Goal: Task Accomplishment & Management: Manage account settings

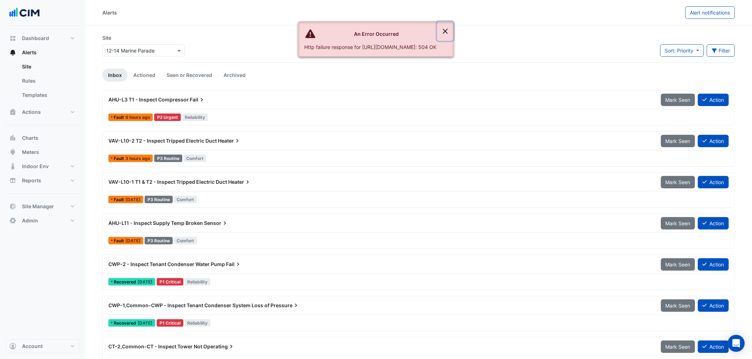
click at [453, 38] on button "Close" at bounding box center [445, 31] width 16 height 19
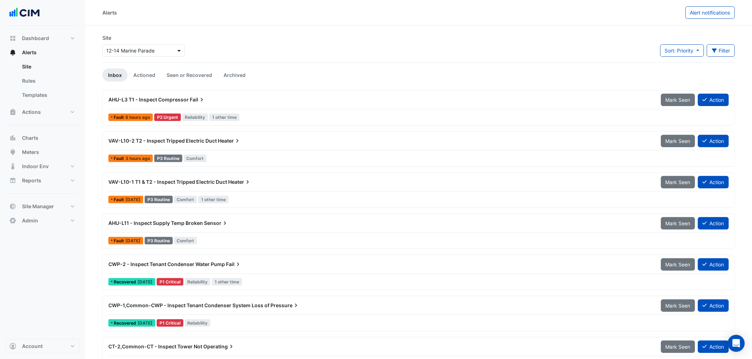
click at [175, 47] on div at bounding box center [144, 51] width 82 height 8
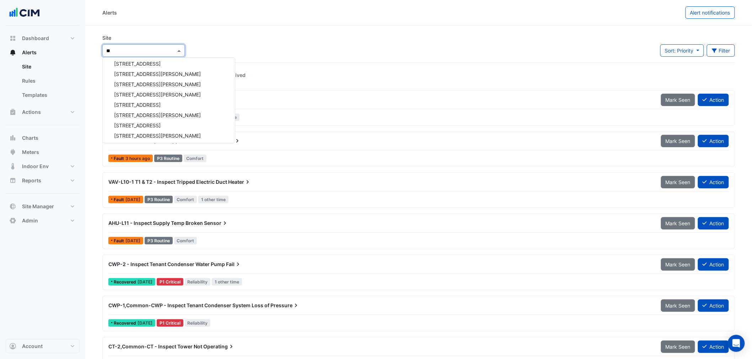
type input "***"
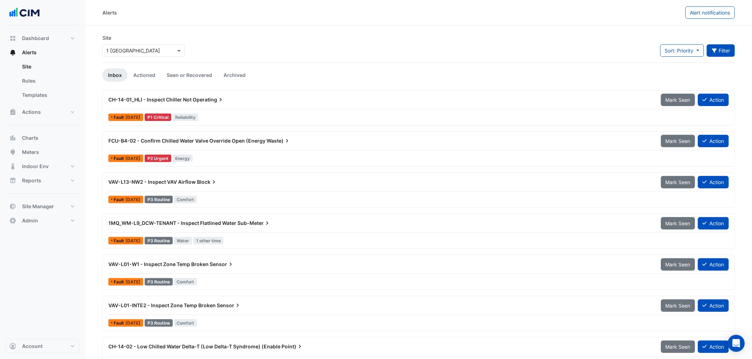
click at [721, 49] on button "Filter" at bounding box center [720, 50] width 28 height 12
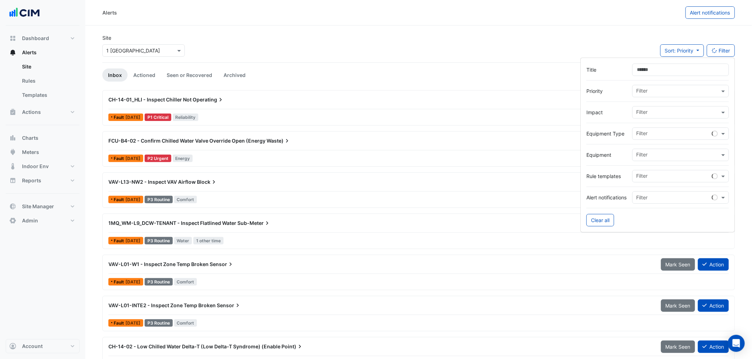
click at [654, 180] on div at bounding box center [673, 177] width 77 height 9
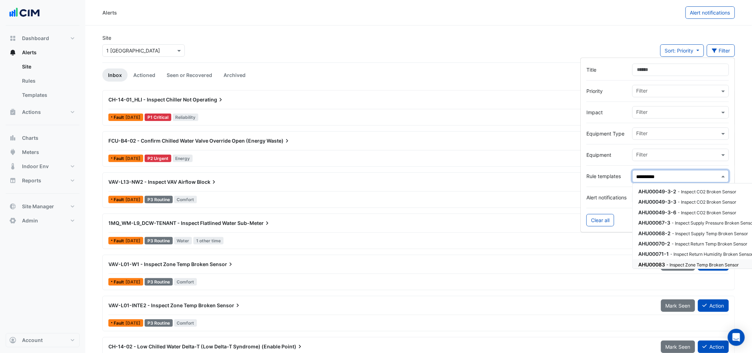
click at [673, 266] on small "- Inspect Zone Temp Broken Sensor" at bounding box center [702, 264] width 72 height 5
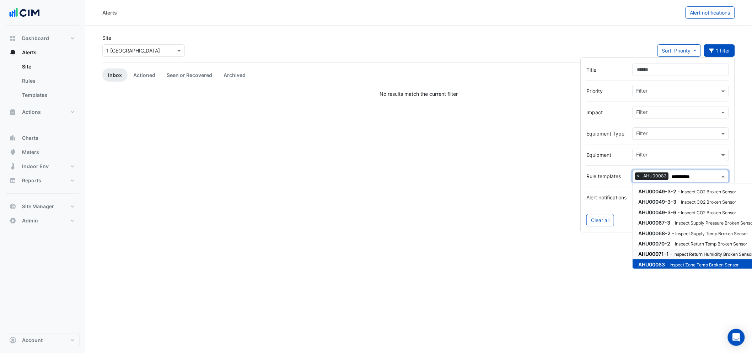
type input "**********"
click at [310, 32] on section "Site Select a Site × 1 [GEOGRAPHIC_DATA] Sort: Priority Priority Updated 1 filt…" at bounding box center [418, 62] width 666 height 72
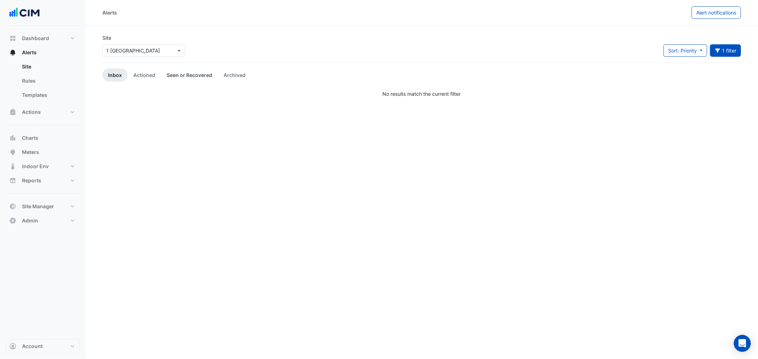
click at [174, 80] on link "Seen or Recovered" at bounding box center [189, 75] width 57 height 13
click at [128, 78] on li "Actioned" at bounding box center [144, 75] width 33 height 13
click at [137, 76] on link "Actioned" at bounding box center [144, 75] width 33 height 13
click at [243, 69] on link "Archived" at bounding box center [234, 75] width 33 height 13
click at [58, 131] on button "Charts" at bounding box center [43, 138] width 74 height 14
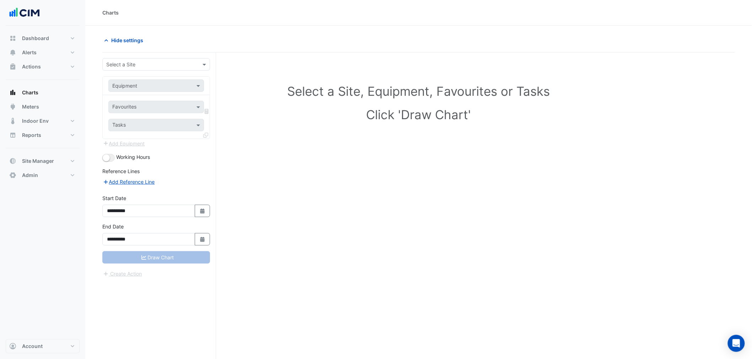
click at [133, 72] on form "**********" at bounding box center [156, 168] width 108 height 220
click at [133, 65] on input "text" at bounding box center [149, 64] width 86 height 7
type input "*"
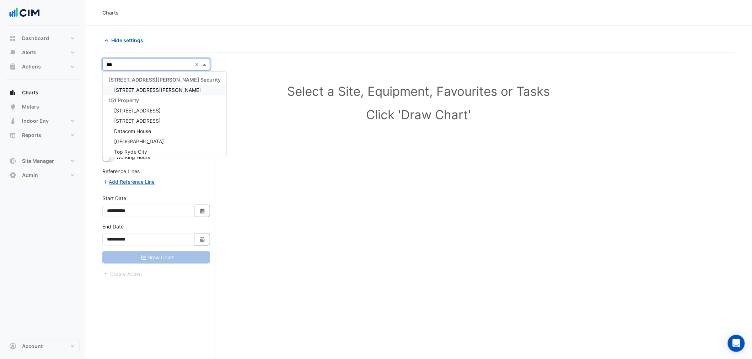
type input "****"
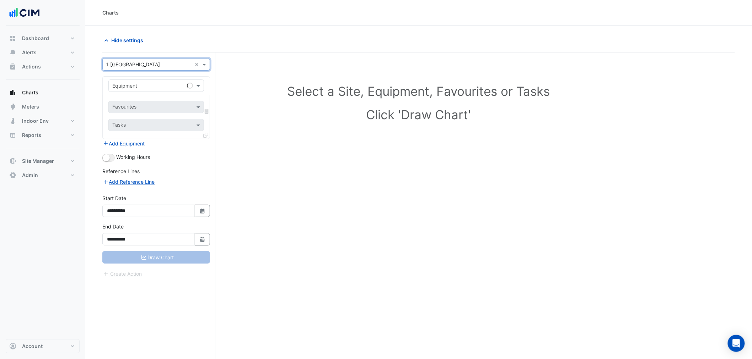
click at [173, 87] on input "text" at bounding box center [149, 85] width 74 height 7
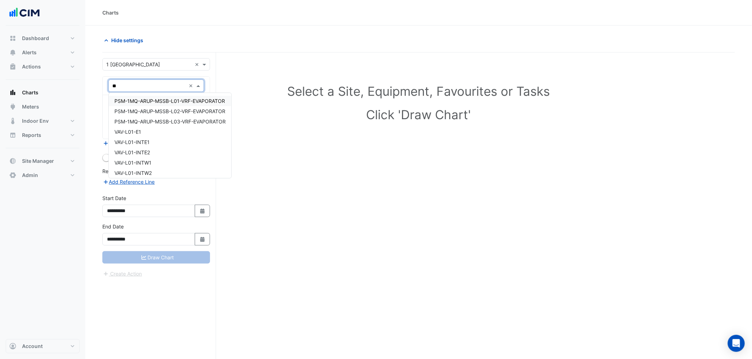
type input "***"
click at [152, 144] on span "VAV-L01-INTW2" at bounding box center [132, 142] width 37 height 6
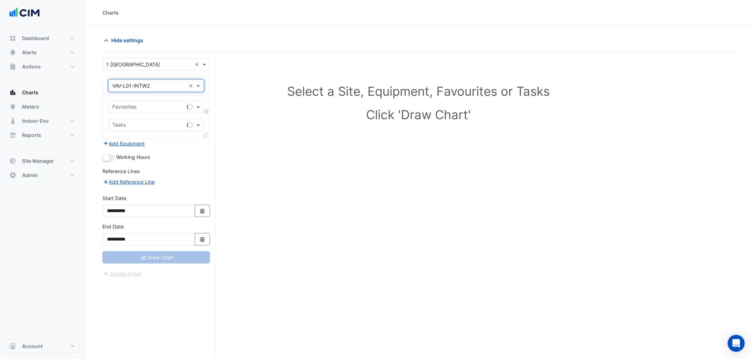
click at [139, 109] on input "text" at bounding box center [148, 107] width 72 height 7
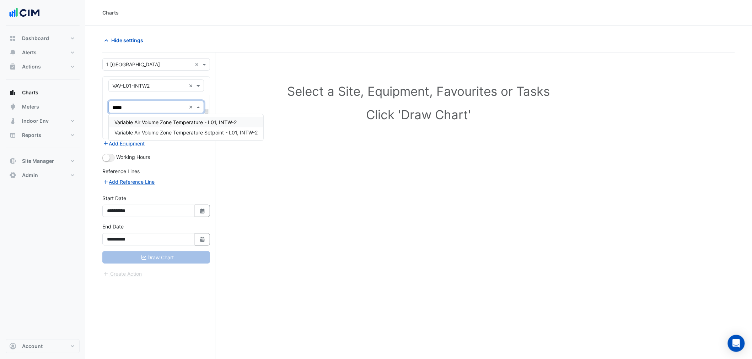
type input "******"
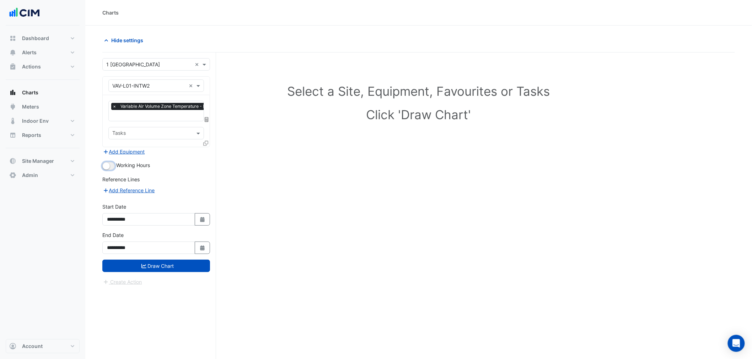
click at [108, 166] on small "button" at bounding box center [106, 166] width 7 height 7
click at [158, 265] on button "Draw Chart" at bounding box center [156, 266] width 108 height 12
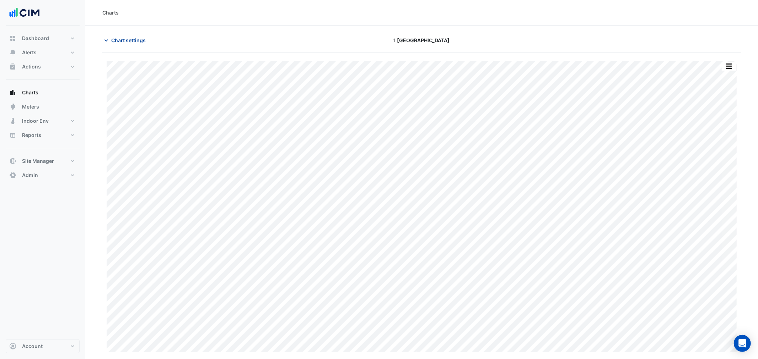
click at [140, 38] on span "Chart settings" at bounding box center [128, 40] width 34 height 7
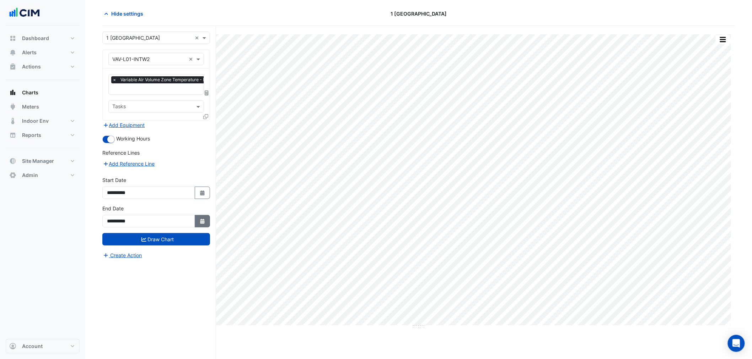
scroll to position [27, 0]
click at [205, 219] on icon "Select Date" at bounding box center [202, 221] width 6 height 5
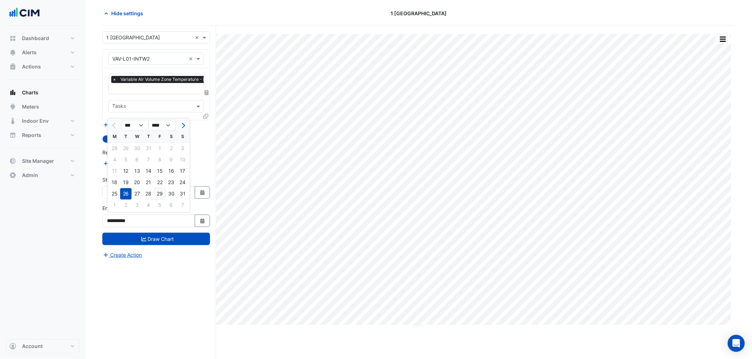
click at [164, 197] on div "29" at bounding box center [159, 193] width 11 height 11
type input "**********"
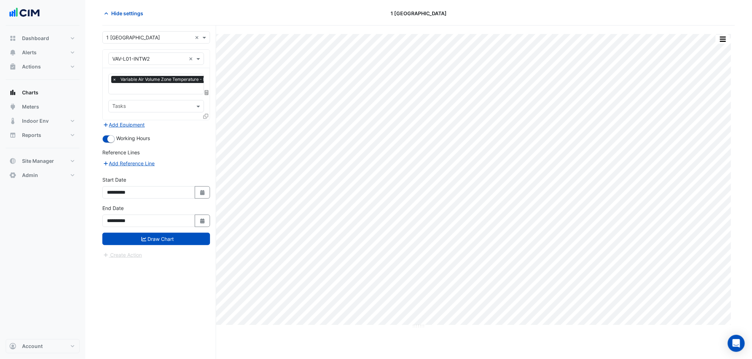
click at [173, 228] on div "**********" at bounding box center [156, 219] width 116 height 28
click at [176, 237] on button "Draw Chart" at bounding box center [156, 239] width 108 height 12
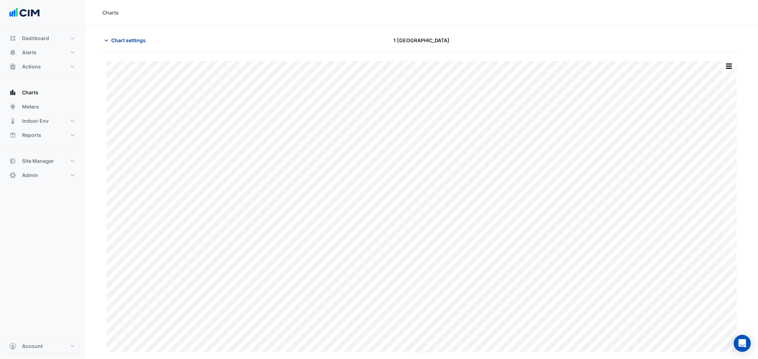
click at [140, 40] on span "Chart settings" at bounding box center [128, 40] width 34 height 7
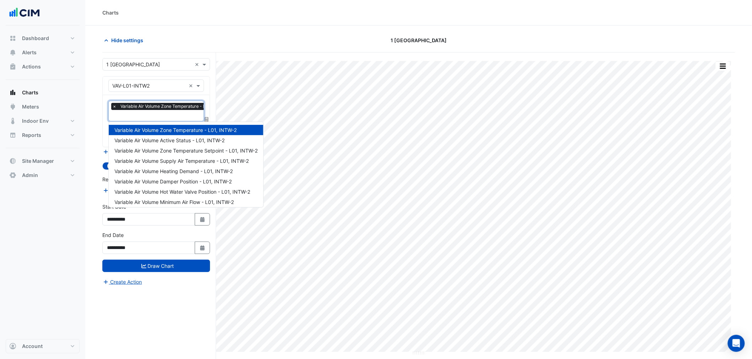
click at [133, 113] on input "text" at bounding box center [171, 116] width 119 height 7
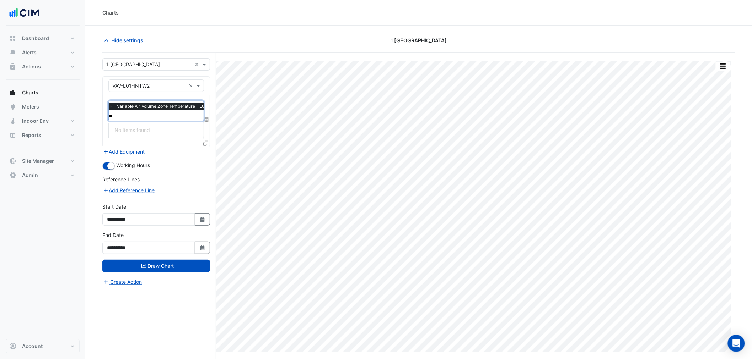
type input "***"
type input "*****"
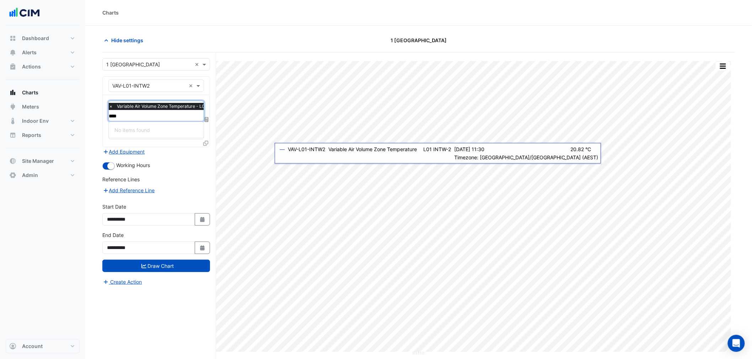
click at [143, 115] on input "****" at bounding box center [168, 116] width 119 height 7
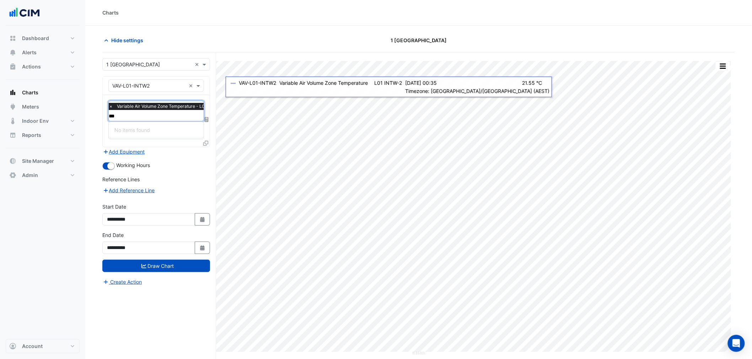
click at [157, 117] on input "***" at bounding box center [168, 116] width 119 height 7
type input "****"
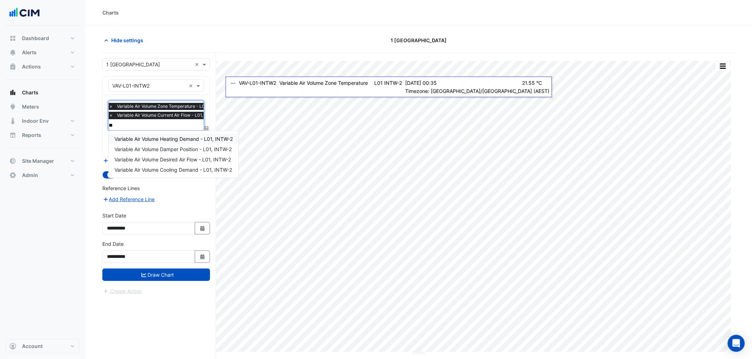
type input "***"
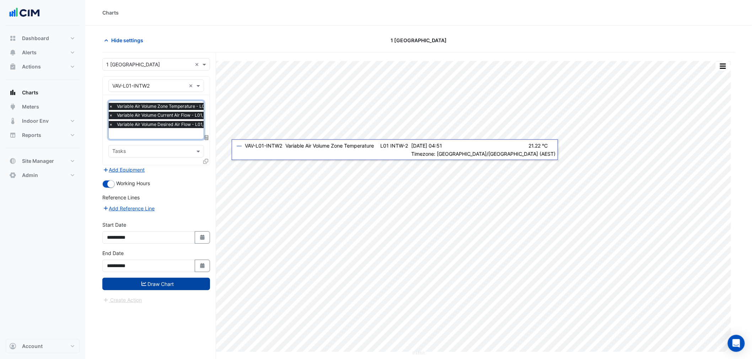
click at [175, 287] on button "Draw Chart" at bounding box center [156, 284] width 108 height 12
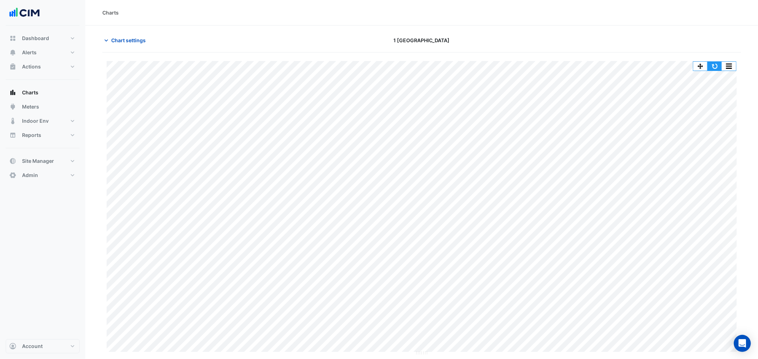
click at [710, 65] on button "button" at bounding box center [714, 66] width 14 height 9
click at [137, 50] on div "Chart settings 1 Melbourne Quarter" at bounding box center [421, 43] width 638 height 18
click at [129, 37] on span "Chart settings" at bounding box center [128, 40] width 34 height 7
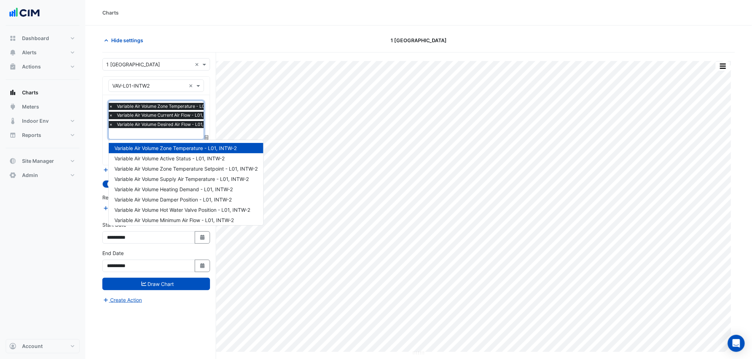
drag, startPoint x: 176, startPoint y: 135, endPoint x: 166, endPoint y: 132, distance: 10.4
click at [170, 133] on input "text" at bounding box center [168, 134] width 119 height 7
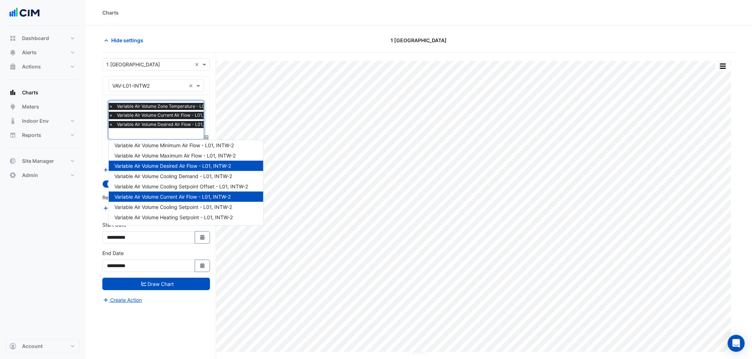
click at [114, 116] on span "×" at bounding box center [111, 115] width 6 height 7
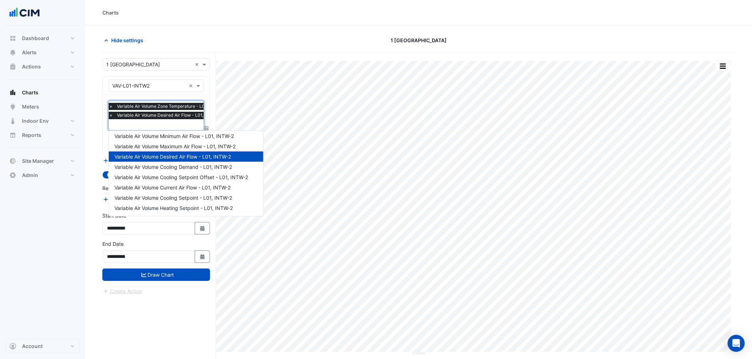
click at [114, 116] on span "×" at bounding box center [111, 115] width 6 height 7
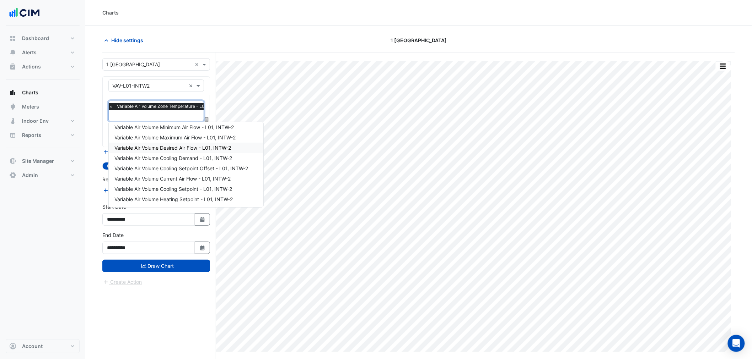
click at [62, 215] on div "Dashboard Portfolio Ratings Performance Alerts Site Rules Templates Actions Sit…" at bounding box center [43, 183] width 74 height 314
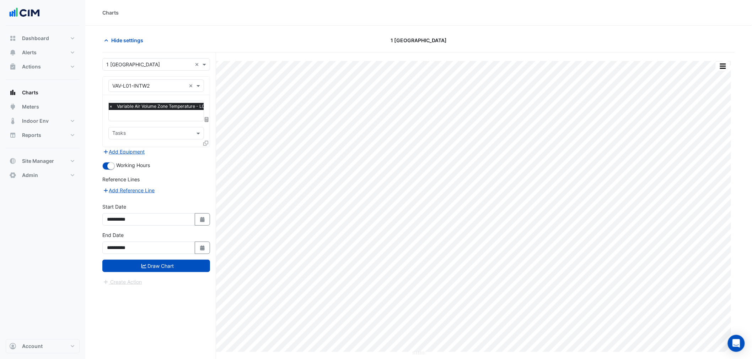
click at [207, 142] on icon at bounding box center [205, 143] width 5 height 5
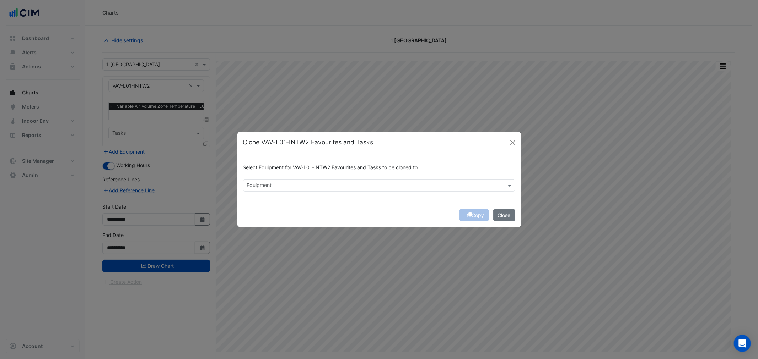
drag, startPoint x: 278, startPoint y: 156, endPoint x: 295, endPoint y: 167, distance: 19.8
click at [283, 159] on div "Select Equipment for VAV-L01-INTW2 Favourites and Tasks to be cloned to Equipme…" at bounding box center [378, 178] width 283 height 50
click at [311, 181] on div "Select Equipment for VAV-L01-INTW2 Favourites and Tasks to be cloned to Equipme…" at bounding box center [378, 178] width 283 height 50
click at [354, 186] on input "text" at bounding box center [375, 186] width 256 height 7
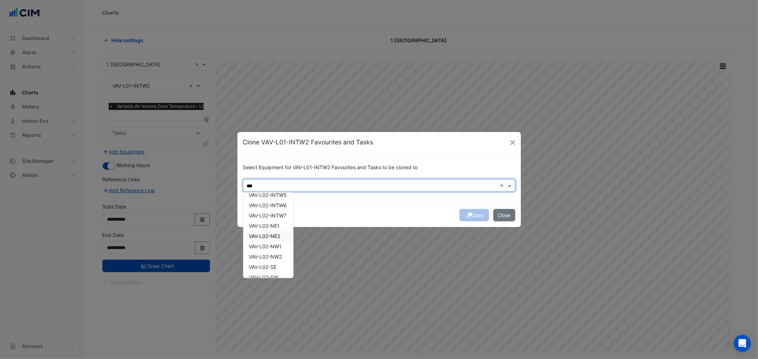
click at [273, 237] on span "VAV-L02-NE2" at bounding box center [264, 236] width 31 height 6
click at [275, 243] on div "VAV-L04-E1" at bounding box center [268, 240] width 50 height 10
type input "***"
click at [386, 212] on div "Copy Close" at bounding box center [378, 215] width 283 height 24
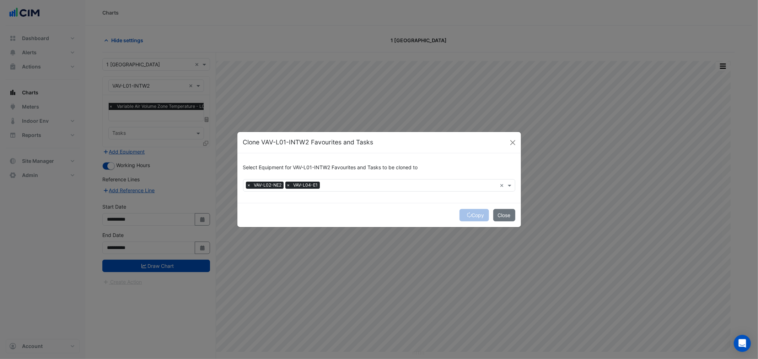
click at [345, 192] on div "Select Equipment for VAV-L01-INTW2 Favourites and Tasks to be cloned to Equipme…" at bounding box center [378, 178] width 283 height 50
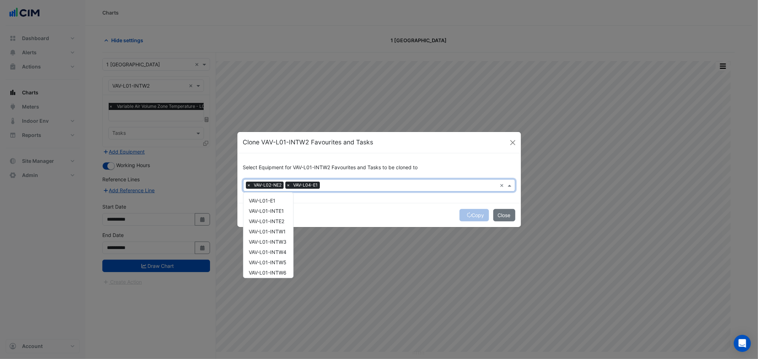
click at [343, 183] on input "text" at bounding box center [410, 186] width 174 height 7
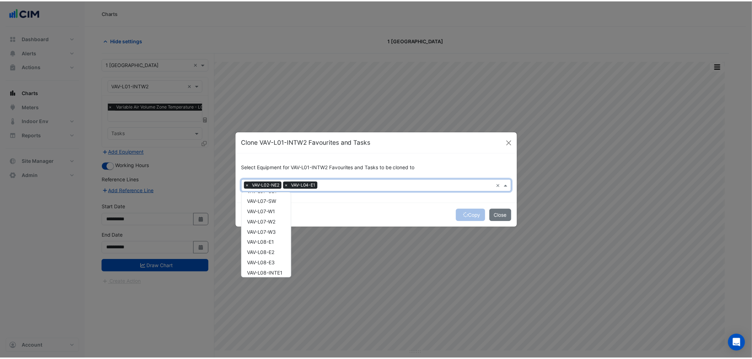
scroll to position [1883, 0]
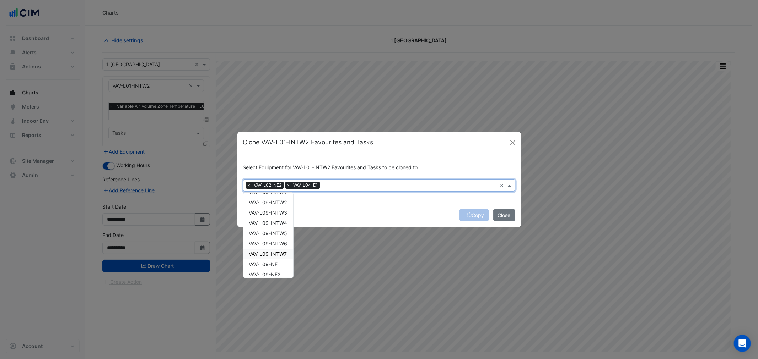
click at [441, 206] on div "Copy Close" at bounding box center [378, 215] width 283 height 24
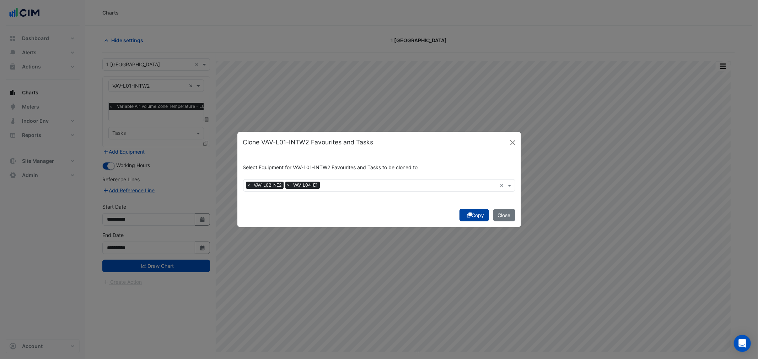
click at [462, 214] on button "Copy" at bounding box center [473, 215] width 29 height 12
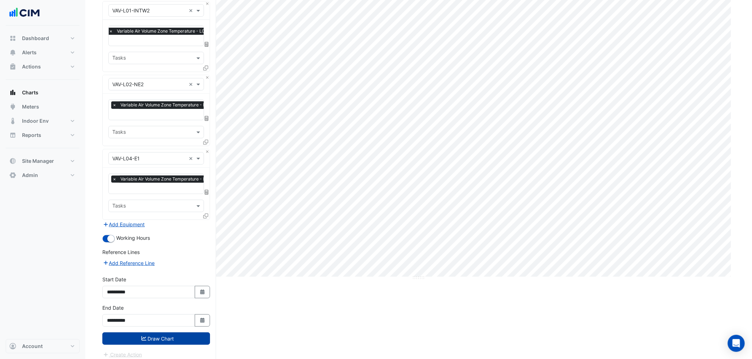
scroll to position [78, 0]
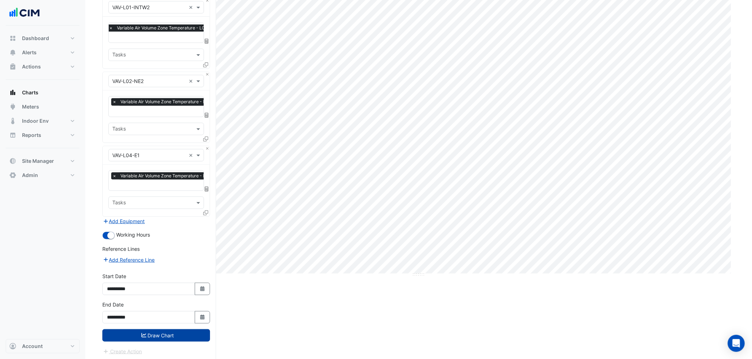
click at [157, 330] on button "Draw Chart" at bounding box center [156, 336] width 108 height 12
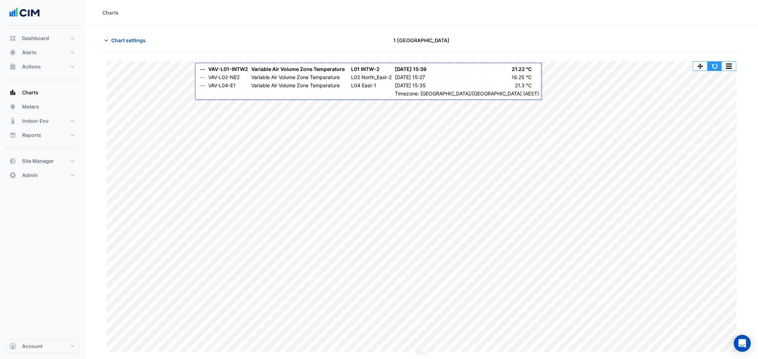
click at [713, 68] on button "button" at bounding box center [714, 66] width 14 height 9
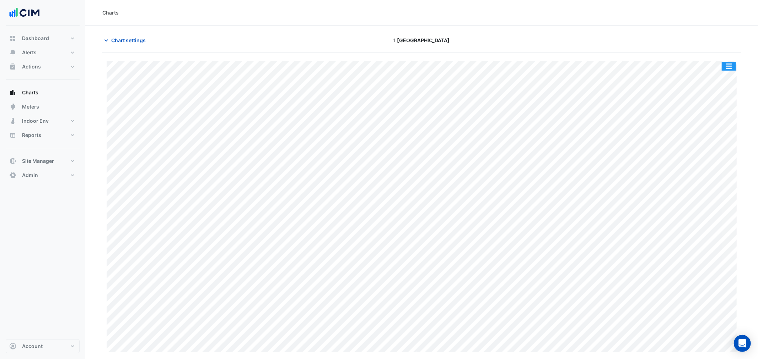
click at [730, 69] on button "button" at bounding box center [728, 66] width 14 height 9
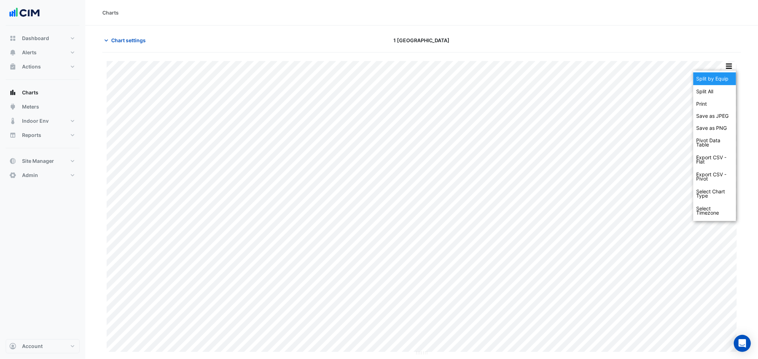
click at [724, 83] on div "Split by Equip" at bounding box center [714, 78] width 43 height 13
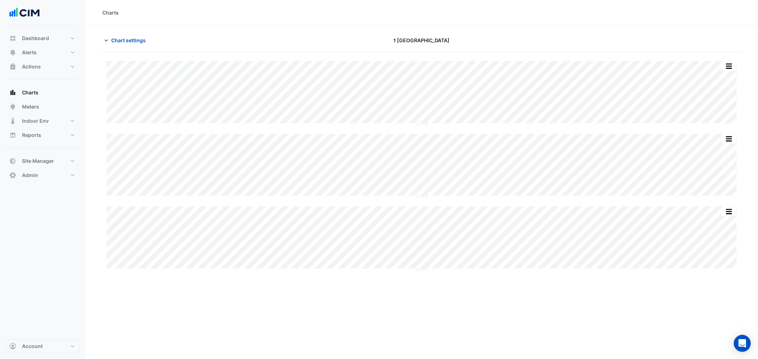
drag, startPoint x: 118, startPoint y: 44, endPoint x: 123, endPoint y: 52, distance: 9.2
click at [119, 43] on button "Chart settings" at bounding box center [126, 40] width 48 height 12
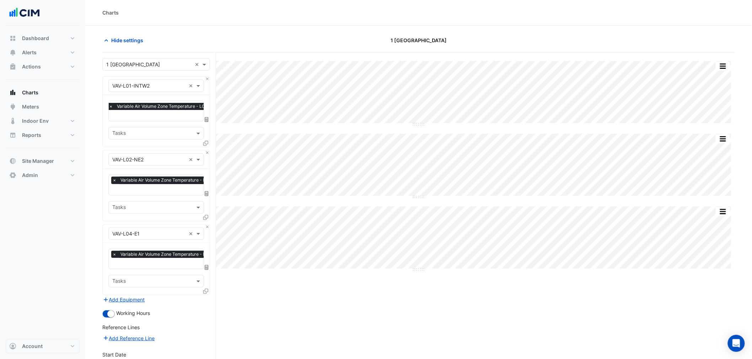
click at [140, 132] on input "text" at bounding box center [152, 133] width 80 height 7
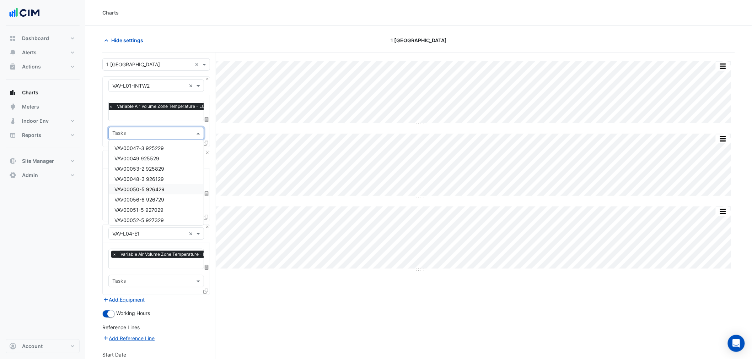
drag, startPoint x: 91, startPoint y: 199, endPoint x: 97, endPoint y: 199, distance: 6.0
click at [93, 199] on section "Hide settings 1 Melbourne Quarter Split All Split None Print Save as JPEG Save …" at bounding box center [418, 233] width 666 height 415
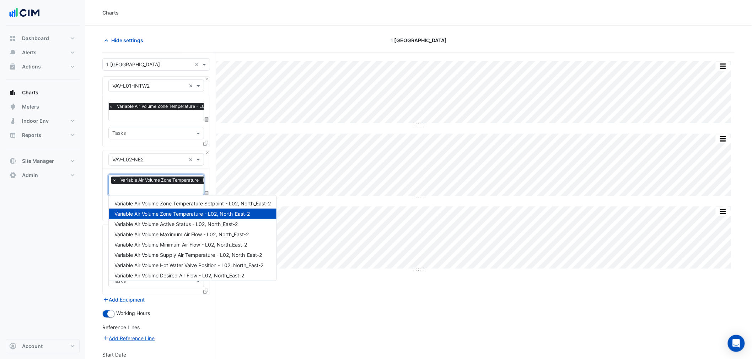
click at [143, 180] on span "Variable Air Volume Zone Temperature - L02, North_East-2" at bounding box center [180, 180] width 123 height 7
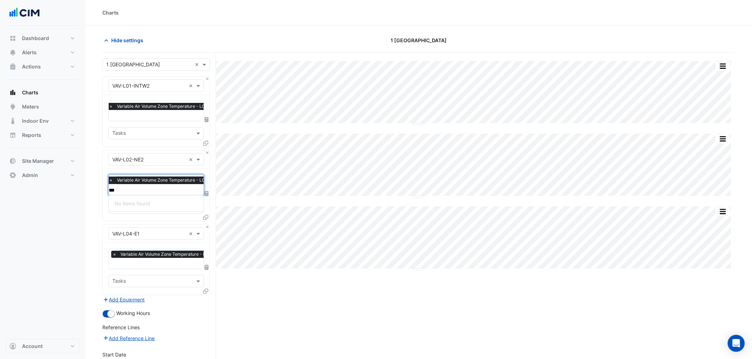
type input "***"
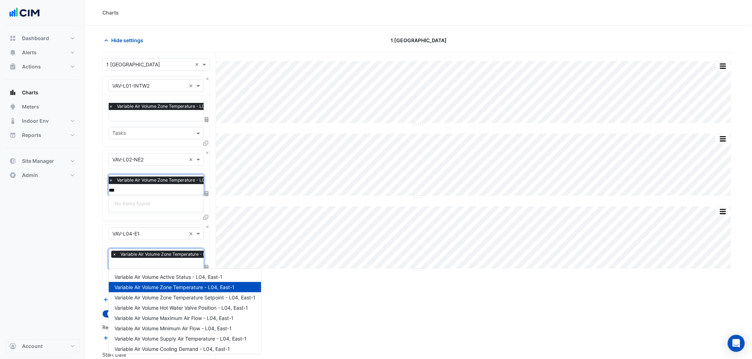
drag, startPoint x: 142, startPoint y: 267, endPoint x: 146, endPoint y: 266, distance: 3.7
click at [143, 267] on div at bounding box center [170, 264] width 118 height 9
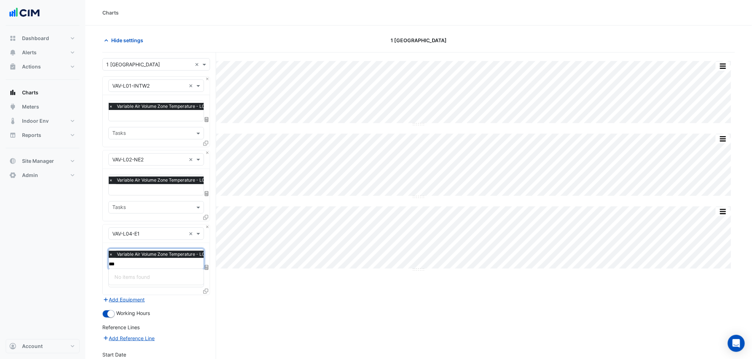
type input "***"
click at [70, 263] on div "Dashboard Portfolio Ratings Performance Alerts Site Rules Templates Actions Sit…" at bounding box center [43, 183] width 74 height 314
click at [153, 113] on input "text" at bounding box center [168, 116] width 119 height 7
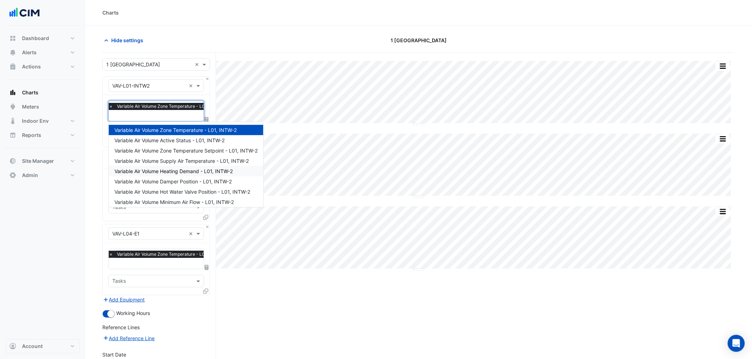
click at [60, 196] on div "Dashboard Portfolio Ratings Performance Alerts Site Rules Templates Actions Sit…" at bounding box center [43, 183] width 74 height 314
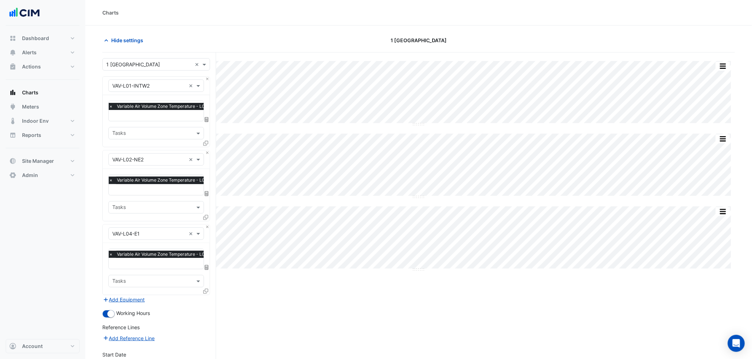
click at [136, 161] on input "text" at bounding box center [149, 159] width 74 height 7
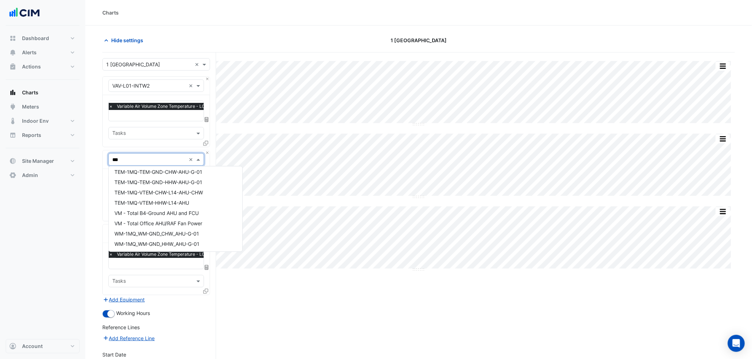
scroll to position [0, 0]
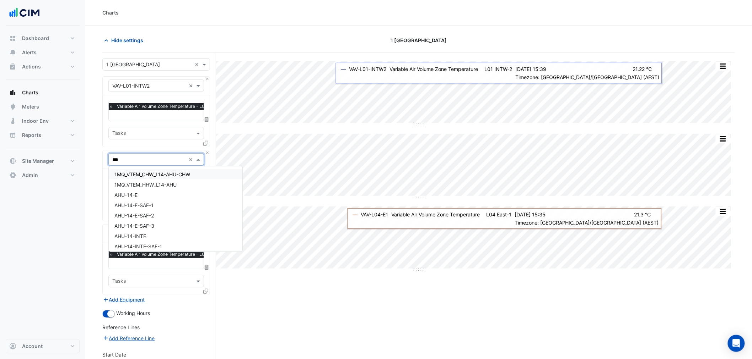
type input "***"
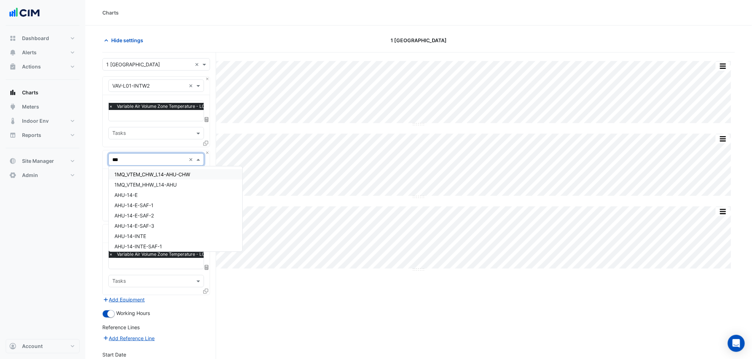
drag, startPoint x: 67, startPoint y: 217, endPoint x: 159, endPoint y: 128, distance: 127.6
click at [68, 216] on div "Dashboard Portfolio Ratings Performance Alerts Site Rules Templates Actions Sit…" at bounding box center [43, 183] width 74 height 314
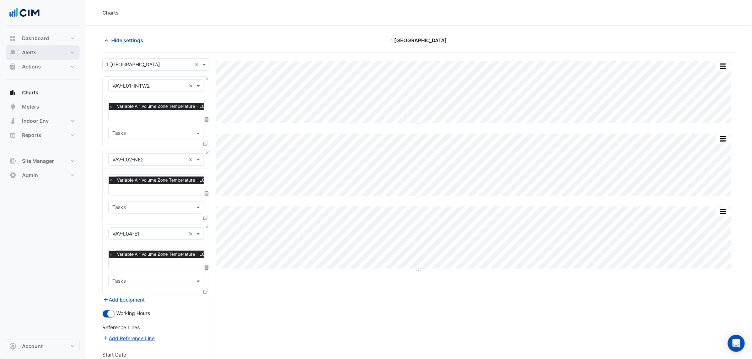
click at [59, 52] on button "Alerts" at bounding box center [43, 52] width 74 height 14
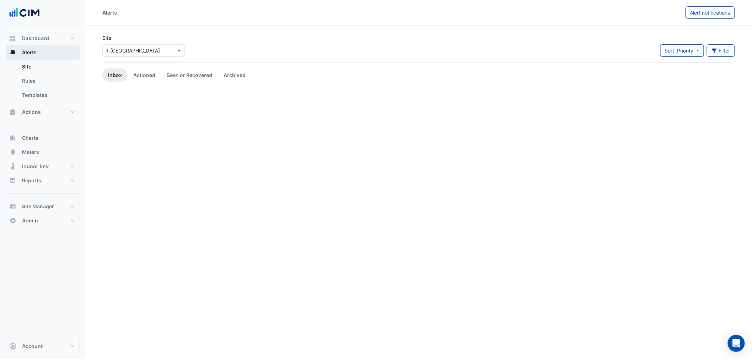
click at [59, 52] on button "Alerts" at bounding box center [43, 52] width 74 height 14
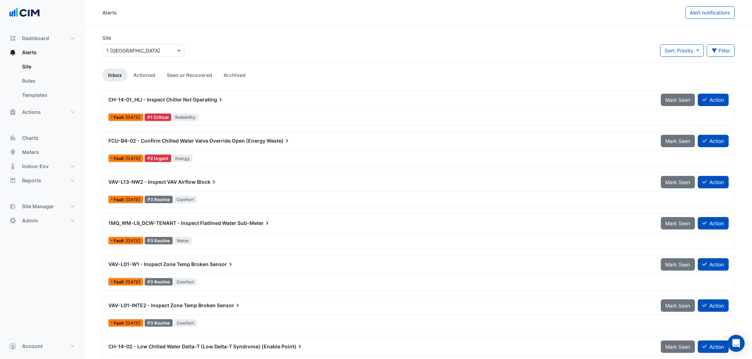
click at [122, 48] on input "text" at bounding box center [136, 50] width 60 height 7
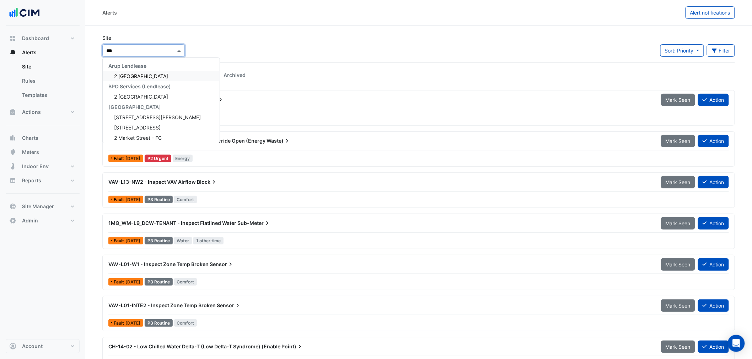
type input "****"
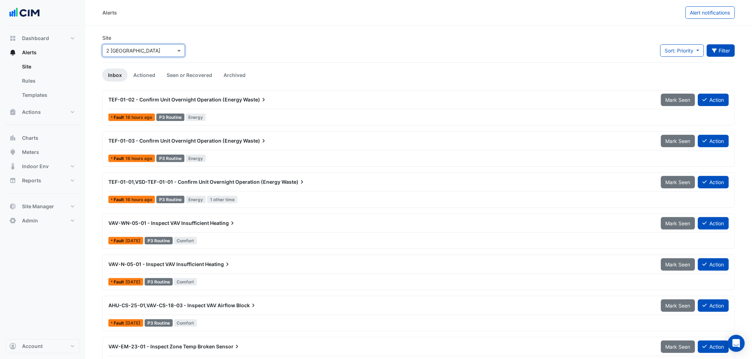
click at [716, 51] on button "Filter" at bounding box center [720, 50] width 28 height 12
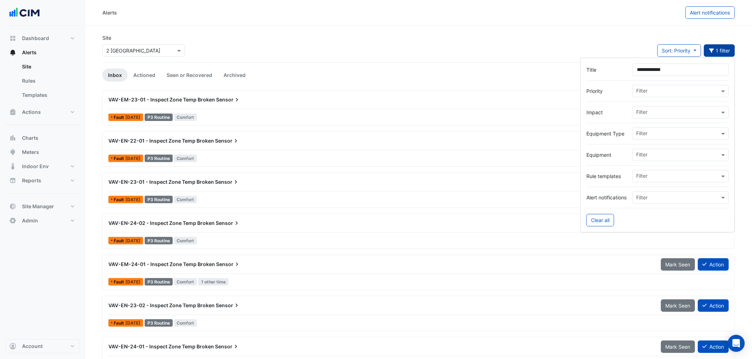
type input "**********"
click at [411, 75] on ul "Inbox Actioned Seen or Recovered Archived" at bounding box center [418, 75] width 632 height 13
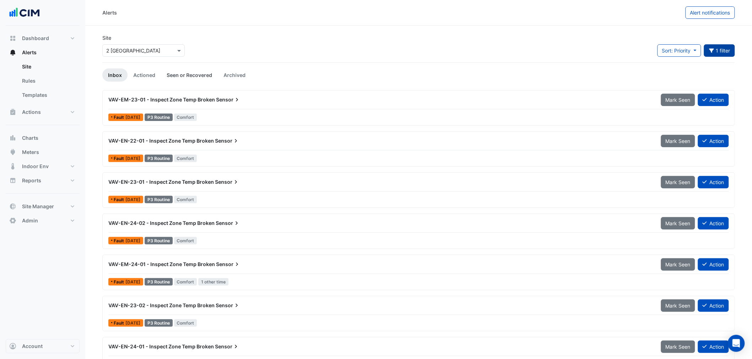
click at [174, 77] on link "Seen or Recovered" at bounding box center [189, 75] width 57 height 13
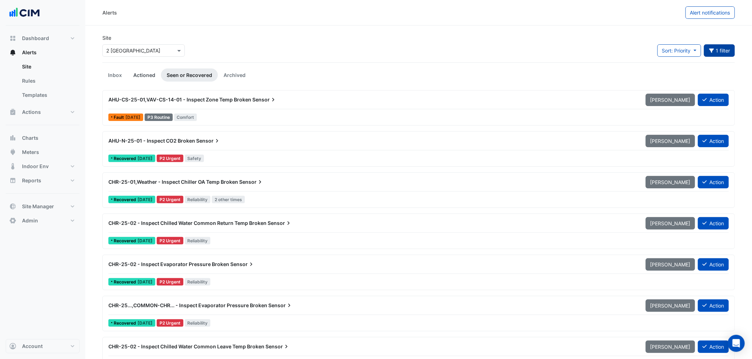
click at [150, 79] on link "Actioned" at bounding box center [144, 75] width 33 height 13
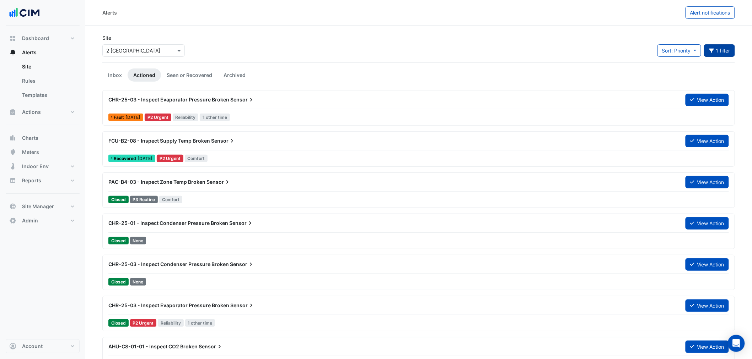
drag, startPoint x: 197, startPoint y: 148, endPoint x: 654, endPoint y: 98, distance: 459.9
click at [575, 141] on div "FCU-B2-08 - Inspect Supply Temp Broken Sensor View Action" at bounding box center [418, 143] width 620 height 16
click at [720, 47] on button "1 filter" at bounding box center [719, 50] width 31 height 12
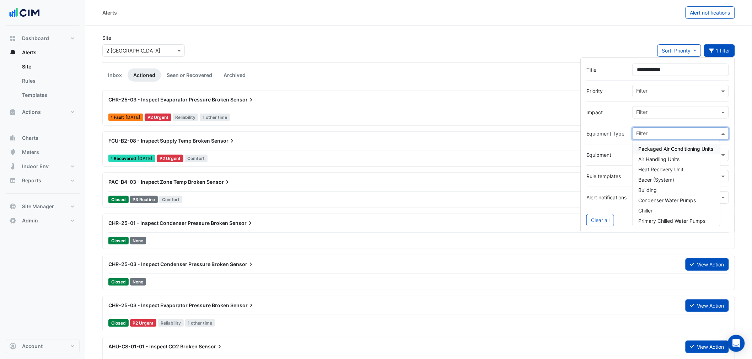
click at [671, 138] on div at bounding box center [677, 134] width 85 height 9
drag, startPoint x: 602, startPoint y: 159, endPoint x: 654, endPoint y: 155, distance: 52.0
click at [608, 158] on div "Equipment Filter" at bounding box center [657, 155] width 142 height 12
click at [654, 155] on input "text" at bounding box center [677, 155] width 83 height 7
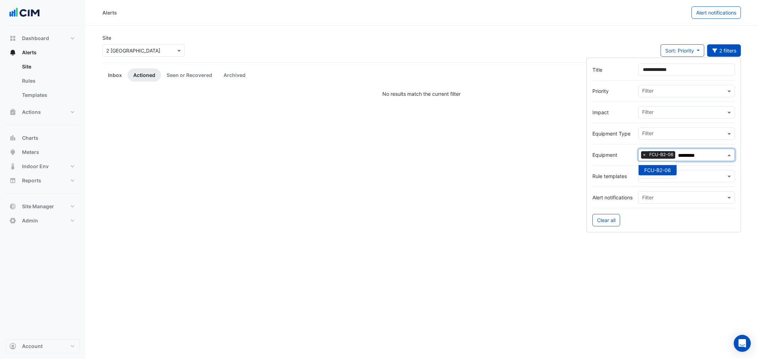
type input "*********"
click at [125, 76] on link "Inbox" at bounding box center [114, 75] width 25 height 13
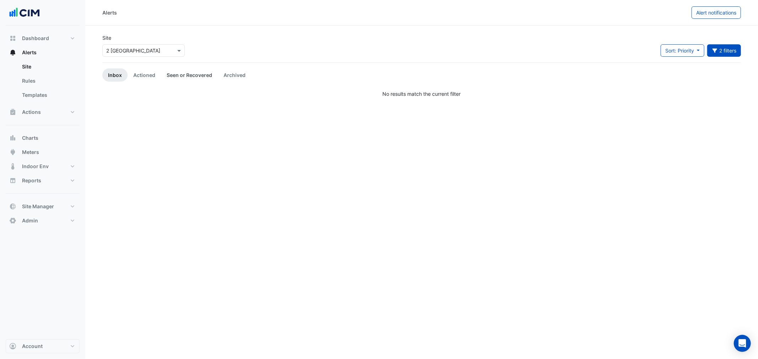
click at [189, 80] on link "Seen or Recovered" at bounding box center [189, 75] width 57 height 13
click at [139, 72] on link "Actioned" at bounding box center [144, 75] width 33 height 13
click at [129, 72] on link "Actioned" at bounding box center [144, 75] width 33 height 13
click at [121, 72] on link "Inbox" at bounding box center [114, 75] width 25 height 13
click at [719, 46] on button "2 filters" at bounding box center [724, 50] width 34 height 12
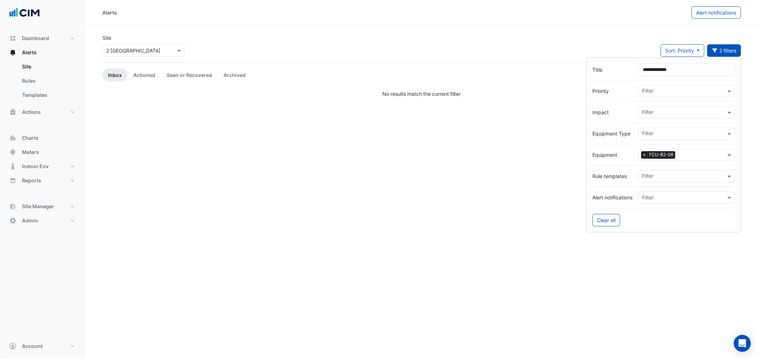
drag, startPoint x: 690, startPoint y: 73, endPoint x: 569, endPoint y: 68, distance: 120.9
click at [570, 66] on body "Alerts Alert notifications Site Select a Site × 2 Melbourne Quarter Sort: Prior…" at bounding box center [379, 179] width 758 height 359
click at [488, 168] on div "Alerts Alert notifications Site Select a Site × 2 Melbourne Quarter Sort: Prior…" at bounding box center [421, 179] width 672 height 359
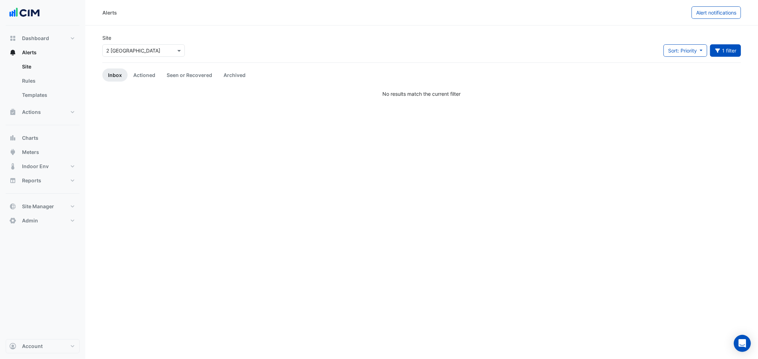
click at [172, 84] on app-alert-tickets "Site Select a Site × 2 Melbourne Quarter Sort: Priority Priority Updated 1 filt…" at bounding box center [421, 66] width 638 height 64
click at [172, 78] on link "Seen or Recovered" at bounding box center [189, 75] width 57 height 13
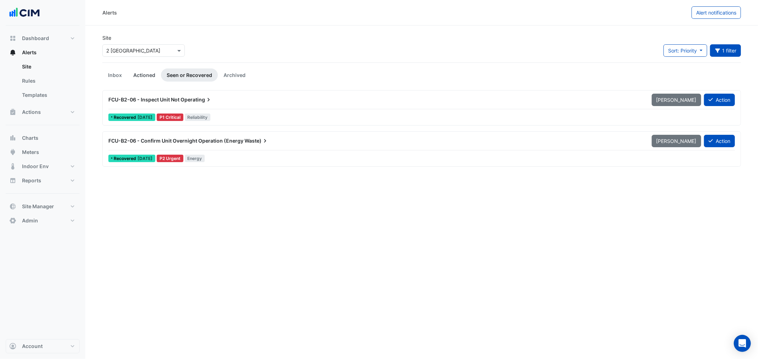
click at [130, 76] on link "Actioned" at bounding box center [144, 75] width 33 height 13
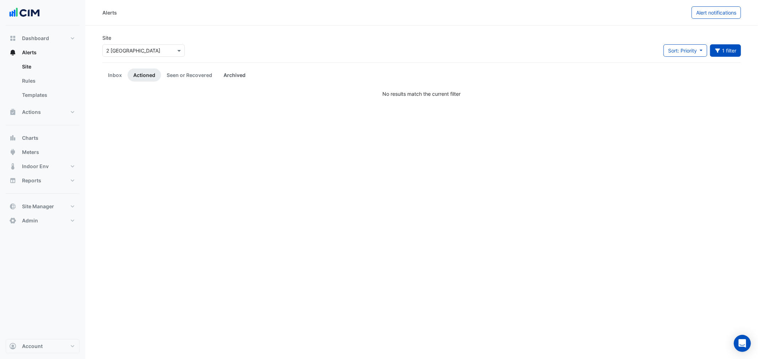
click at [232, 71] on link "Archived" at bounding box center [234, 75] width 33 height 13
click at [111, 74] on link "Inbox" at bounding box center [114, 75] width 25 height 13
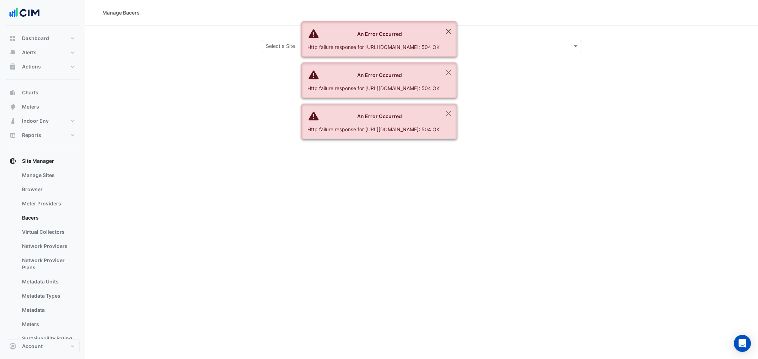
click at [457, 27] on ngb-alert "An Error Occurred Http failure response for [URL][DOMAIN_NAME]: 504 OK" at bounding box center [379, 39] width 156 height 36
click at [456, 29] on button "Close" at bounding box center [448, 31] width 16 height 19
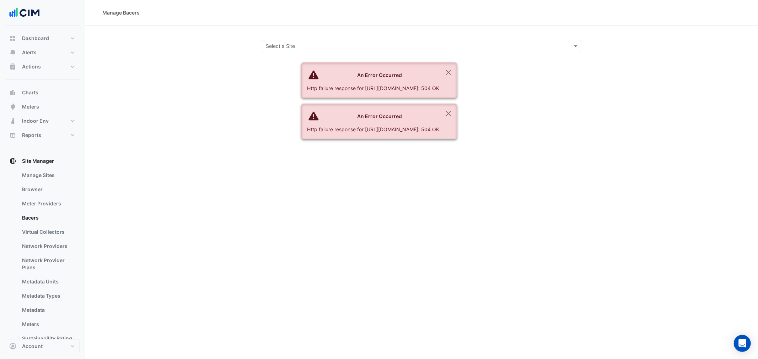
click at [456, 29] on button "Close" at bounding box center [448, 31] width 16 height 19
click at [456, 63] on button "Close" at bounding box center [448, 72] width 16 height 19
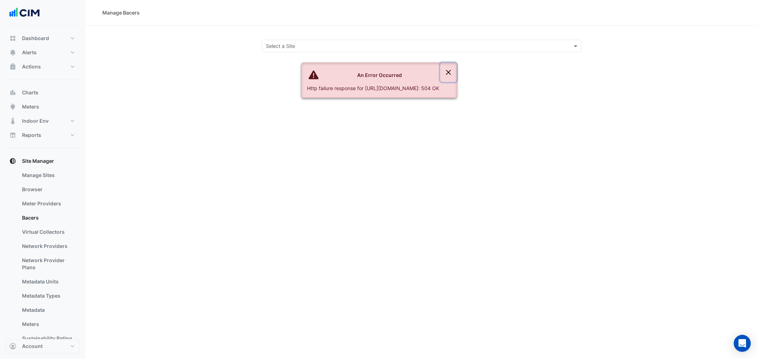
click at [456, 63] on button "Close" at bounding box center [448, 72] width 16 height 19
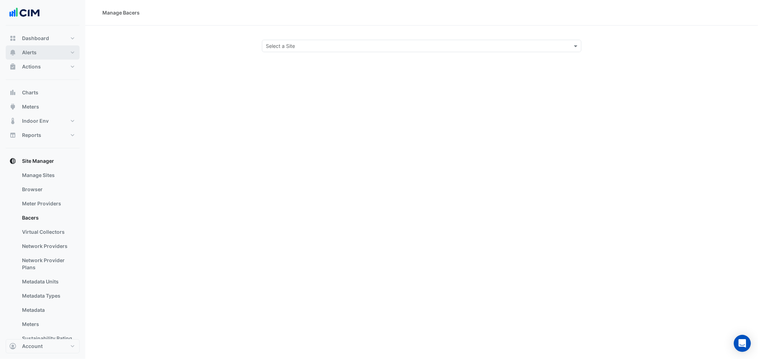
click at [55, 58] on button "Alerts" at bounding box center [43, 52] width 74 height 14
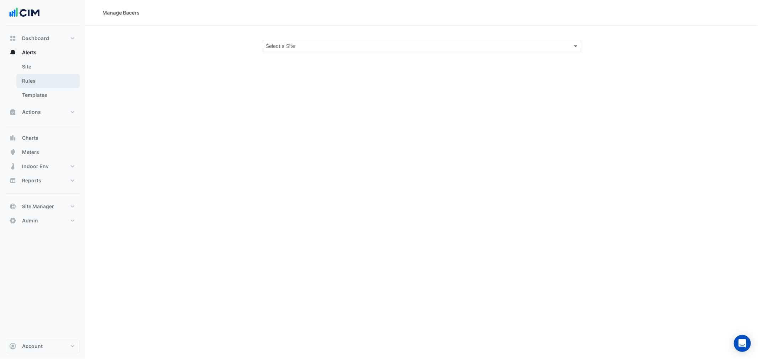
click at [63, 85] on link "Rules" at bounding box center [47, 81] width 63 height 14
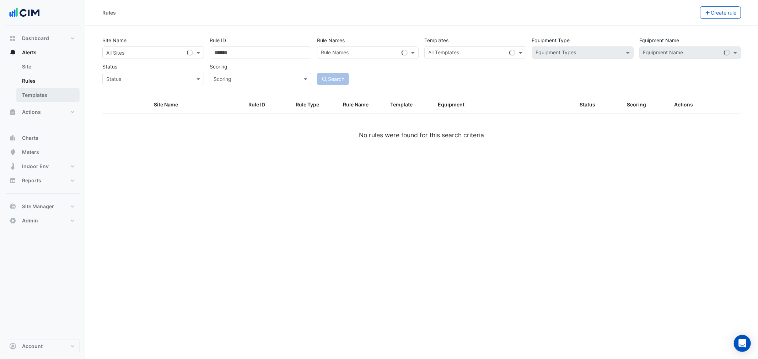
click at [62, 93] on link "Templates" at bounding box center [47, 95] width 63 height 14
select select
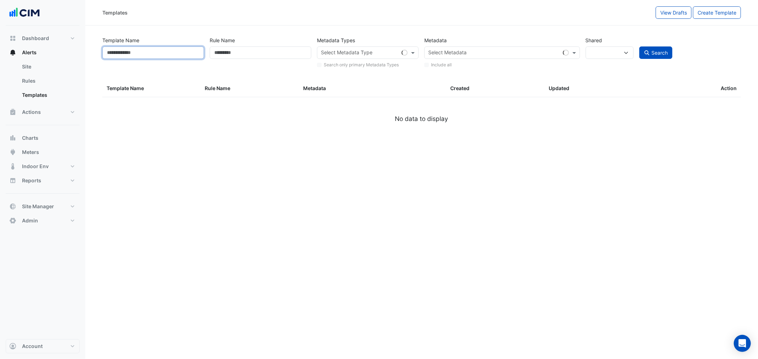
click at [141, 56] on input "Template Name" at bounding box center [153, 53] width 102 height 12
type input "**"
select select
type input "*"
select select "**"
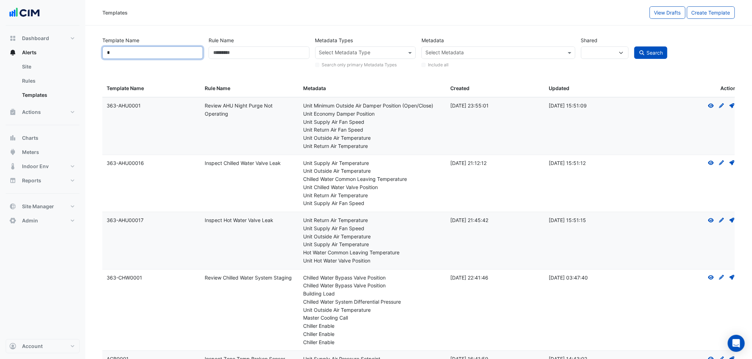
type input "*"
click at [244, 53] on input "Rule Name" at bounding box center [258, 53] width 101 height 12
type input "**********"
click at [186, 47] on input "*" at bounding box center [152, 53] width 101 height 12
type input "***"
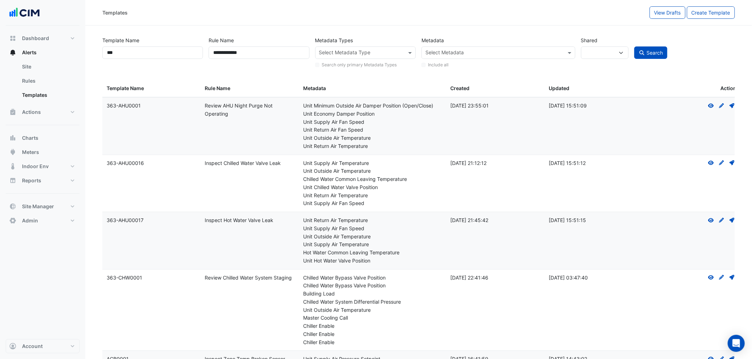
drag, startPoint x: 651, startPoint y: 56, endPoint x: 644, endPoint y: 57, distance: 6.8
click at [650, 57] on button "Search" at bounding box center [650, 53] width 33 height 12
select select
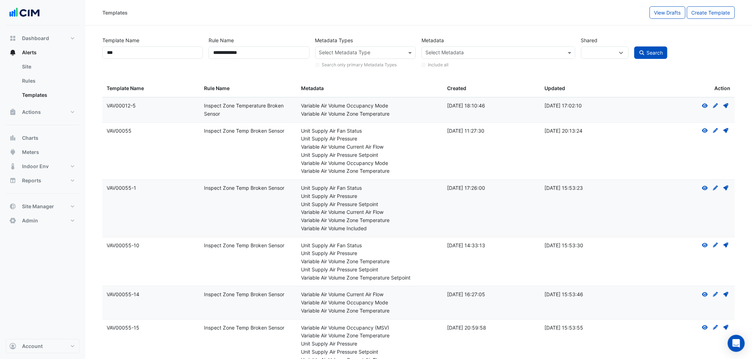
click at [346, 168] on div "Variable Air Volume Zone Temperature" at bounding box center [369, 171] width 137 height 8
drag, startPoint x: 312, startPoint y: 162, endPoint x: 396, endPoint y: 176, distance: 85.0
click at [396, 176] on datatable-body-cell "Metadata: Unit Supply Air Fan Status Unit Supply Air Pressure Variable Air Volu…" at bounding box center [370, 151] width 146 height 57
click at [322, 206] on div "Unit Supply Air Pressure Setpoint" at bounding box center [369, 205] width 137 height 8
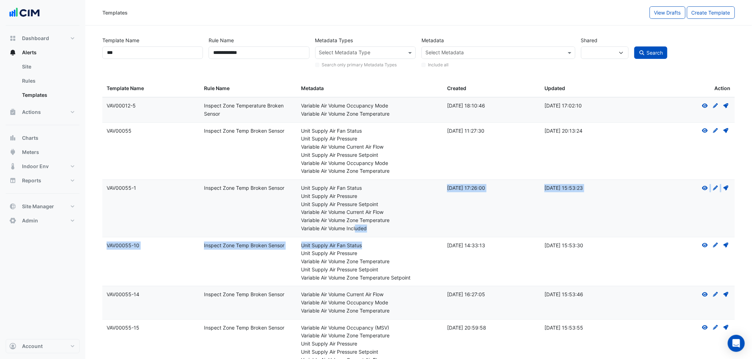
drag, startPoint x: 357, startPoint y: 227, endPoint x: 385, endPoint y: 243, distance: 32.6
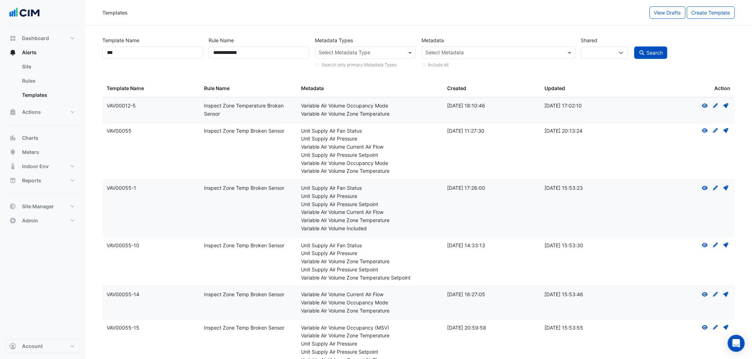
drag, startPoint x: 140, startPoint y: 132, endPoint x: 102, endPoint y: 130, distance: 38.1
click at [102, 130] on datatable-body-cell "Template Name: VAV00055" at bounding box center [150, 151] width 97 height 57
copy div "VAV00055"
drag, startPoint x: 157, startPoint y: 51, endPoint x: 101, endPoint y: 54, distance: 55.9
click at [101, 54] on div "Template Name ***" at bounding box center [152, 51] width 106 height 35
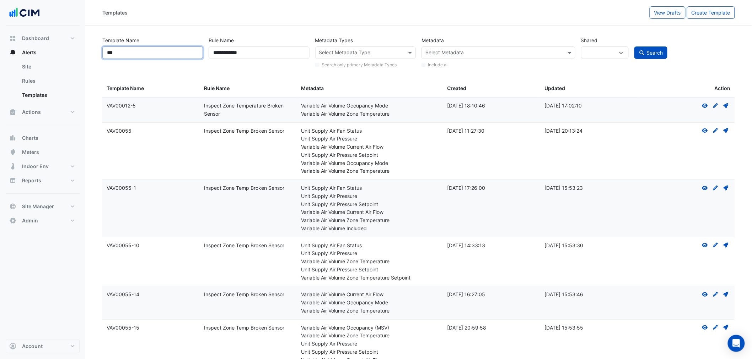
paste input "*****"
type input "********"
click at [152, 40] on div "**********" at bounding box center [418, 51] width 638 height 36
click at [661, 53] on span "Search" at bounding box center [654, 53] width 16 height 6
select select
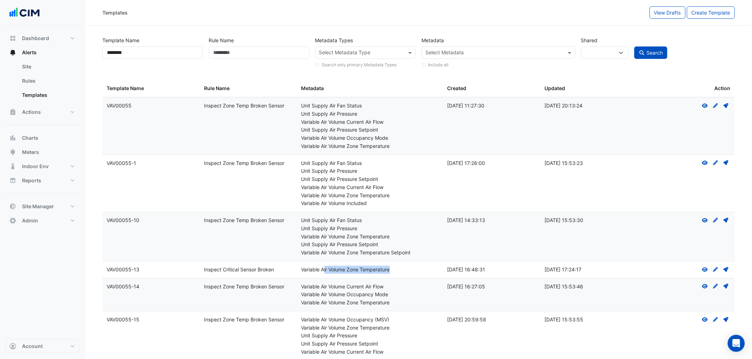
drag, startPoint x: 325, startPoint y: 274, endPoint x: 294, endPoint y: 268, distance: 31.5
click at [440, 273] on datatable-body-cell "Metadata: Variable Air Volume Zone Temperature" at bounding box center [370, 270] width 146 height 17
drag, startPoint x: 223, startPoint y: 267, endPoint x: 366, endPoint y: 278, distance: 143.9
click at [367, 279] on datatable-body-cell "Metadata: Variable Air Volume Current Air Flow Variable Air Volume Occupancy Mo…" at bounding box center [370, 295] width 146 height 33
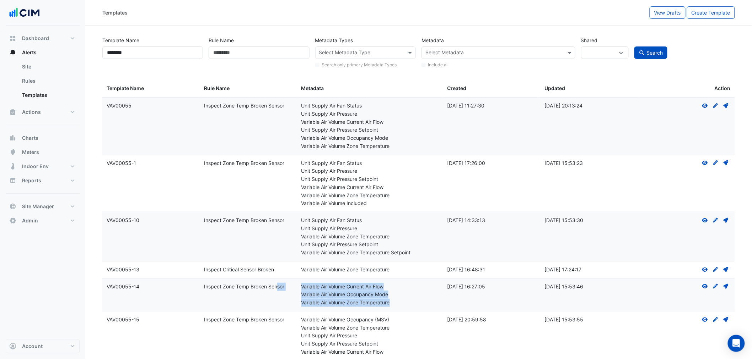
drag, startPoint x: 254, startPoint y: 296, endPoint x: 399, endPoint y: 300, distance: 144.6
click at [399, 300] on div "Template Name: VAV00055-14 Rule Name: Inspect Zone Temp Broken Sensor Metadata:…" at bounding box center [418, 295] width 632 height 33
click at [399, 300] on div "Variable Air Volume Zone Temperature" at bounding box center [369, 303] width 137 height 8
click at [392, 300] on div "Variable Air Volume Zone Temperature" at bounding box center [369, 303] width 137 height 8
drag, startPoint x: 273, startPoint y: 172, endPoint x: 278, endPoint y: 172, distance: 4.3
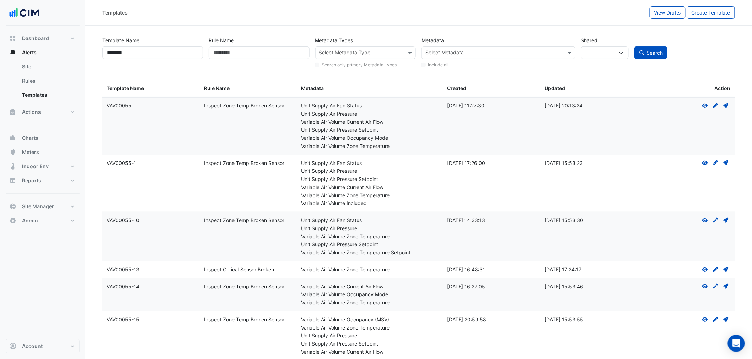
click at [276, 172] on datatable-body-cell "Rule Name: Inspect Zone Temp Broken Sensor" at bounding box center [248, 183] width 97 height 57
drag, startPoint x: 328, startPoint y: 162, endPoint x: 404, endPoint y: 195, distance: 82.9
click at [404, 195] on div "Metadata: Unit Supply Air Fan Status Unit Supply Air Pressure Unit Supply Air P…" at bounding box center [369, 183] width 137 height 49
click at [404, 195] on div "Variable Air Volume Zone Temperature" at bounding box center [369, 196] width 137 height 8
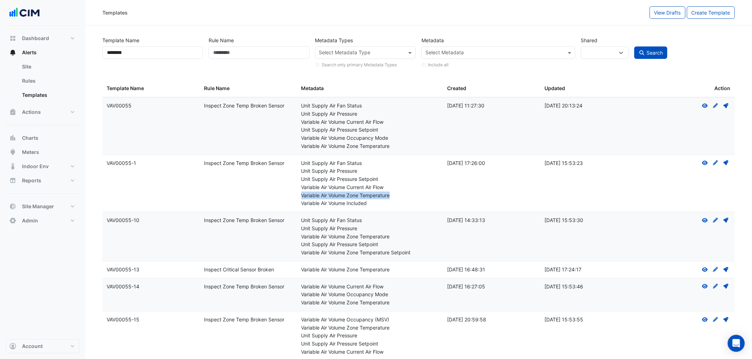
click at [404, 195] on div "Variable Air Volume Zone Temperature" at bounding box center [369, 196] width 137 height 8
drag, startPoint x: 326, startPoint y: 122, endPoint x: 392, endPoint y: 140, distance: 68.5
click at [392, 140] on div "Metadata: Unit Supply Air Fan Status Unit Supply Air Pressure Variable Air Volu…" at bounding box center [369, 126] width 137 height 49
click at [392, 140] on div "Variable Air Volume Occupancy Mode" at bounding box center [369, 138] width 137 height 8
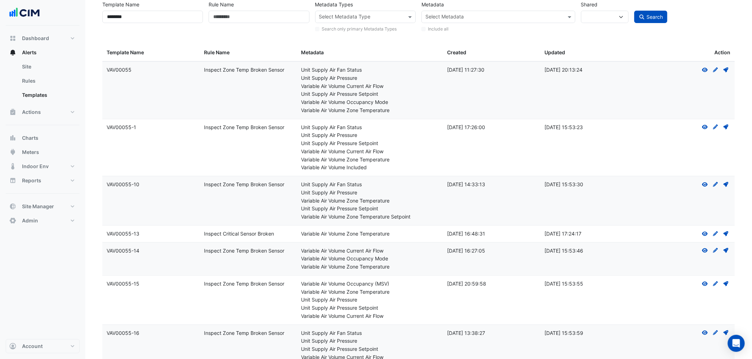
scroll to position [52, 0]
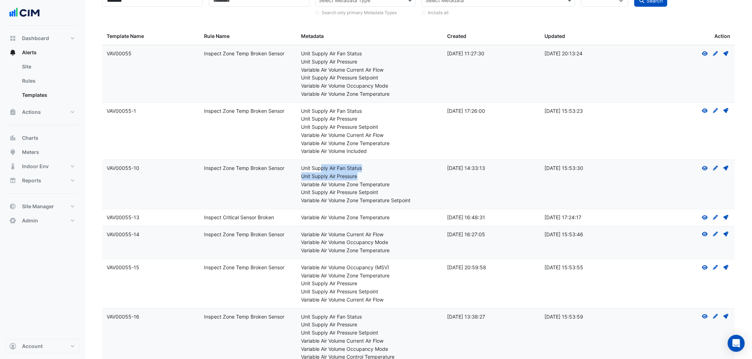
drag, startPoint x: 320, startPoint y: 166, endPoint x: 373, endPoint y: 177, distance: 54.3
click at [373, 177] on div "Metadata: Unit Supply Air Fan Status Unit Supply Air Pressure Variable Air Volu…" at bounding box center [369, 184] width 137 height 40
drag, startPoint x: 348, startPoint y: 193, endPoint x: 410, endPoint y: 197, distance: 61.6
click at [410, 197] on div "Metadata: Unit Supply Air Fan Status Unit Supply Air Pressure Variable Air Volu…" at bounding box center [369, 184] width 137 height 40
drag, startPoint x: 136, startPoint y: 167, endPoint x: 107, endPoint y: 169, distance: 29.2
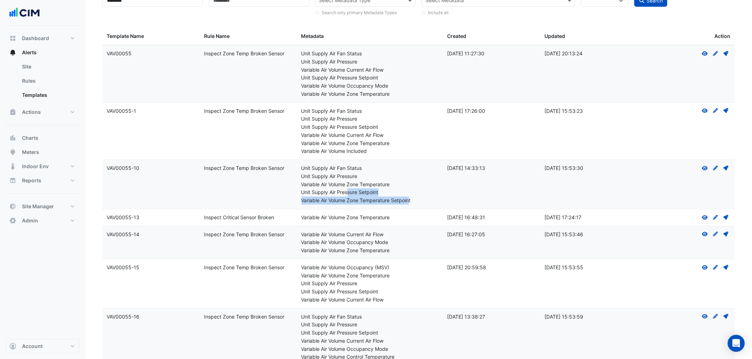
click at [107, 169] on div "Template Name: VAV00055-10" at bounding box center [151, 168] width 89 height 8
copy div "VAV00055-10"
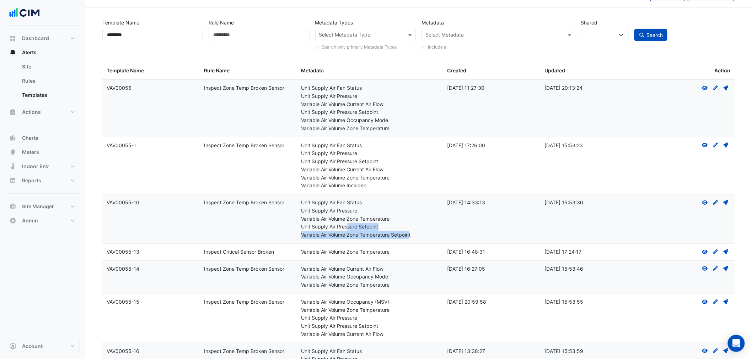
scroll to position [0, 0]
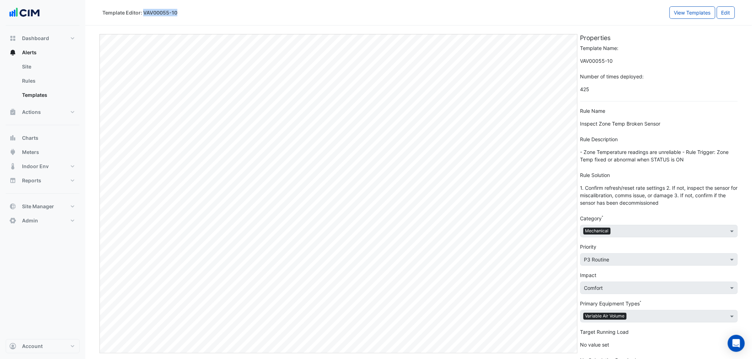
drag, startPoint x: 186, startPoint y: 13, endPoint x: 143, endPoint y: 17, distance: 43.5
click at [143, 17] on div "Template Editor: VAV00055-10" at bounding box center [385, 12] width 567 height 12
copy div "VAV00055-10"
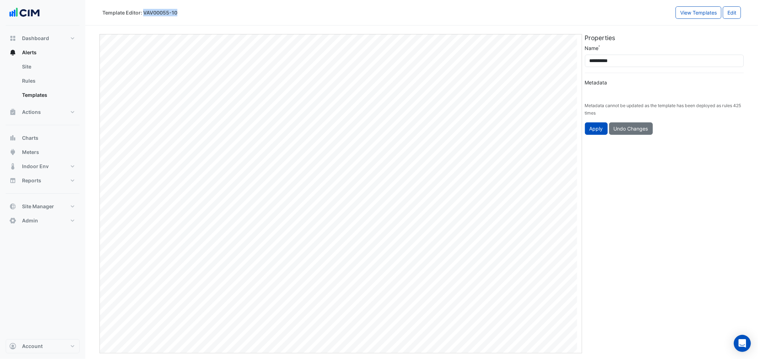
type input "**********"
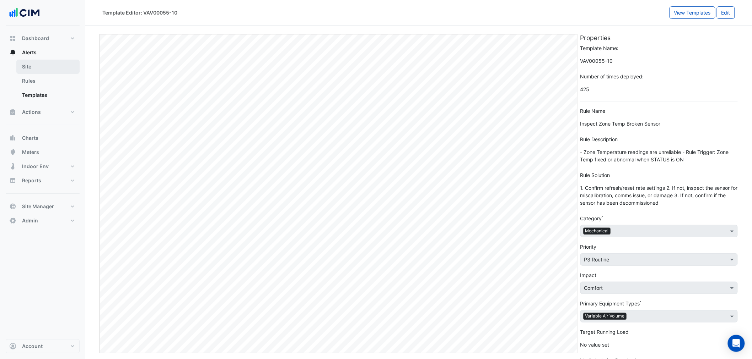
click at [48, 70] on link "Site" at bounding box center [47, 67] width 63 height 14
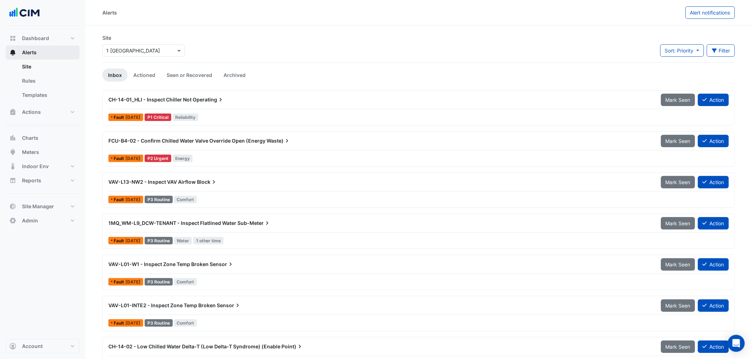
click at [37, 57] on button "Alerts" at bounding box center [43, 52] width 74 height 14
click at [41, 90] on link "Templates" at bounding box center [47, 95] width 63 height 14
select select
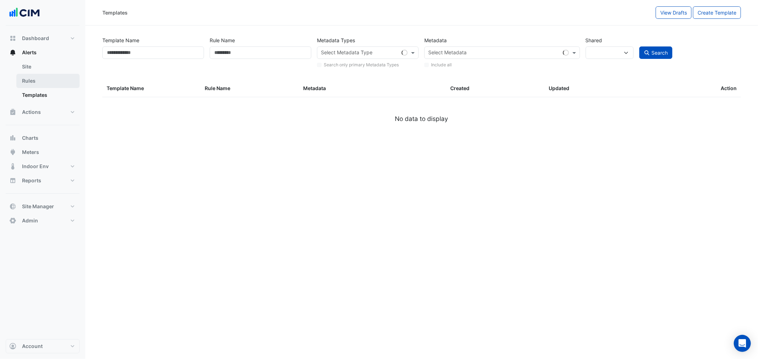
click at [39, 83] on link "Rules" at bounding box center [47, 81] width 63 height 14
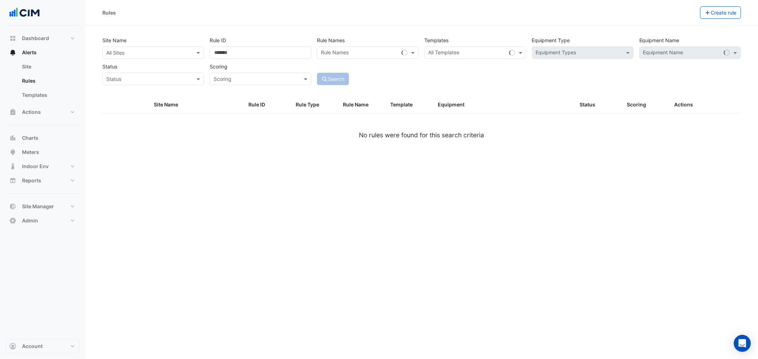
click at [139, 52] on input "text" at bounding box center [146, 52] width 80 height 7
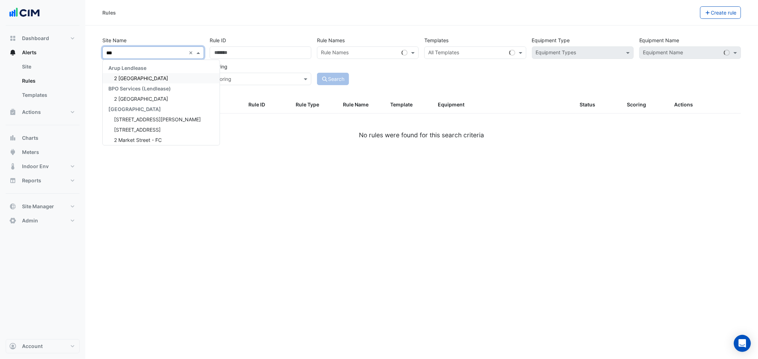
type input "****"
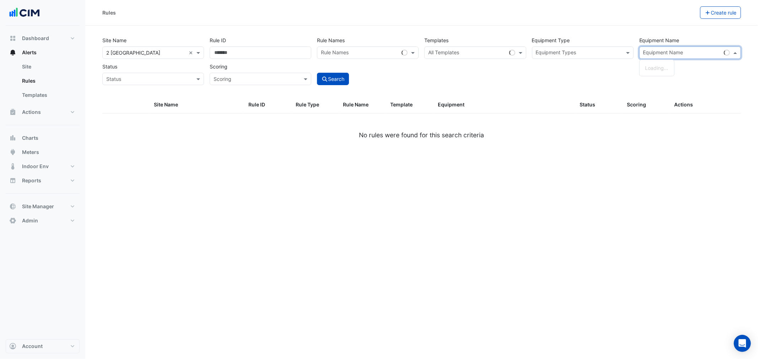
click at [670, 53] on input "text" at bounding box center [682, 53] width 78 height 7
click at [662, 70] on span "FCU-B2-06" at bounding box center [658, 68] width 27 height 6
type input "*********"
click at [309, 75] on span at bounding box center [306, 78] width 9 height 7
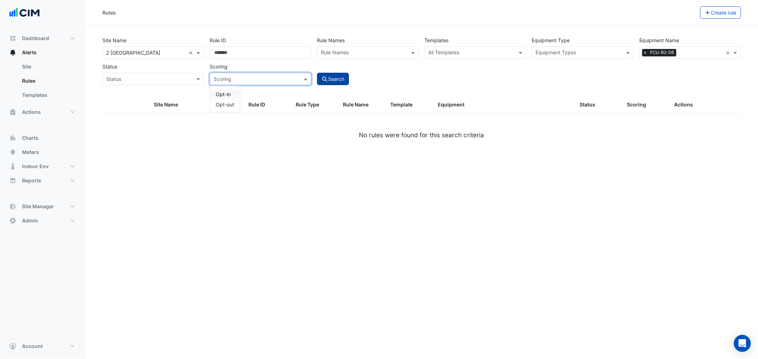
click at [334, 80] on button "Search" at bounding box center [333, 79] width 32 height 12
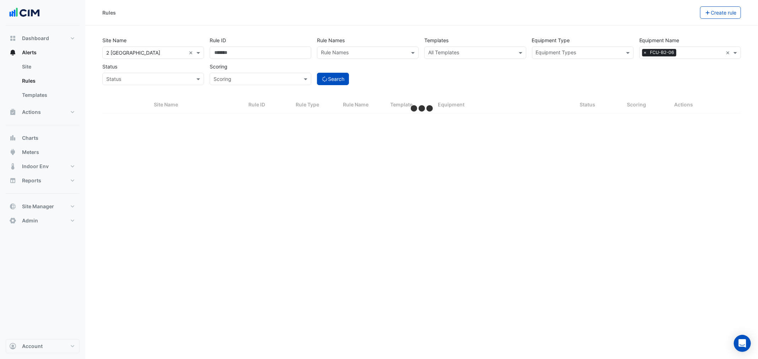
click at [466, 95] on div "Site Name All Sites × 2 Melbourne Quarter × Rule ID Rule Names Rule Names Templ…" at bounding box center [421, 65] width 647 height 63
select select "**"
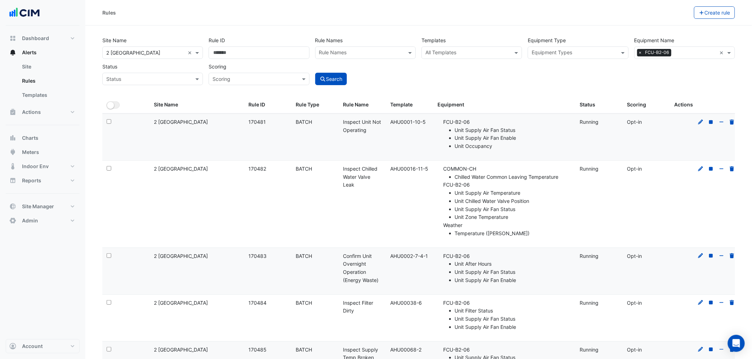
click at [673, 50] on div at bounding box center [695, 53] width 44 height 9
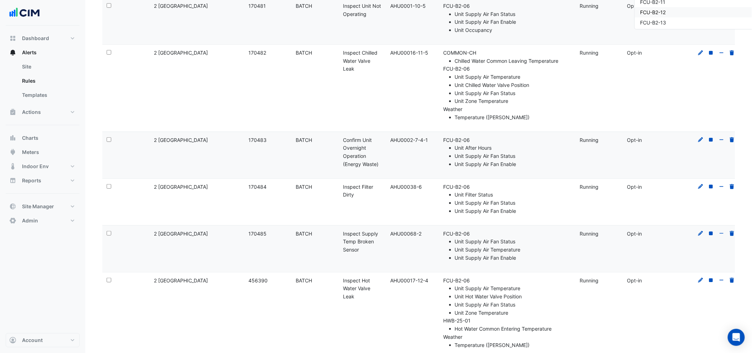
scroll to position [141, 0]
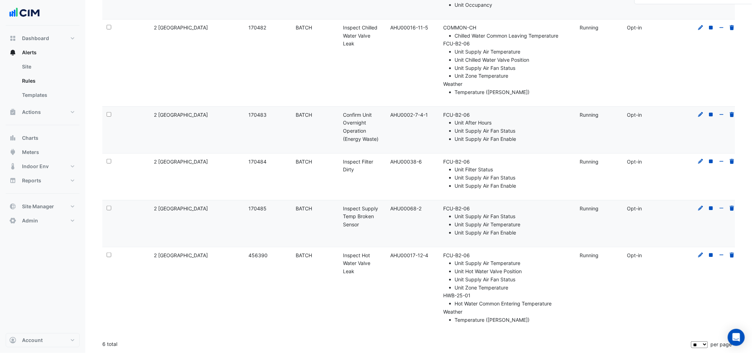
click at [460, 164] on li "FCU-B2-06 Unit Filter Status Unit Supply Air Fan Status Unit Supply Air Fan Ena…" at bounding box center [507, 174] width 128 height 32
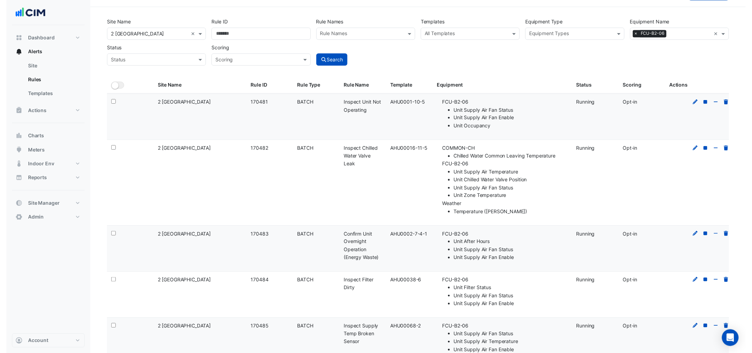
scroll to position [0, 0]
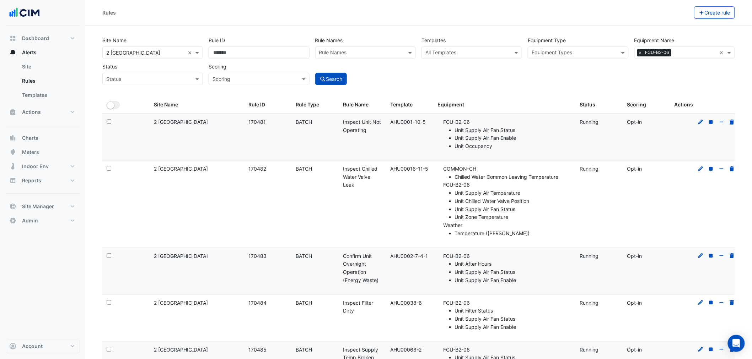
click at [678, 51] on input "text" at bounding box center [695, 53] width 43 height 7
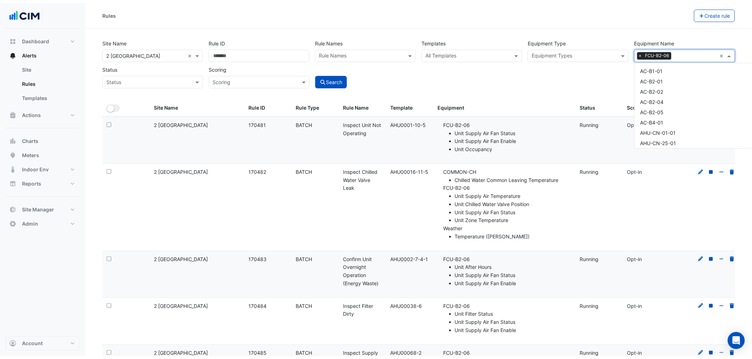
scroll to position [1433, 0]
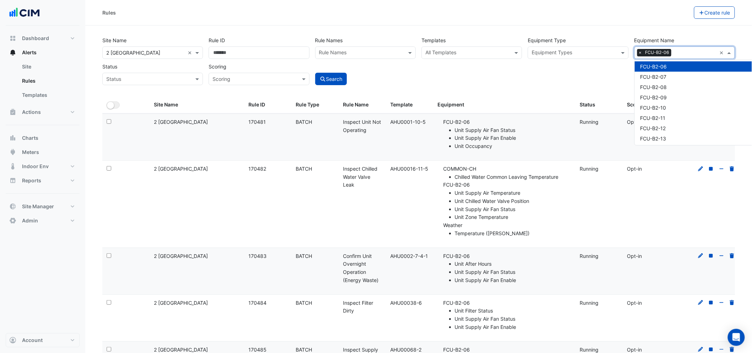
click at [163, 54] on input "text" at bounding box center [145, 52] width 78 height 7
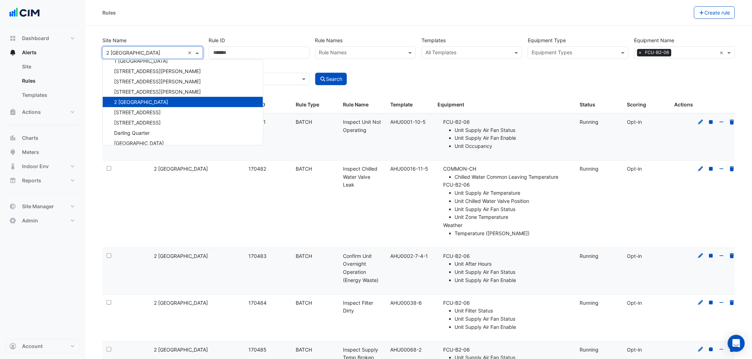
scroll to position [598, 0]
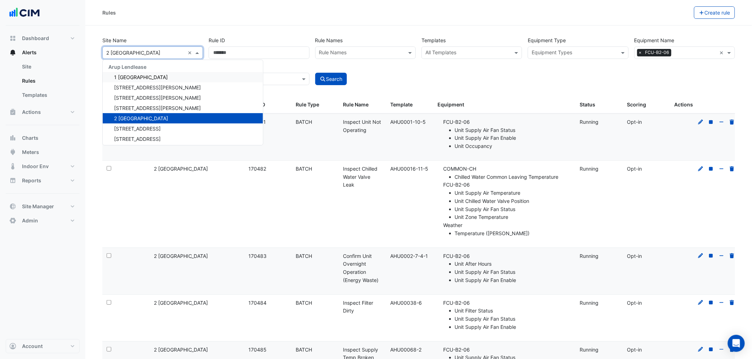
click at [127, 80] on div "1 [GEOGRAPHIC_DATA]" at bounding box center [183, 77] width 160 height 10
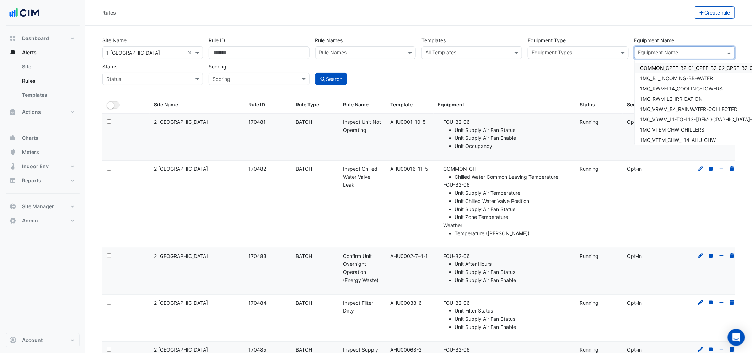
click at [667, 51] on input "text" at bounding box center [680, 53] width 85 height 7
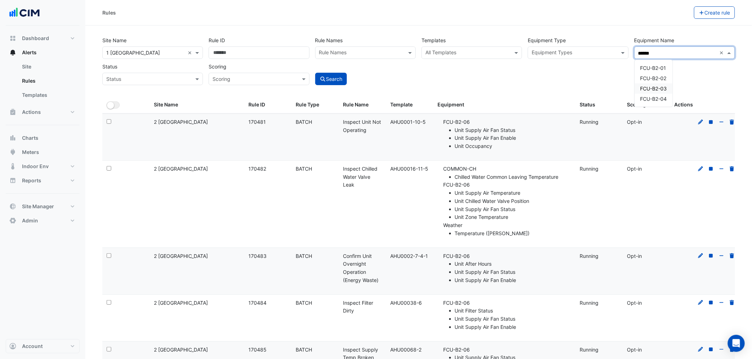
click at [651, 93] on div "FCU-B2-03" at bounding box center [653, 88] width 38 height 10
type input "******"
click at [328, 78] on button "Search" at bounding box center [331, 79] width 32 height 12
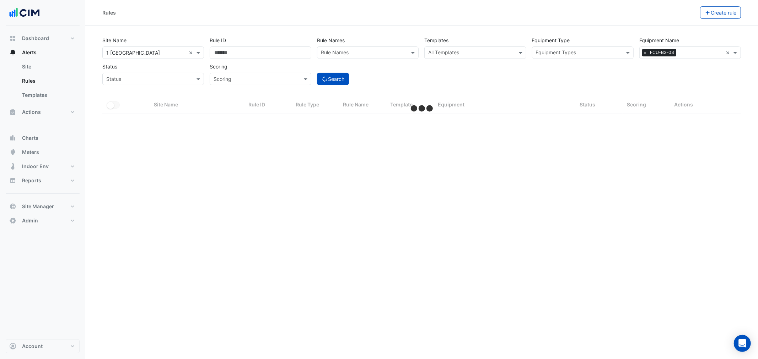
select select "**"
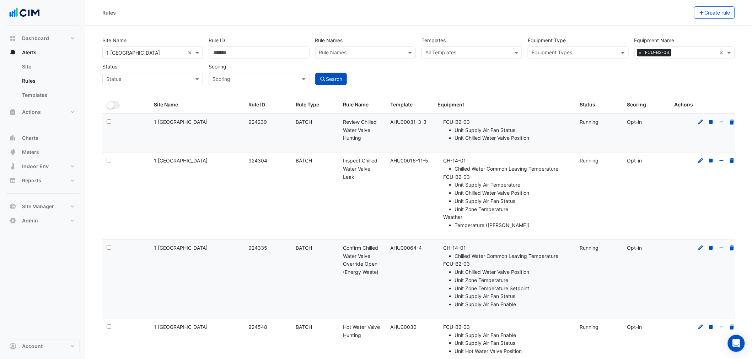
scroll to position [597, 0]
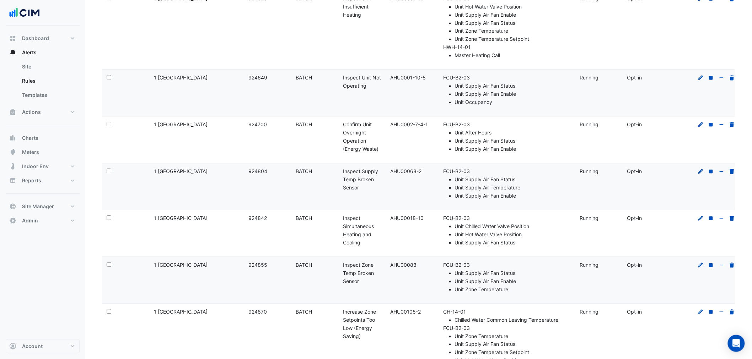
click at [404, 265] on div "Template: AHU00083" at bounding box center [409, 265] width 39 height 8
copy div "AHU00083"
click at [443, 256] on datatable-body-cell "Equipment: FCU-B2-03 Unit Chilled Water Valve Position Unit Hot Water Valve Pos…" at bounding box center [504, 233] width 142 height 47
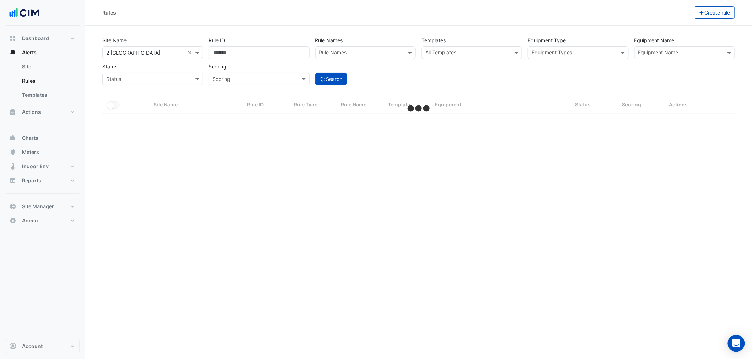
select select "**"
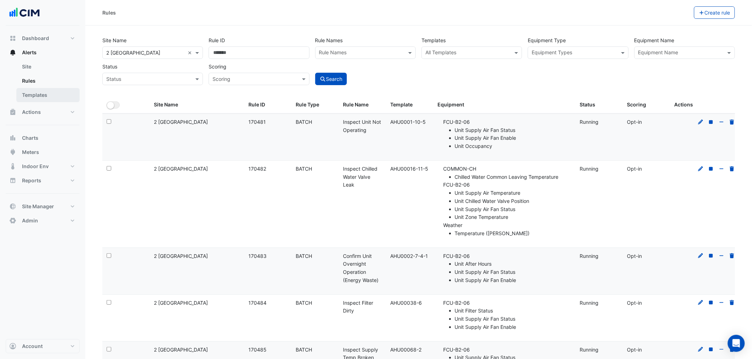
click at [49, 99] on link "Templates" at bounding box center [47, 95] width 63 height 14
select select
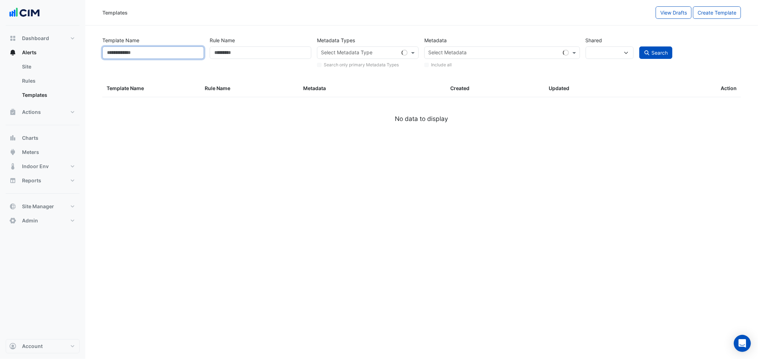
click at [137, 50] on input "Template Name" at bounding box center [153, 53] width 102 height 12
paste input "********"
type input "********"
click at [639, 47] on button "Search" at bounding box center [655, 53] width 33 height 12
select select
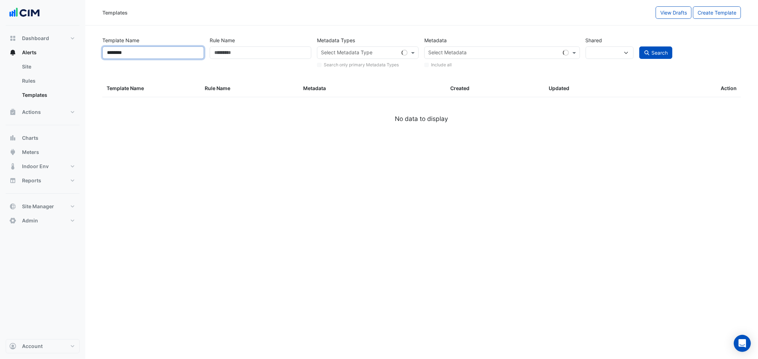
select select
select select "**"
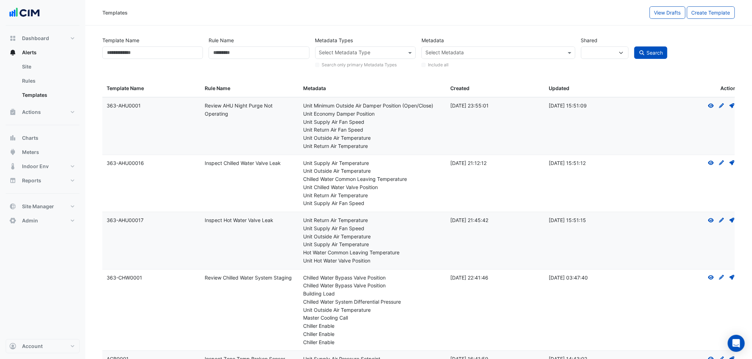
type input "********"
select select
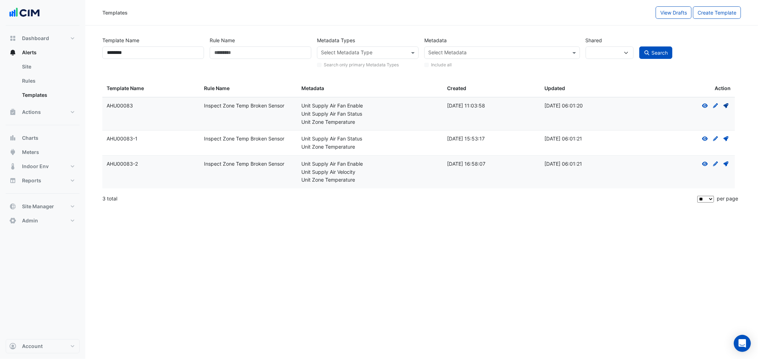
click at [728, 108] on icon "Deploy" at bounding box center [725, 105] width 6 height 5
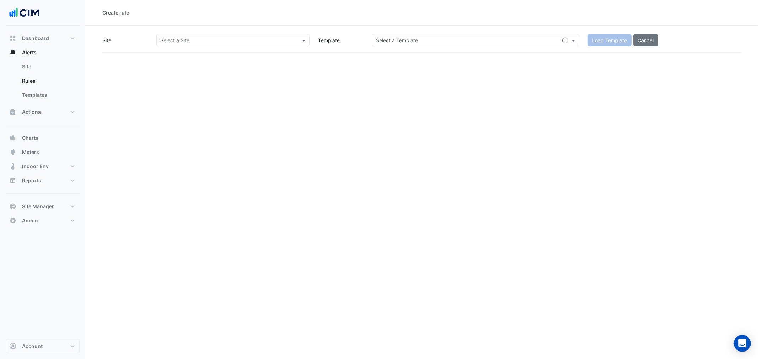
click at [242, 40] on input "text" at bounding box center [225, 40] width 131 height 7
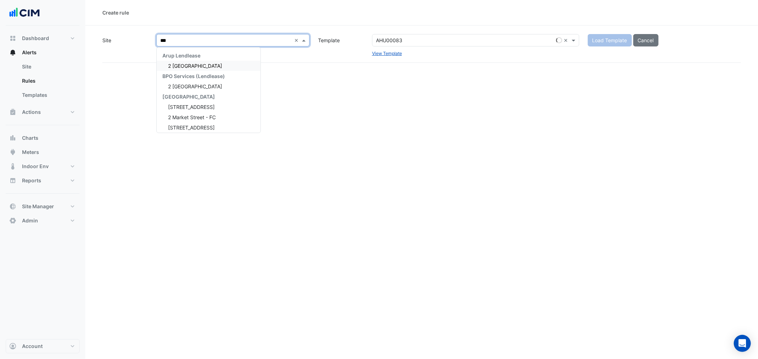
type input "****"
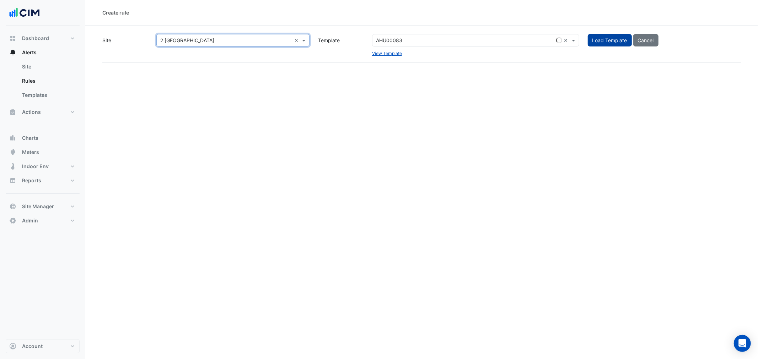
click at [595, 40] on button "Load Template" at bounding box center [609, 40] width 44 height 12
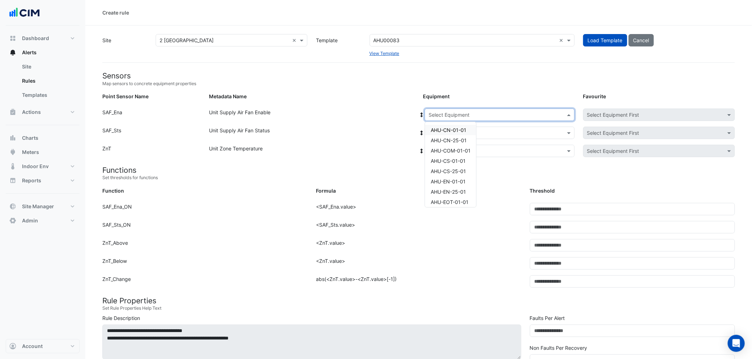
drag, startPoint x: 466, startPoint y: 110, endPoint x: 460, endPoint y: 115, distance: 7.3
click at [466, 110] on div "Select Equipment" at bounding box center [499, 115] width 150 height 12
type input "**"
drag, startPoint x: 449, startPoint y: 130, endPoint x: 435, endPoint y: 125, distance: 14.3
click at [448, 130] on span "FCU-B1-01" at bounding box center [443, 130] width 26 height 6
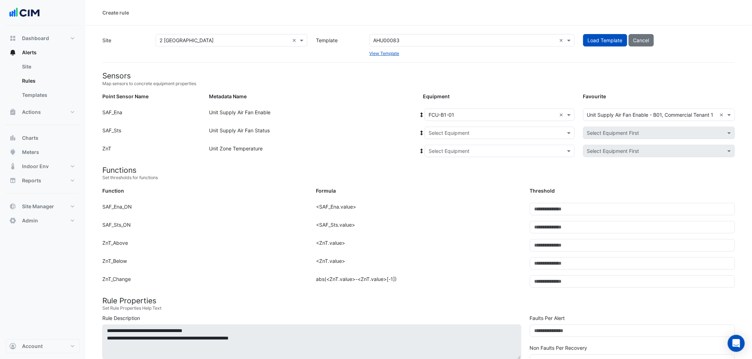
click at [421, 115] on icon at bounding box center [421, 115] width 2 height 5
click at [521, 109] on div "Select Equipment × FCU-B1-01 ×" at bounding box center [499, 115] width 150 height 12
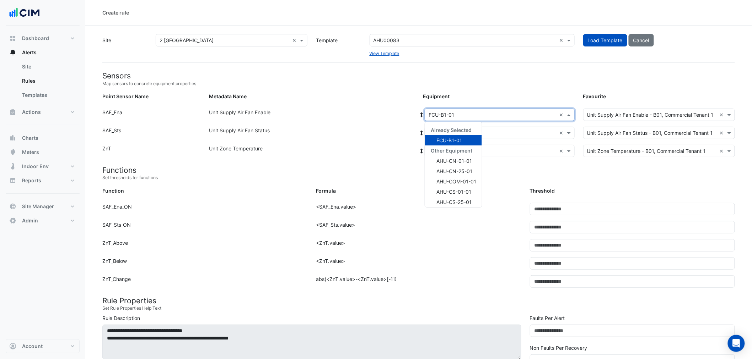
click at [518, 112] on input "text" at bounding box center [492, 115] width 128 height 7
click at [567, 164] on form "Sensors Map sensors to concrete equipment properties Point Sensor Name Metadata…" at bounding box center [418, 334] width 632 height 526
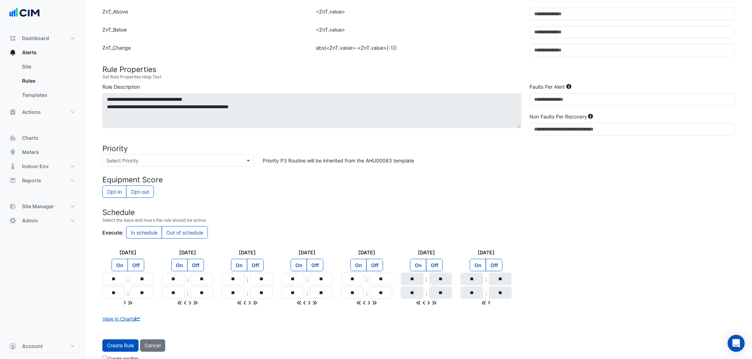
scroll to position [243, 0]
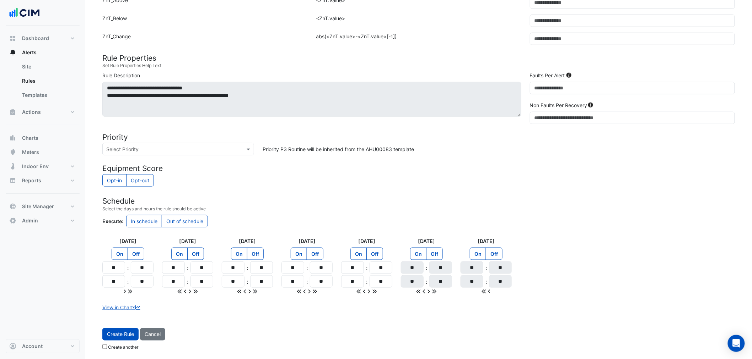
click at [117, 351] on div "Create another" at bounding box center [418, 349] width 632 height 10
click at [117, 346] on label "Create another" at bounding box center [123, 348] width 31 height 6
drag, startPoint x: 605, startPoint y: 261, endPoint x: 610, endPoint y: 252, distance: 10.0
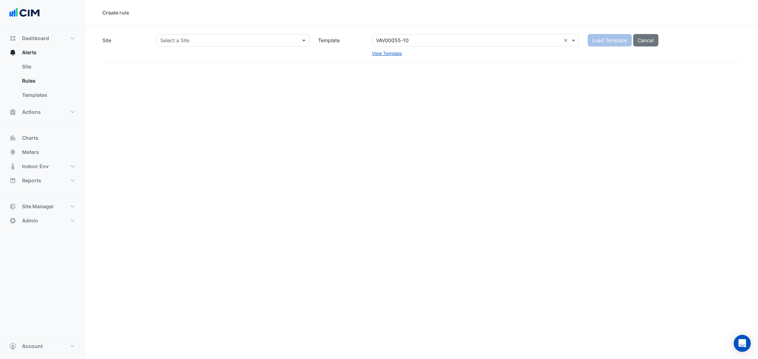
click at [232, 39] on input "text" at bounding box center [225, 40] width 131 height 7
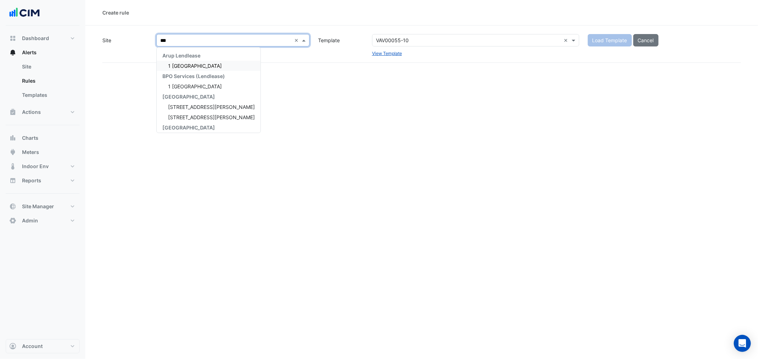
type input "****"
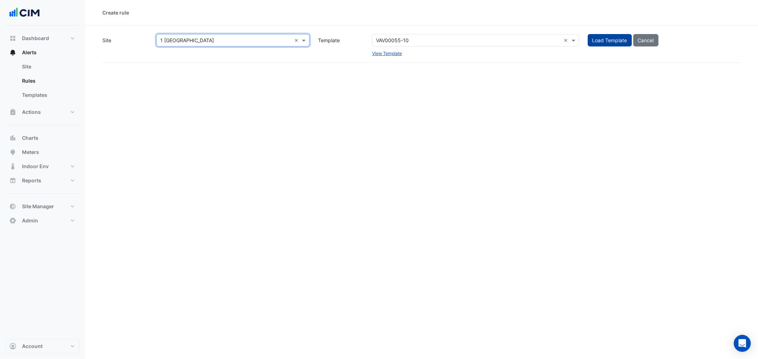
click at [603, 36] on button "Load Template" at bounding box center [609, 40] width 44 height 12
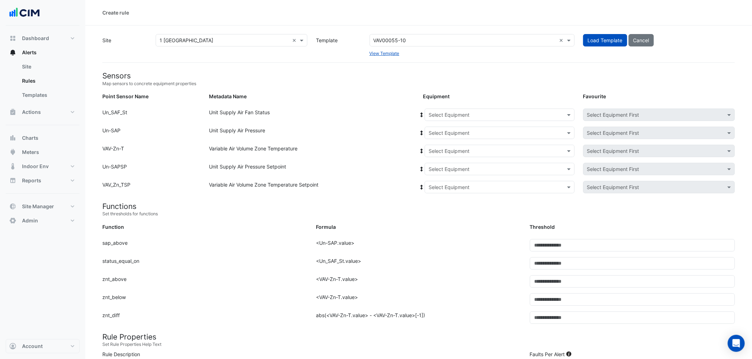
click at [441, 153] on input "text" at bounding box center [492, 151] width 128 height 7
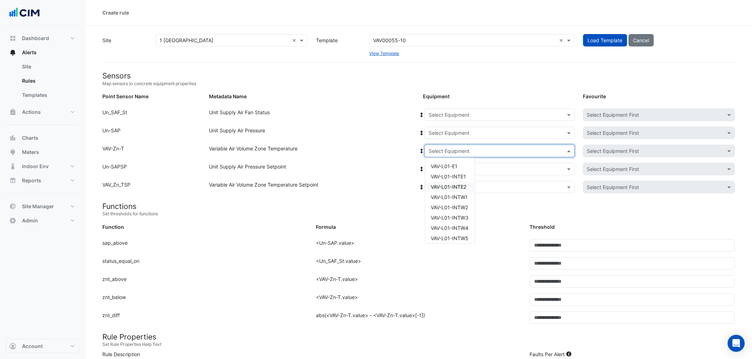
click at [459, 184] on span "VAV-L01-INTE2" at bounding box center [448, 187] width 36 height 6
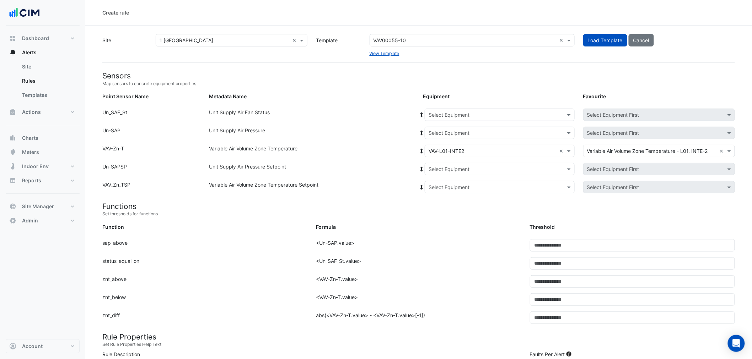
click at [420, 151] on icon at bounding box center [421, 151] width 6 height 5
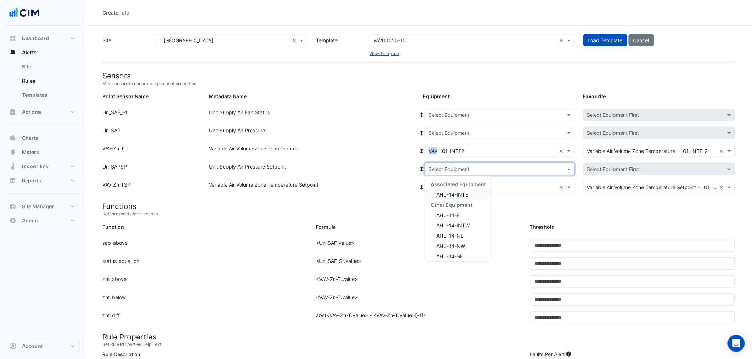
click at [452, 172] on div "Select Equipment" at bounding box center [448, 169] width 41 height 7
drag, startPoint x: 461, startPoint y: 194, endPoint x: 436, endPoint y: 182, distance: 27.8
click at [461, 194] on span "AHU-14-INTE" at bounding box center [452, 195] width 32 height 6
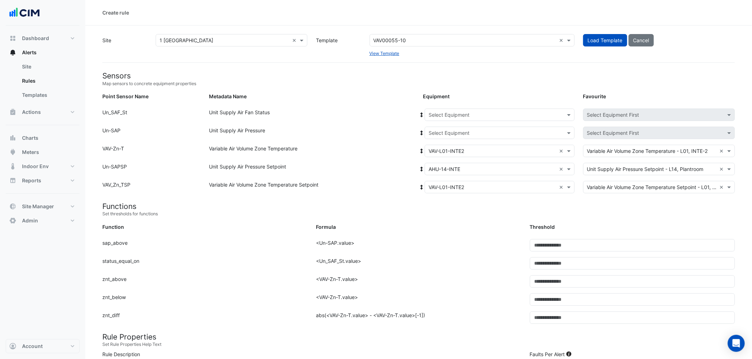
click at [417, 169] on div "Unit Supply Air Pressure Setpoint" at bounding box center [311, 170] width 213 height 15
click at [418, 169] on icon at bounding box center [421, 169] width 6 height 5
drag, startPoint x: 336, startPoint y: 161, endPoint x: 343, endPoint y: 158, distance: 7.4
click at [334, 159] on div "Point Sensor Name: VAV-Zn-T Metadata Name: Variable Air Volume Zone Temperature…" at bounding box center [418, 154] width 641 height 18
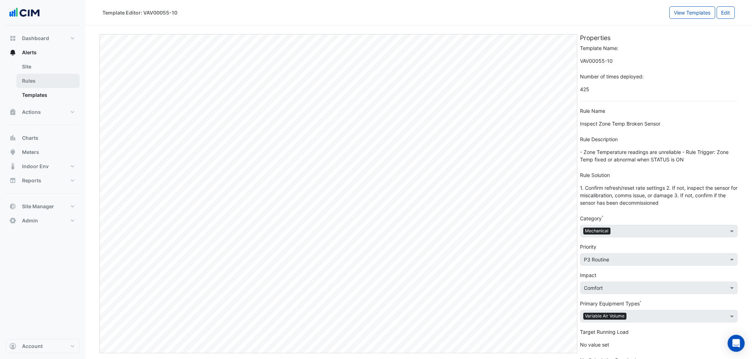
click at [52, 76] on link "Rules" at bounding box center [47, 81] width 63 height 14
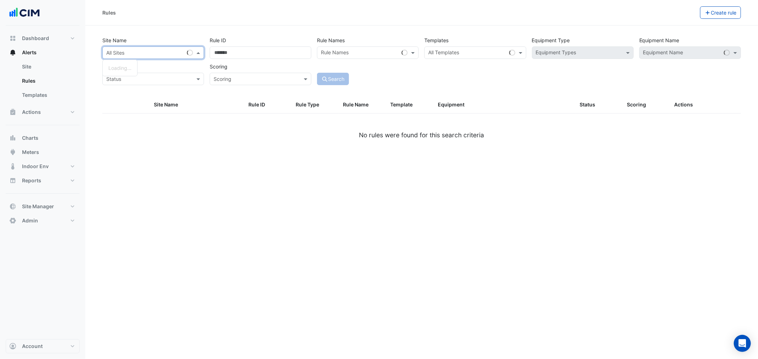
click at [141, 54] on input "text" at bounding box center [146, 52] width 80 height 7
click at [567, 96] on div "Site Name All Sites Loading... Rule ID Rule Names Rule Names Templates All Temp…" at bounding box center [421, 65] width 647 height 63
click at [476, 44] on div "Templates All Templates" at bounding box center [474, 46] width 107 height 25
click at [474, 57] on div at bounding box center [466, 53] width 79 height 9
paste input "**********"
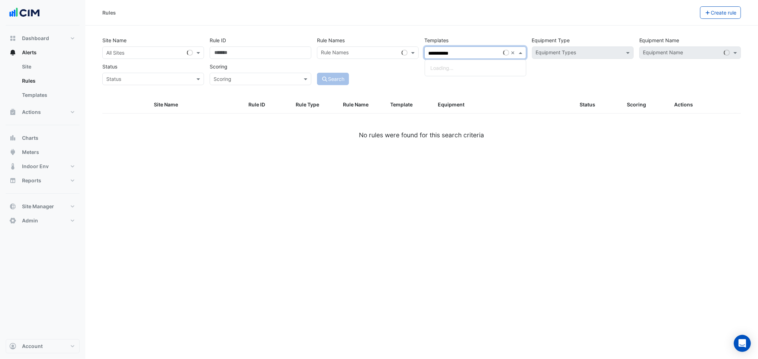
type input "**********"
click at [433, 78] on div "**********" at bounding box center [421, 59] width 644 height 53
click at [460, 47] on div "All Templates" at bounding box center [475, 53] width 102 height 12
paste input "**********"
type input "**********"
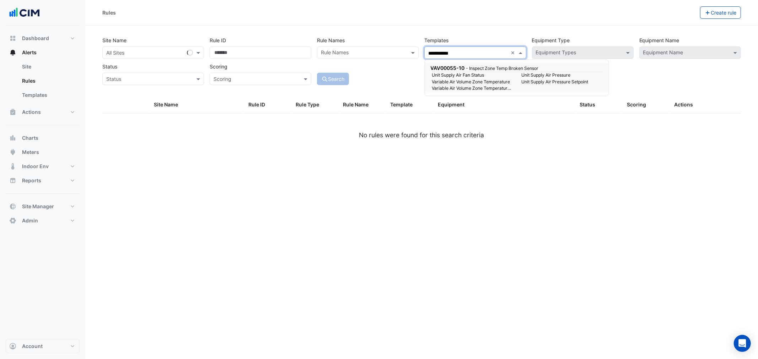
click at [473, 76] on small "Unit Supply Air Fan Status" at bounding box center [473, 75] width 90 height 6
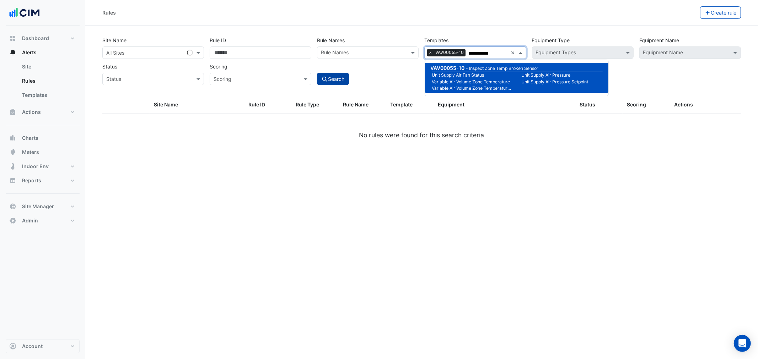
click at [325, 82] on button "Search" at bounding box center [333, 79] width 32 height 12
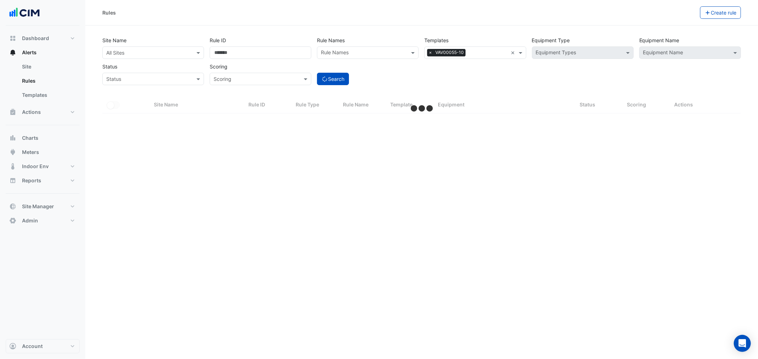
select select "**"
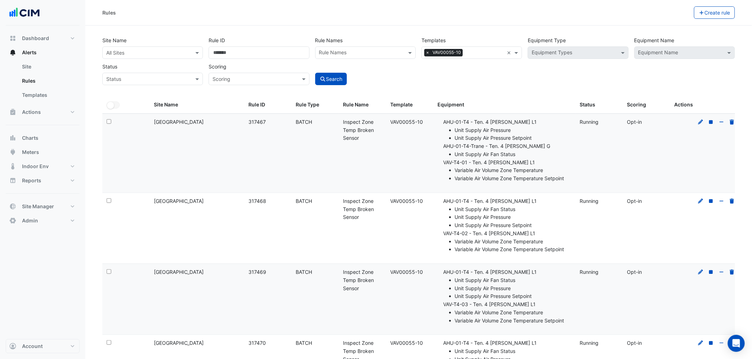
drag, startPoint x: 426, startPoint y: 125, endPoint x: 390, endPoint y: 125, distance: 35.9
click at [390, 125] on div "Template: VAV00055-10" at bounding box center [409, 122] width 39 height 8
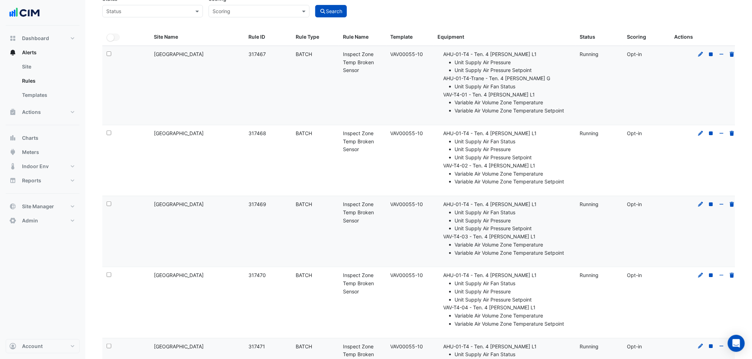
scroll to position [105, 0]
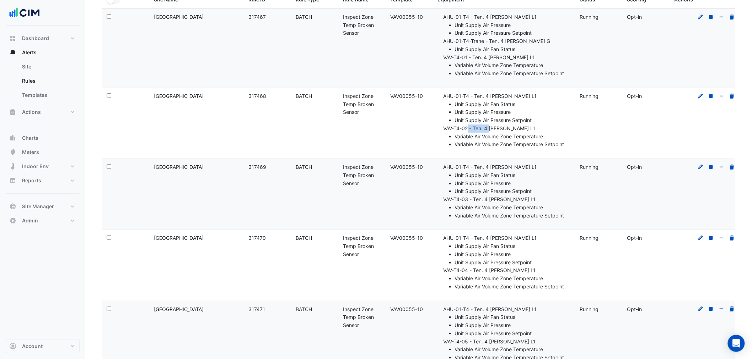
drag, startPoint x: 475, startPoint y: 131, endPoint x: 470, endPoint y: 131, distance: 5.4
click at [470, 131] on li "VAV-T4-02 - Ten. 4 [PERSON_NAME] L1 Variable Air Volume Zone Temperature Variab…" at bounding box center [507, 137] width 128 height 24
click at [456, 190] on li "Unit Supply Air Pressure Setpoint" at bounding box center [513, 192] width 116 height 8
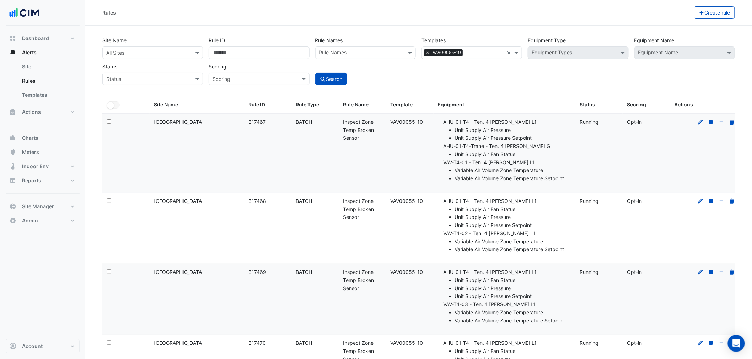
click at [153, 53] on input "text" at bounding box center [145, 52] width 78 height 7
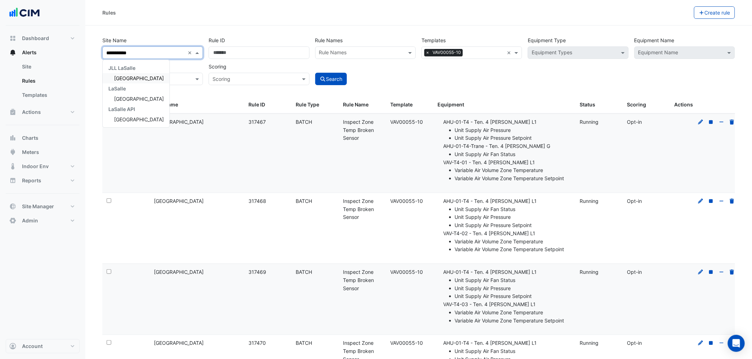
type input "**********"
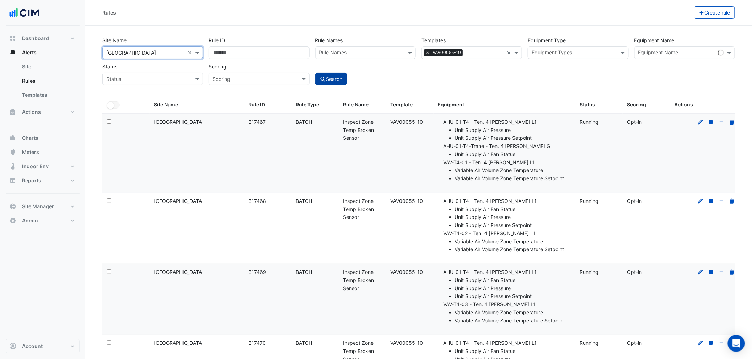
click at [342, 80] on button "Search" at bounding box center [331, 79] width 32 height 12
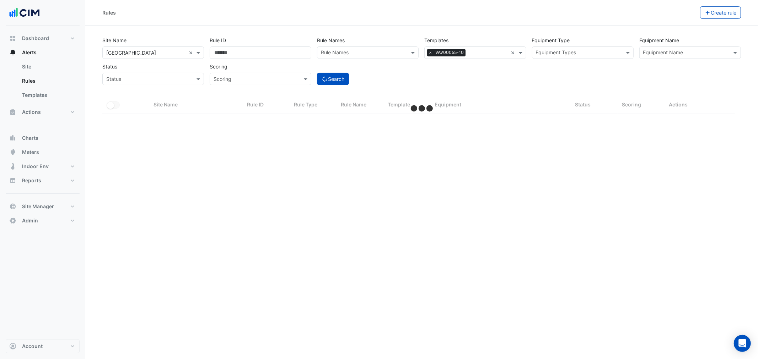
select select "**"
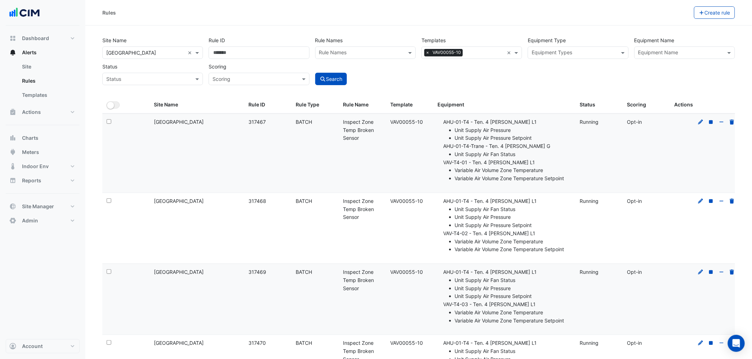
click at [602, 51] on input "text" at bounding box center [573, 53] width 85 height 7
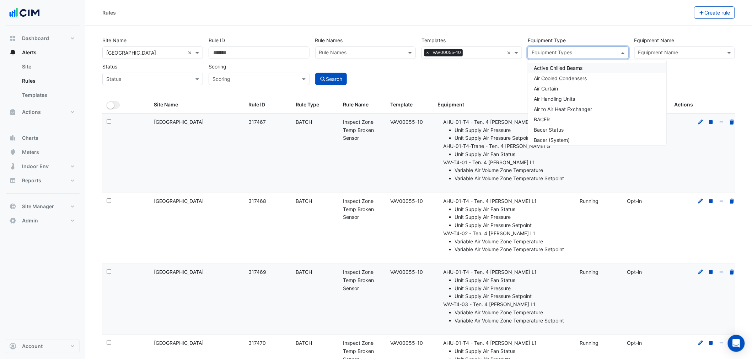
paste input "*********"
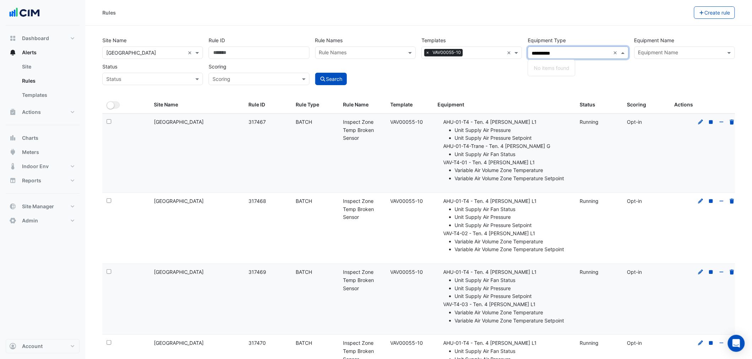
type input "*********"
click at [663, 54] on input "text" at bounding box center [680, 53] width 85 height 7
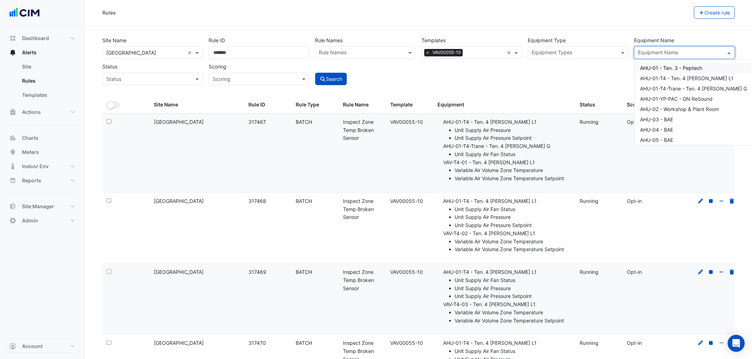
paste input "*********"
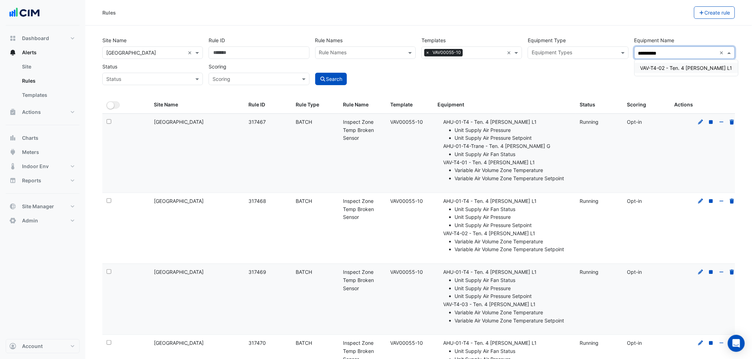
click at [661, 69] on span "VAV-T4-02 - Ten. 4 Carl Zeiss L1" at bounding box center [686, 68] width 92 height 6
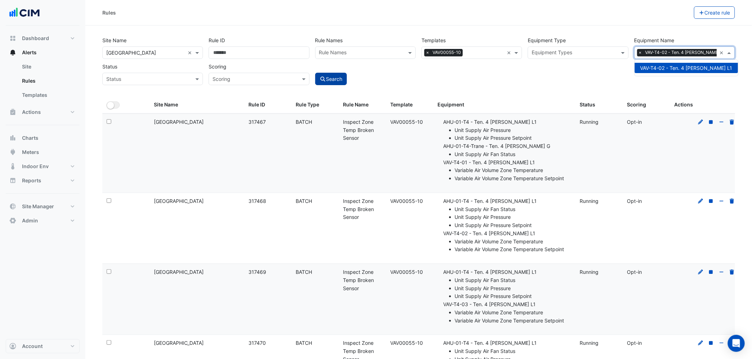
type input "*********"
click at [332, 81] on button "Search" at bounding box center [331, 79] width 32 height 12
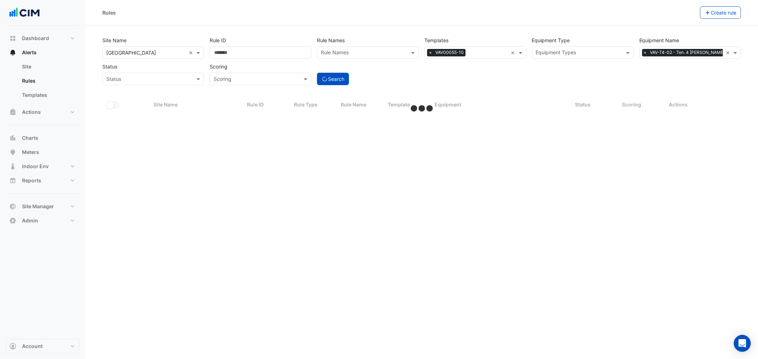
select select "**"
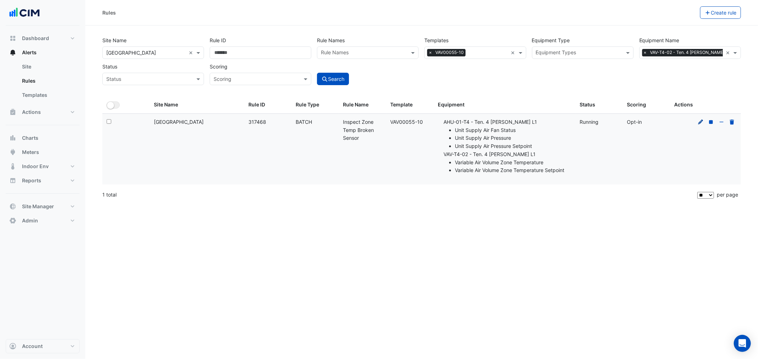
click at [697, 121] on icon at bounding box center [700, 122] width 6 height 5
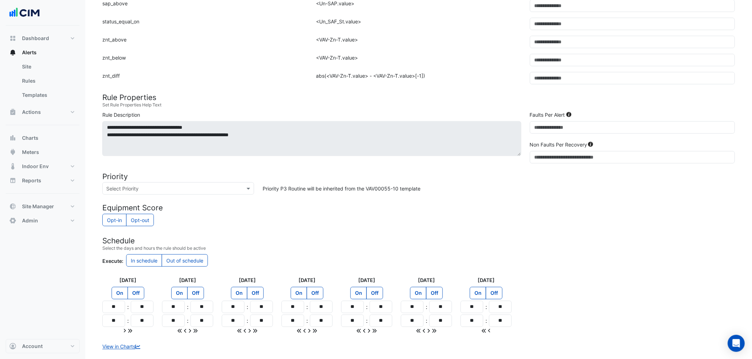
scroll to position [317, 0]
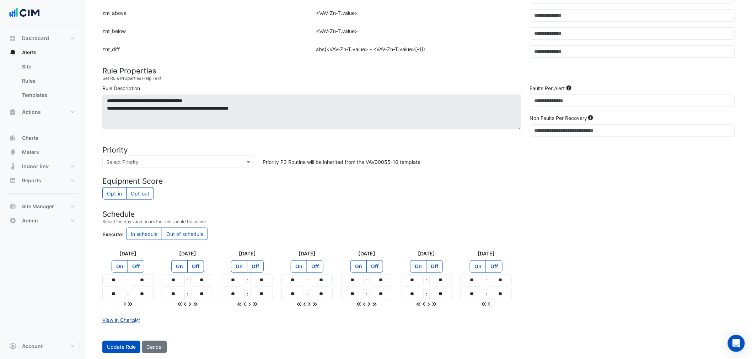
click at [131, 318] on link "View in Charts" at bounding box center [121, 321] width 39 height 6
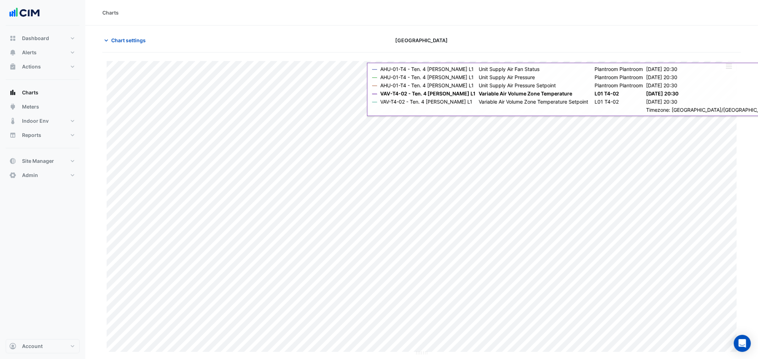
click at [730, 68] on button "button" at bounding box center [728, 66] width 14 height 9
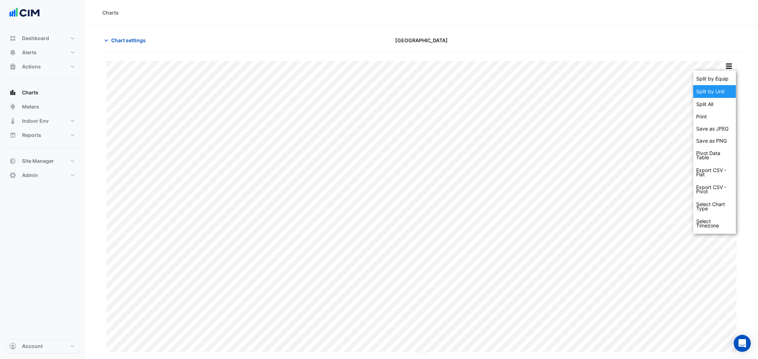
click at [726, 88] on div "Split by Unit" at bounding box center [714, 91] width 43 height 13
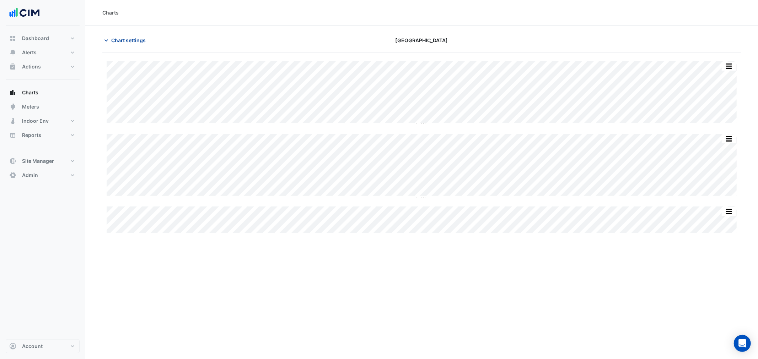
click at [114, 34] on button "Chart settings" at bounding box center [126, 40] width 48 height 12
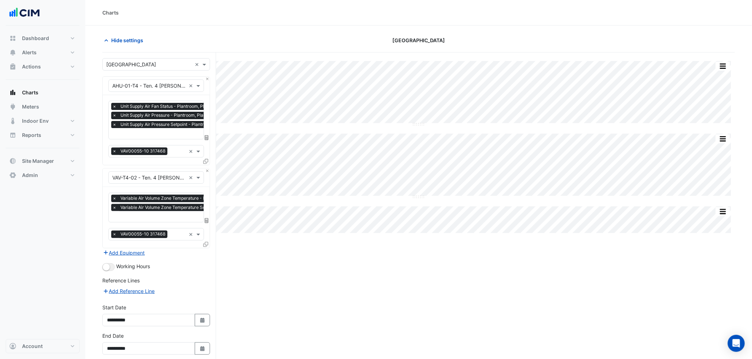
click at [108, 272] on form "Select a Site × Macquarie Technology Park × Equipment × AHU-01-T4 - Ten. 4 Carl…" at bounding box center [156, 222] width 108 height 329
click at [106, 269] on button "button" at bounding box center [108, 268] width 12 height 8
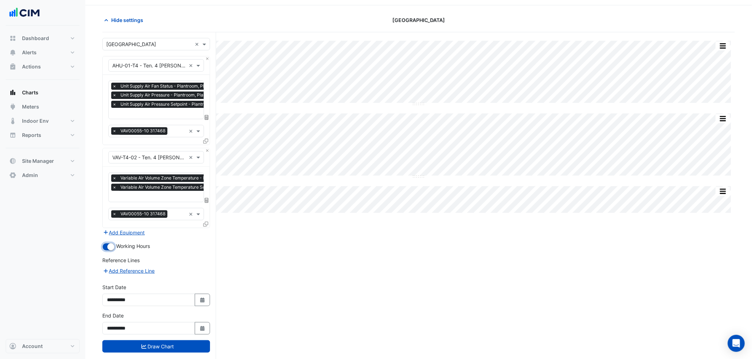
scroll to position [32, 0]
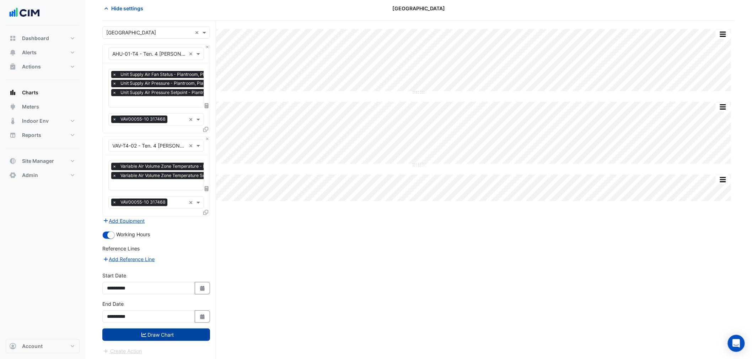
click at [177, 338] on button "Draw Chart" at bounding box center [156, 335] width 108 height 12
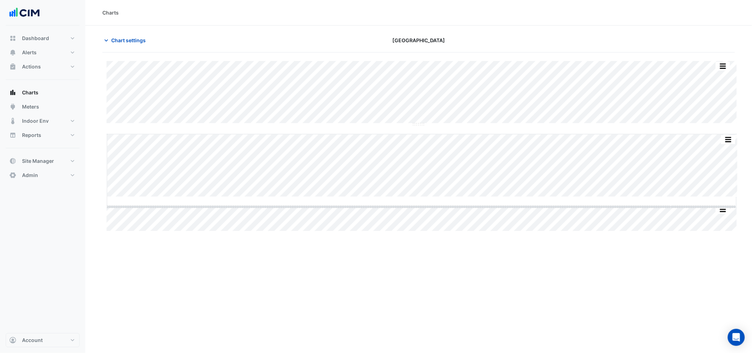
drag, startPoint x: 422, startPoint y: 196, endPoint x: 413, endPoint y: 253, distance: 56.8
drag, startPoint x: 421, startPoint y: 218, endPoint x: 419, endPoint y: 193, distance: 24.9
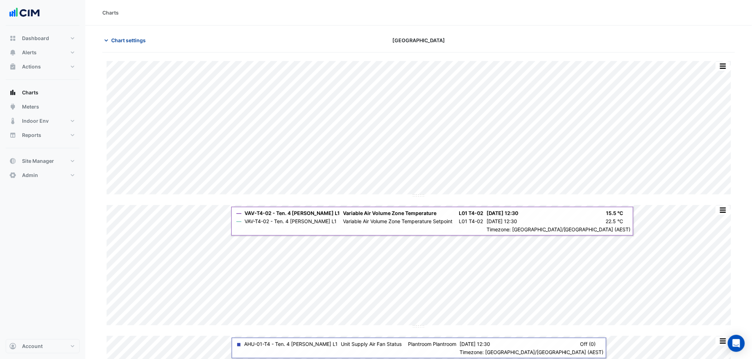
click at [135, 41] on span "Chart settings" at bounding box center [128, 40] width 34 height 7
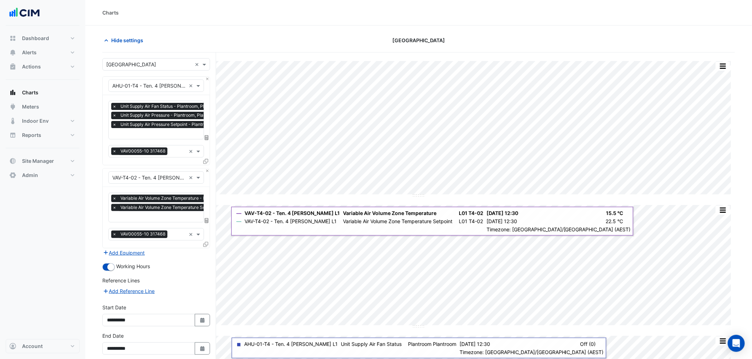
click at [136, 71] on form "Select a Site × Macquarie Technology Park × Equipment × AHU-01-T4 - Ten. 4 Carl…" at bounding box center [156, 222] width 108 height 329
click at [134, 66] on input "text" at bounding box center [149, 64] width 86 height 7
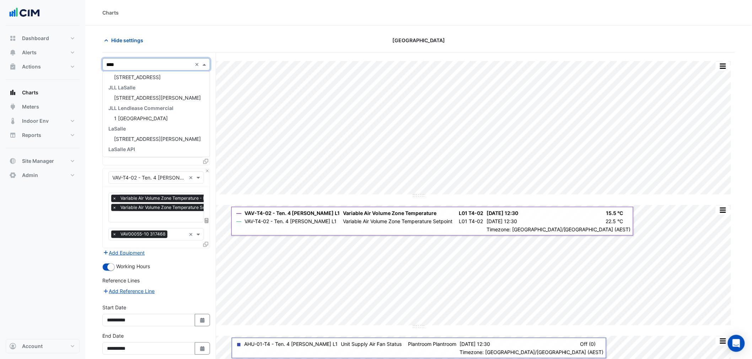
scroll to position [13, 0]
type input "*****"
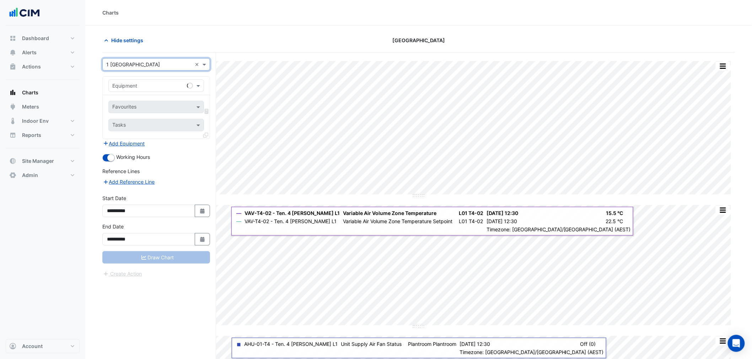
click at [143, 88] on input "text" at bounding box center [149, 85] width 74 height 7
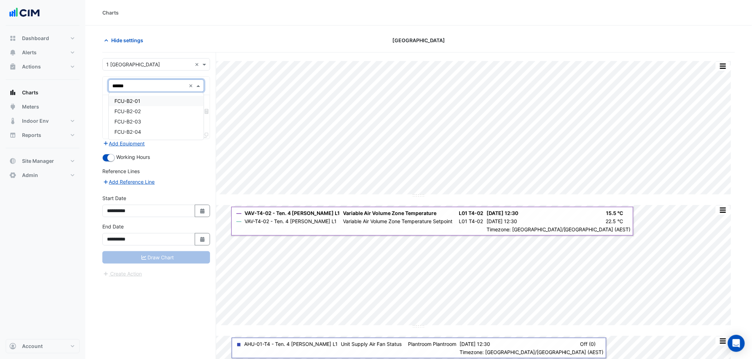
type input "******"
click at [137, 59] on div "Select a Site × 1 Melbourne Quarter ×" at bounding box center [156, 64] width 108 height 12
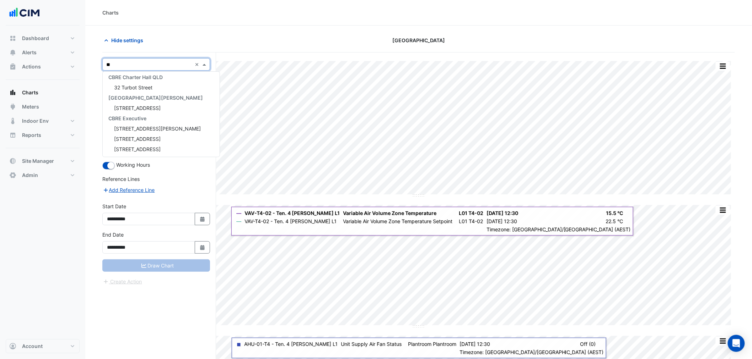
scroll to position [0, 0]
type input "****"
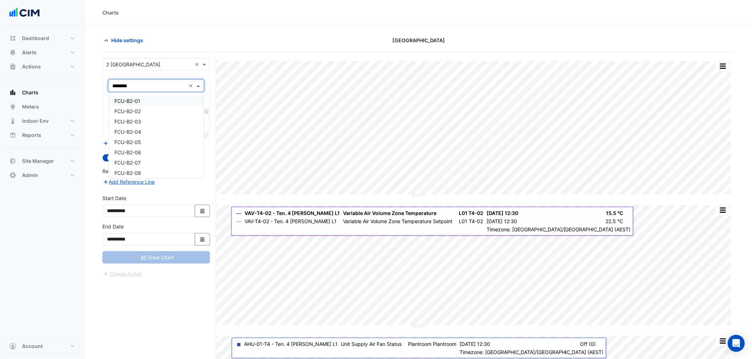
type input "*********"
click at [150, 107] on input "text" at bounding box center [148, 107] width 72 height 7
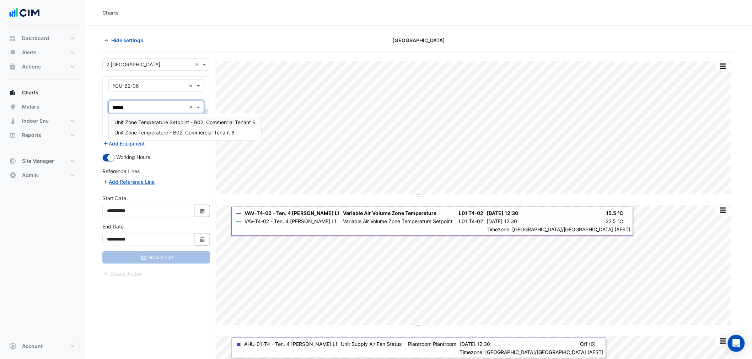
type input "*******"
click at [189, 128] on div "Unit Zone Temperature - B02, Commercial Tenant 6" at bounding box center [185, 133] width 152 height 10
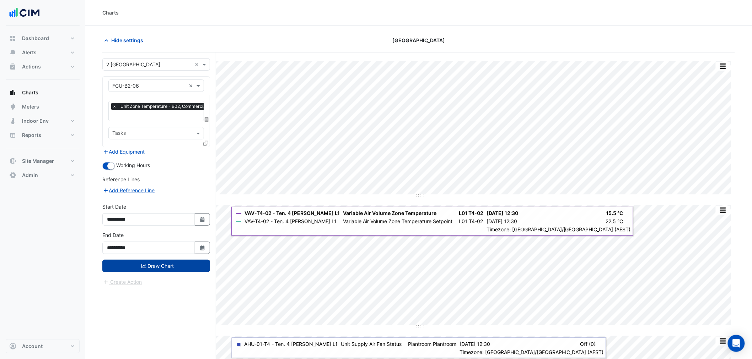
click at [181, 268] on button "Draw Chart" at bounding box center [156, 266] width 108 height 12
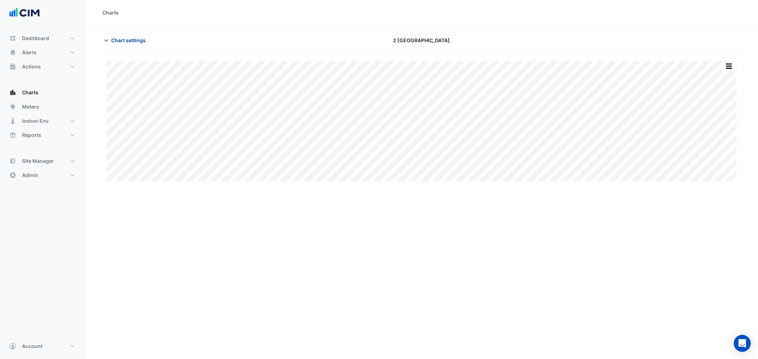
click at [118, 40] on span "Chart settings" at bounding box center [128, 40] width 34 height 7
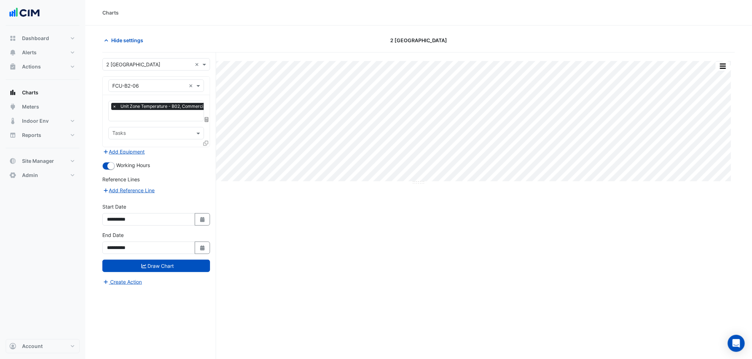
click at [131, 67] on input "text" at bounding box center [149, 64] width 86 height 7
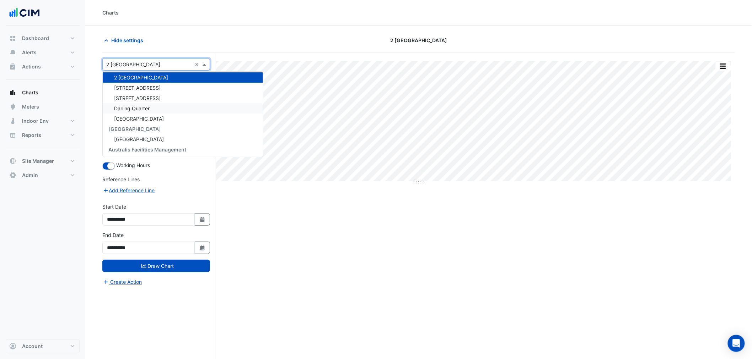
scroll to position [598, 0]
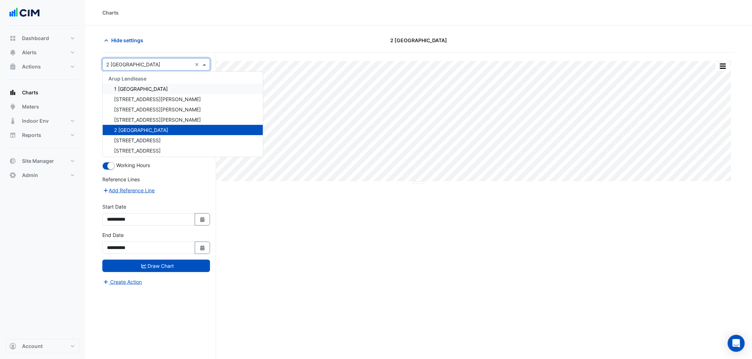
click at [144, 87] on span "1 [GEOGRAPHIC_DATA]" at bounding box center [141, 89] width 54 height 6
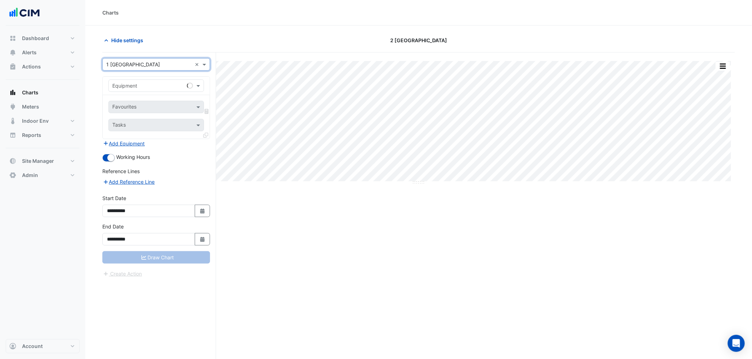
click at [143, 88] on input "text" at bounding box center [149, 85] width 74 height 7
click at [238, 39] on div "Hide settings" at bounding box center [204, 40] width 213 height 12
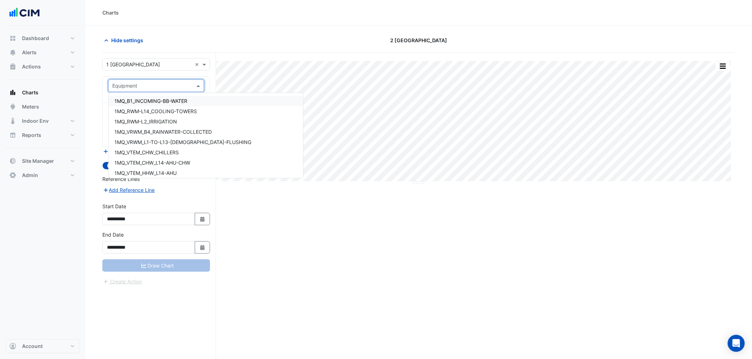
click at [162, 83] on input "text" at bounding box center [149, 85] width 74 height 7
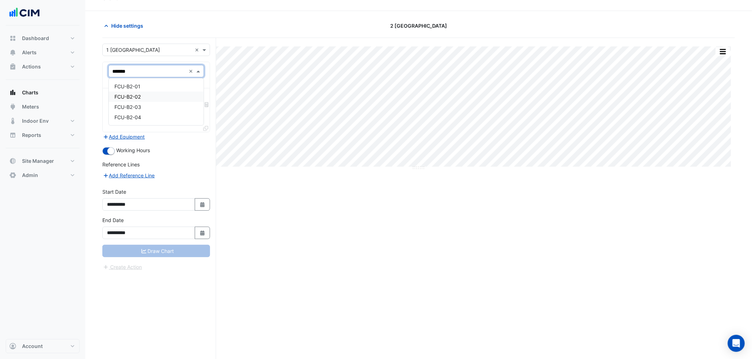
scroll to position [27, 0]
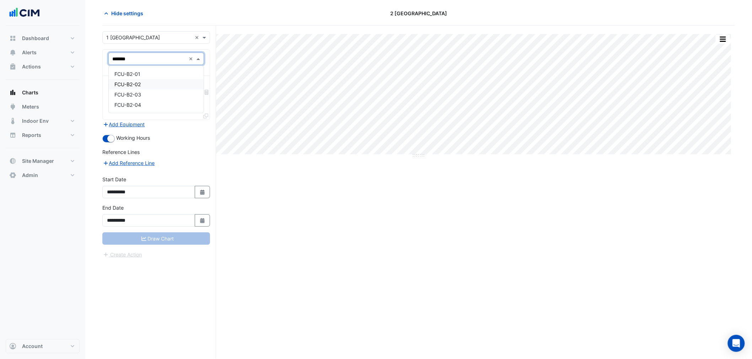
type input "*******"
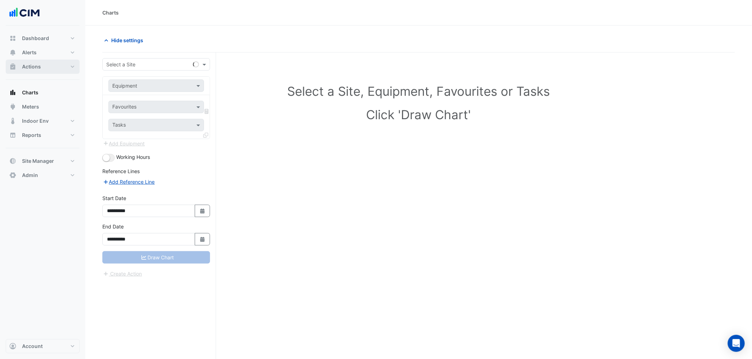
click at [40, 63] on button "Actions" at bounding box center [43, 67] width 74 height 14
click at [44, 87] on link "Site" at bounding box center [47, 81] width 63 height 14
click at [49, 94] on link "Manager" at bounding box center [47, 95] width 63 height 14
click at [36, 80] on link "Site" at bounding box center [47, 81] width 63 height 14
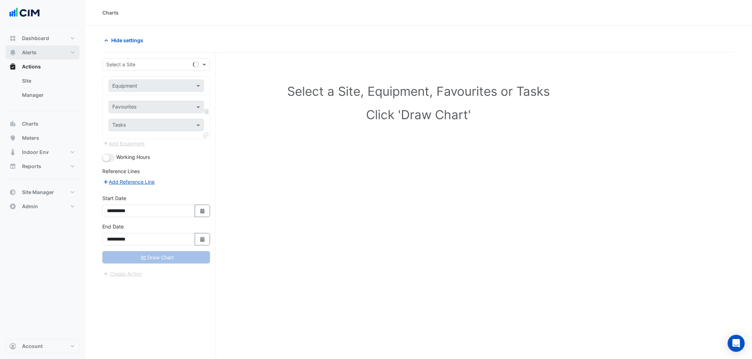
click at [25, 57] on button "Alerts" at bounding box center [43, 52] width 74 height 14
click at [40, 116] on button "Actions" at bounding box center [43, 112] width 74 height 14
click at [30, 83] on link "Site" at bounding box center [47, 81] width 63 height 14
click at [41, 93] on link "Manager" at bounding box center [47, 95] width 63 height 14
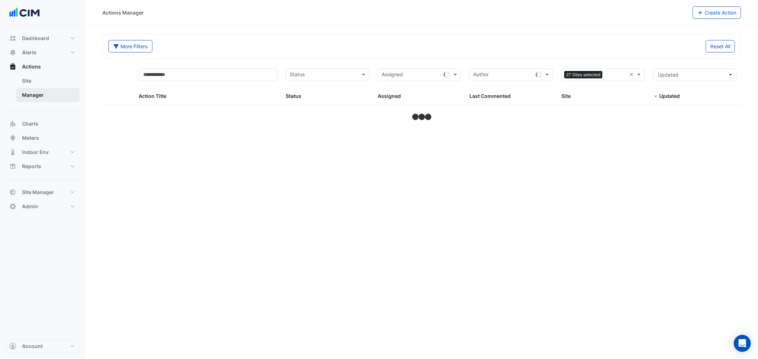
select select "**"
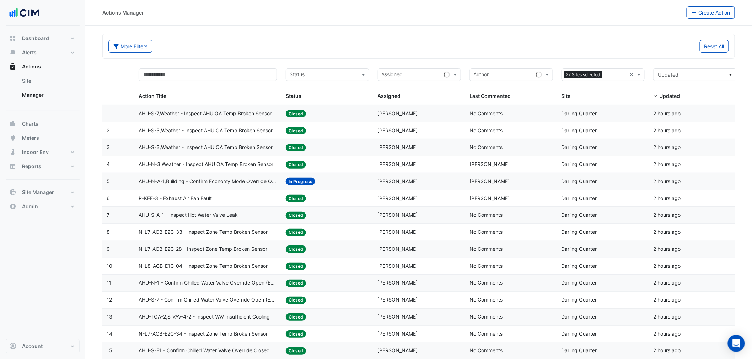
click at [232, 132] on span "AHU-S-5,Weather - Inspect AHU OA Temp Broken Sensor" at bounding box center [206, 131] width 134 height 8
click at [195, 146] on span "AHU-S-3,Weather - Inspect AHU OA Temp Broken Sensor" at bounding box center [206, 147] width 134 height 8
click at [614, 76] on input "text" at bounding box center [598, 75] width 67 height 8
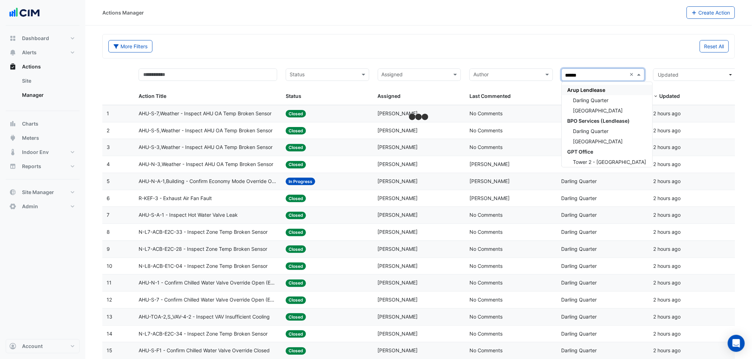
type input "*******"
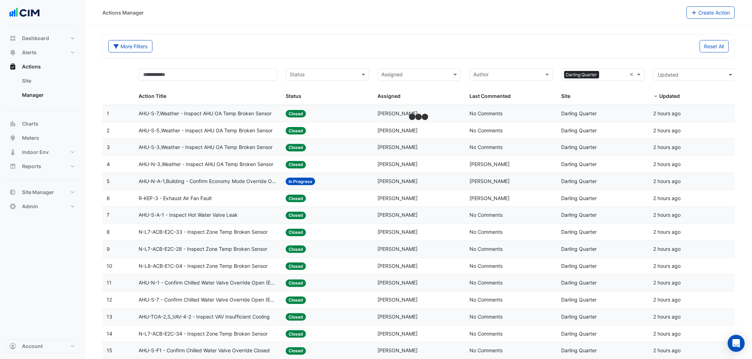
click at [186, 233] on span "N-L7-ACB-E2C-33 - Inspect Zone Temp Broken Sensor" at bounding box center [203, 232] width 129 height 8
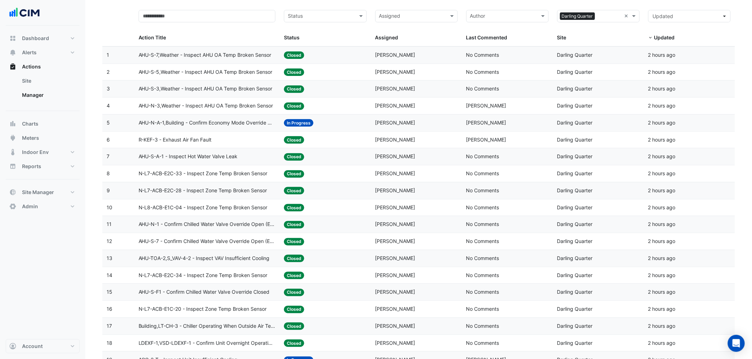
scroll to position [210, 0]
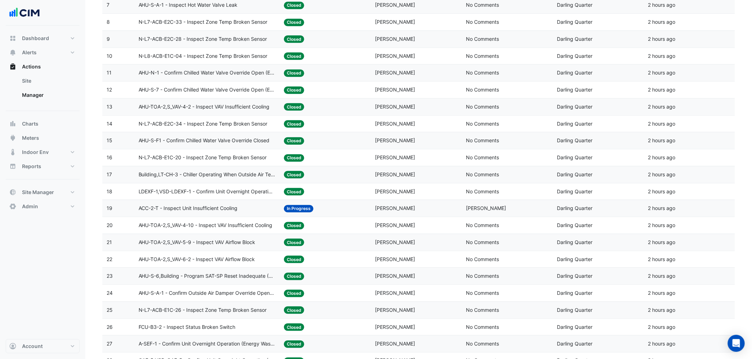
click at [200, 127] on span "N-L7-ACB-E2C-34 - Inspect Zone Temp Broken Sensor" at bounding box center [203, 124] width 129 height 8
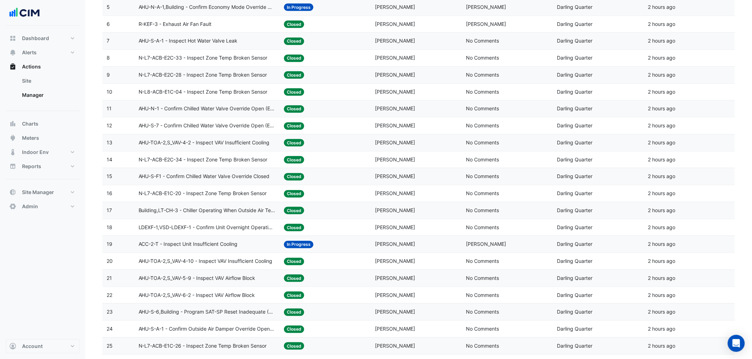
scroll to position [158, 0]
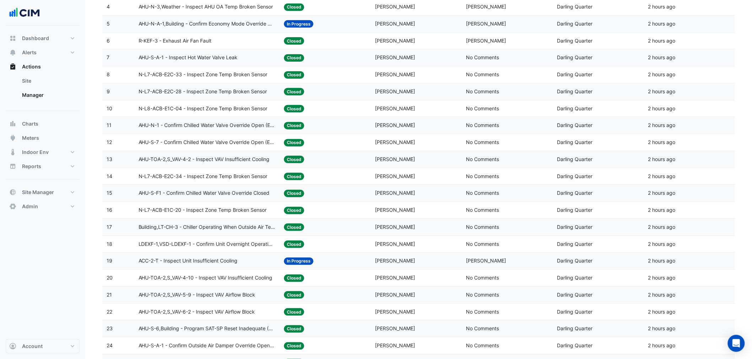
click at [184, 129] on span "AHU-N-1 - Confirm Chilled Water Valve Override Open (Energy Waste)" at bounding box center [207, 125] width 137 height 8
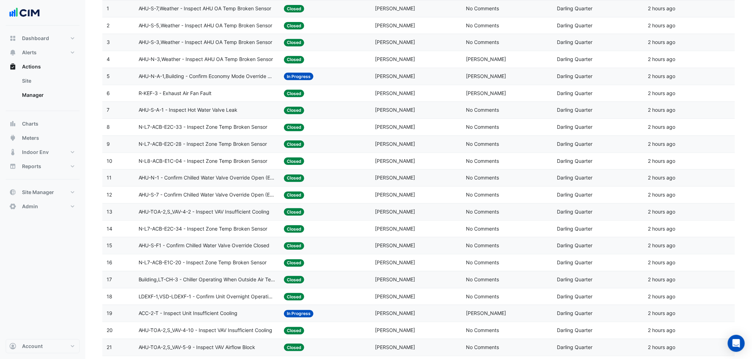
click at [193, 134] on datatable-body-cell "Action Title: N-L7-ACB-E2C-33 - Inspect Zone Temp Broken Sensor" at bounding box center [207, 127] width 146 height 17
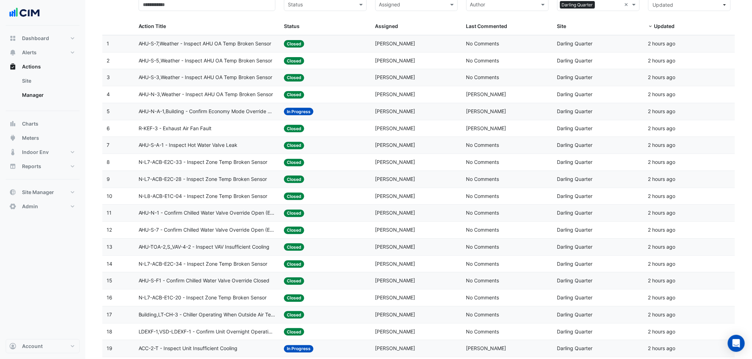
scroll to position [52, 0]
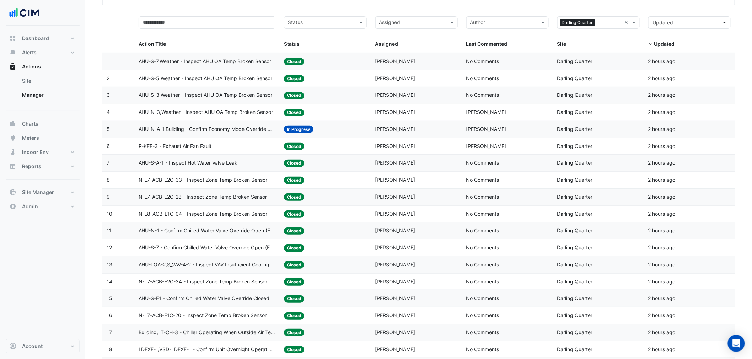
click at [227, 110] on span "AHU-N-3,Weather - Inspect AHU OA Temp Broken Sensor" at bounding box center [206, 112] width 135 height 8
click at [207, 93] on span "AHU-S-3,Weather - Inspect AHU OA Temp Broken Sensor" at bounding box center [206, 95] width 134 height 8
click at [188, 114] on span "AHU-N-3,Weather - Inspect AHU OA Temp Broken Sensor" at bounding box center [206, 112] width 135 height 8
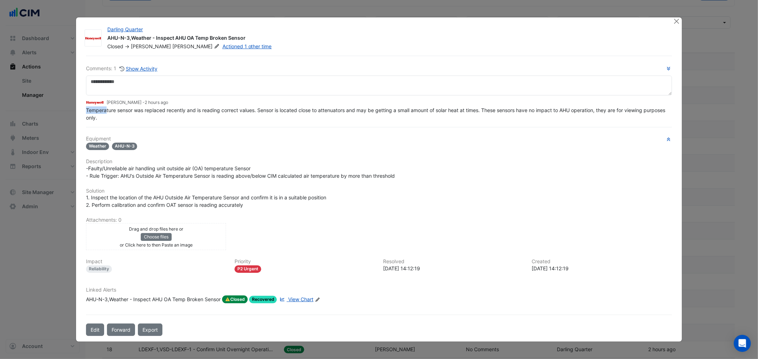
drag, startPoint x: 118, startPoint y: 117, endPoint x: 602, endPoint y: 105, distance: 484.3
click at [602, 105] on app-ticket-comment "Brad Watts - 2 hours ago Temperature sensor was replaced recently and is readin…" at bounding box center [378, 109] width 585 height 23
click at [281, 112] on span "Temperature sensor was replaced recently and is reading correct values. Sensor …" at bounding box center [376, 113] width 580 height 13
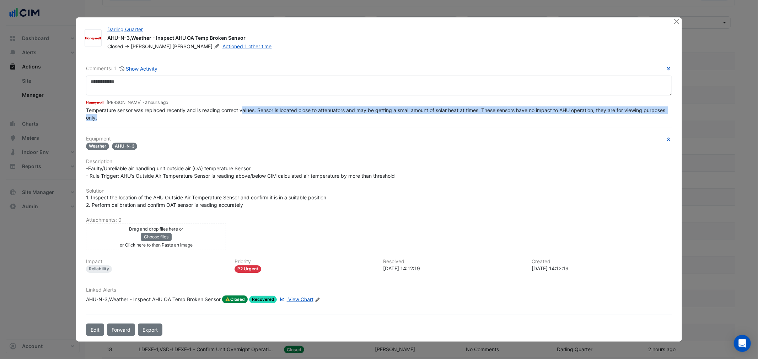
drag, startPoint x: 244, startPoint y: 109, endPoint x: 267, endPoint y: 117, distance: 23.8
click at [267, 117] on div "Temperature sensor was replaced recently and is reading correct values. Sensor …" at bounding box center [378, 114] width 585 height 15
click at [266, 112] on span "Temperature sensor was replaced recently and is reading correct values. Sensor …" at bounding box center [376, 113] width 580 height 13
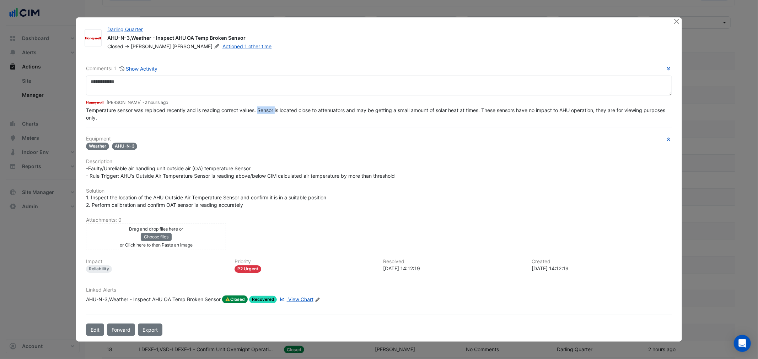
click at [266, 112] on span "Temperature sensor was replaced recently and is reading correct values. Sensor …" at bounding box center [376, 113] width 580 height 13
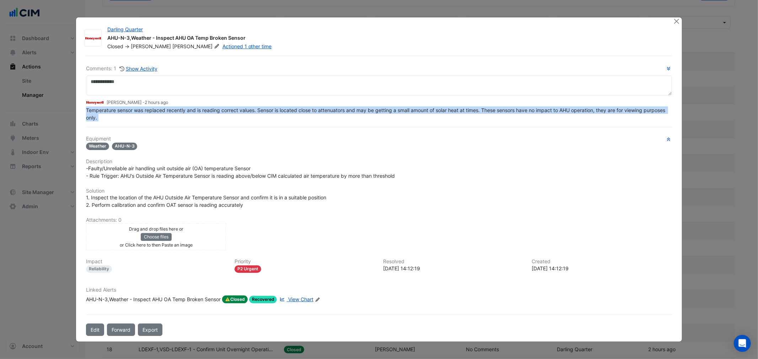
click at [266, 112] on span "Temperature sensor was replaced recently and is reading correct values. Sensor …" at bounding box center [376, 113] width 580 height 13
click at [543, 111] on span "Temperature sensor was replaced recently and is reading correct values. Sensor …" at bounding box center [376, 113] width 580 height 13
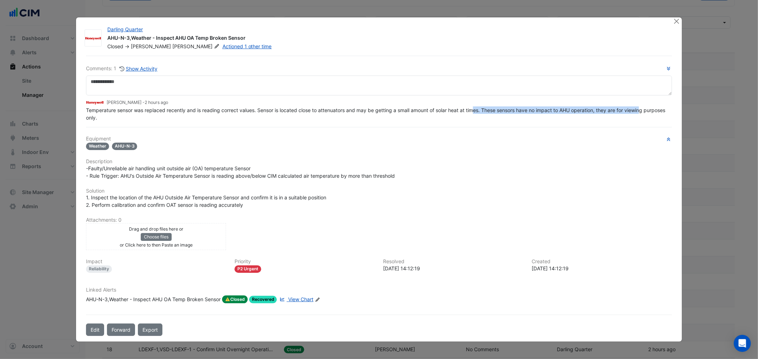
drag, startPoint x: 487, startPoint y: 113, endPoint x: 647, endPoint y: 114, distance: 160.2
click at [646, 114] on div "Temperature sensor was replaced recently and is reading correct values. Sensor …" at bounding box center [378, 114] width 585 height 15
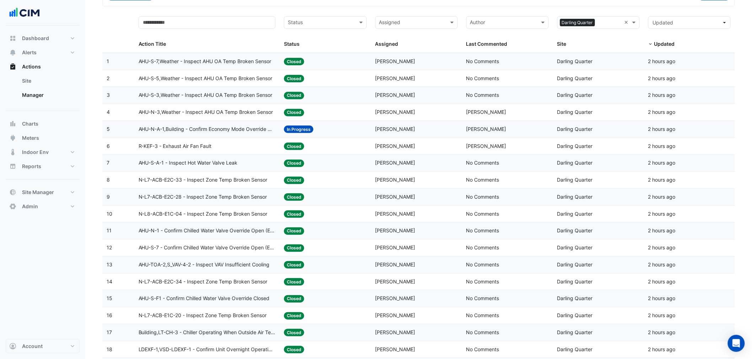
click at [175, 181] on span "N-L7-ACB-E2C-33 - Inspect Zone Temp Broken Sensor" at bounding box center [203, 180] width 129 height 8
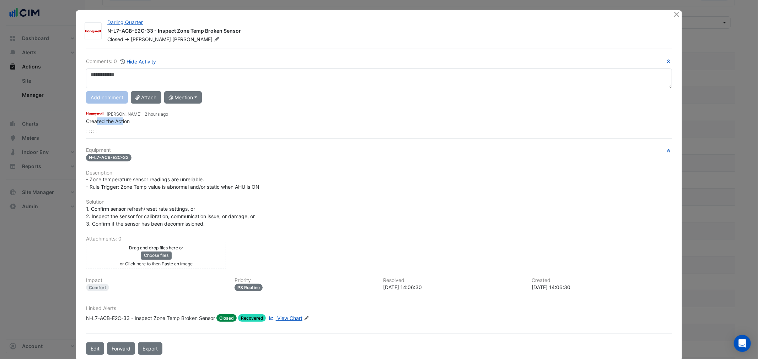
drag, startPoint x: 94, startPoint y: 120, endPoint x: 123, endPoint y: 122, distance: 29.6
click at [123, 122] on span "Created the Action" at bounding box center [108, 121] width 44 height 6
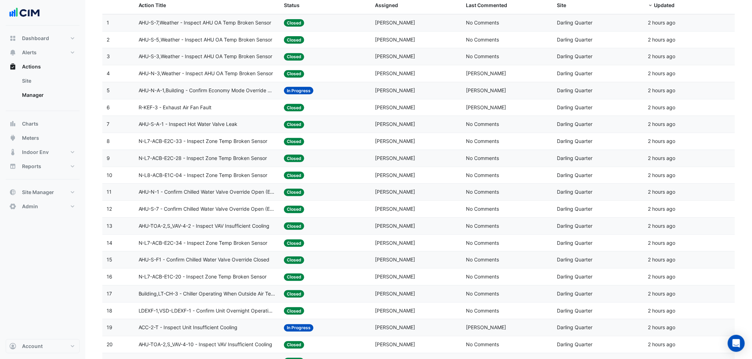
scroll to position [105, 0]
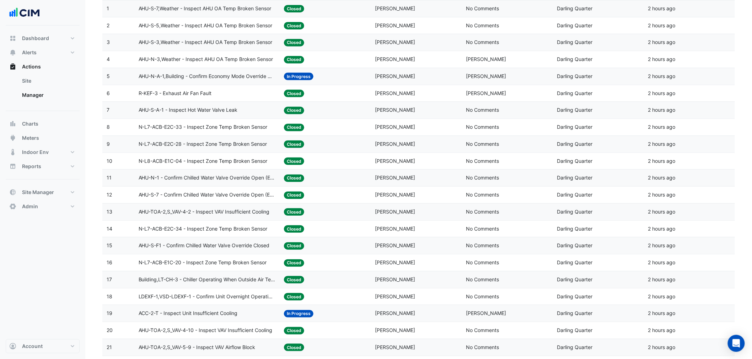
click at [199, 178] on span "AHU-N-1 - Confirm Chilled Water Valve Override Open (Energy Waste)" at bounding box center [207, 178] width 137 height 8
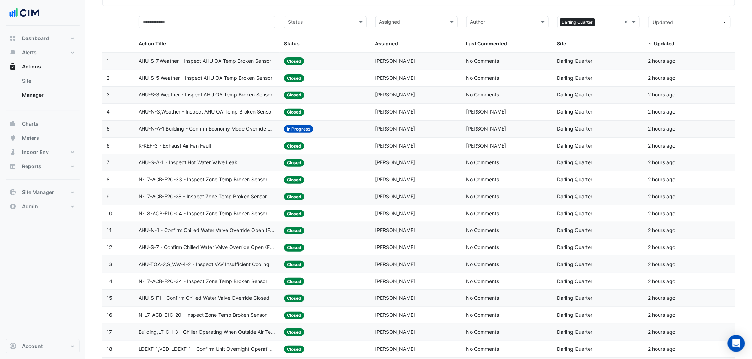
scroll to position [52, 0]
click at [193, 130] on span "AHU-N-A-1,Building - Confirm Economy Mode Override OFF (Energy Waste)" at bounding box center [207, 129] width 137 height 8
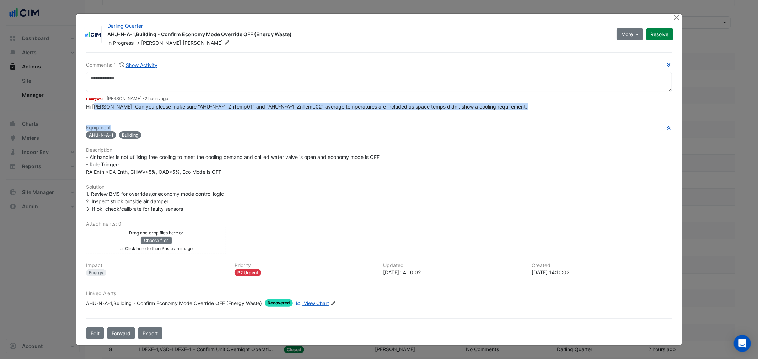
drag, startPoint x: 93, startPoint y: 115, endPoint x: 307, endPoint y: 117, distance: 214.2
click at [307, 117] on div "Comments: 1 Show Activity Brad Watts - 2 hours ago Hi Manuel, Can you please ma…" at bounding box center [379, 196] width 594 height 288
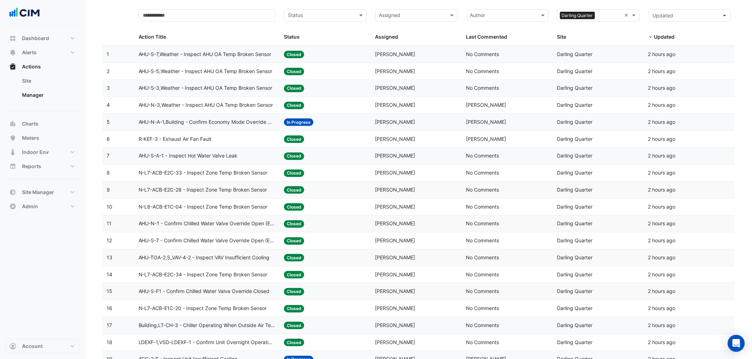
scroll to position [105, 0]
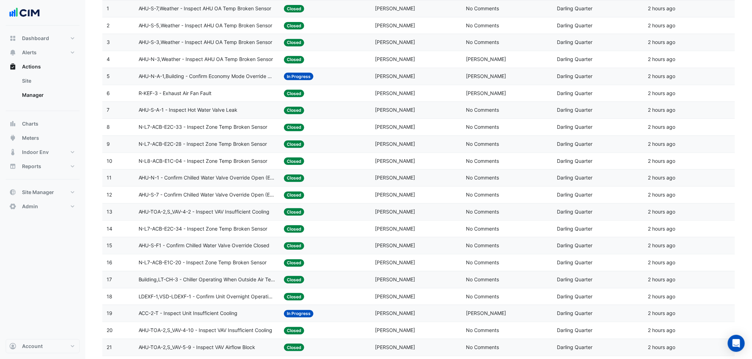
click at [579, 299] on span "Darling Quarter" at bounding box center [575, 297] width 36 height 6
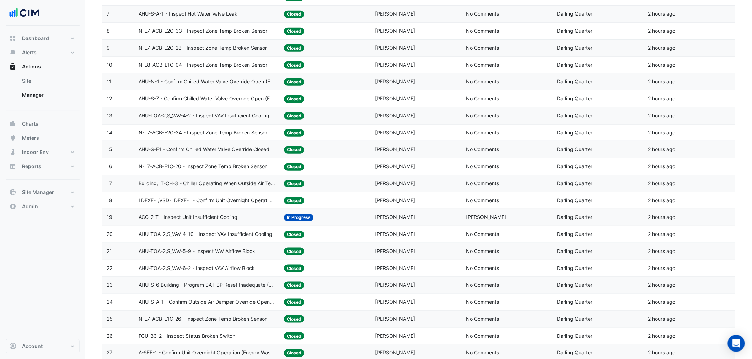
scroll to position [0, 0]
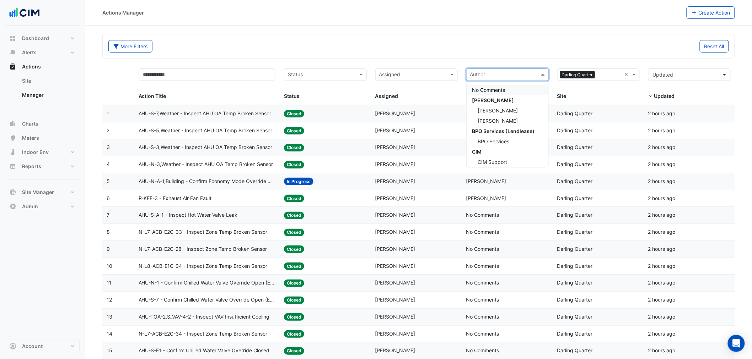
click at [487, 74] on input "text" at bounding box center [503, 75] width 66 height 8
type input "***"
click at [494, 101] on span "Brad Watts" at bounding box center [498, 100] width 40 height 6
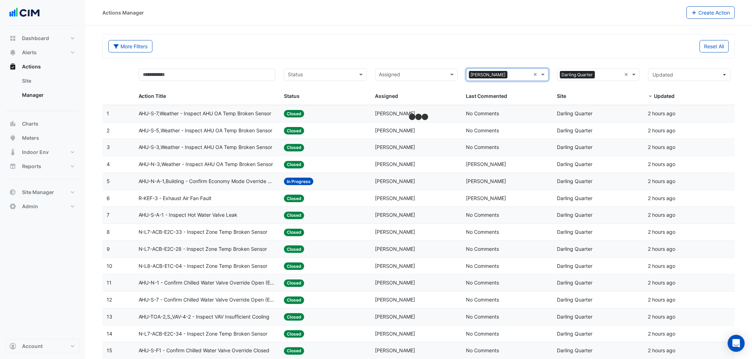
click at [464, 48] on div "Reset All" at bounding box center [575, 46] width 314 height 12
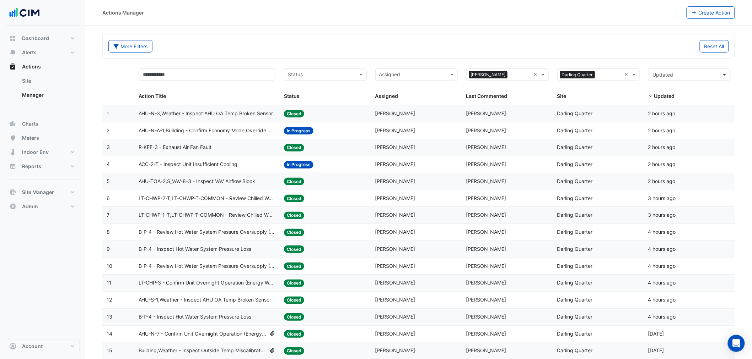
click at [483, 287] on div "Last Commented: Brad Watts" at bounding box center [507, 283] width 82 height 8
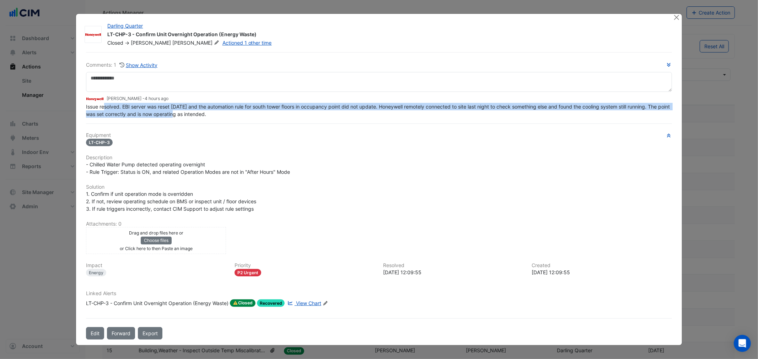
drag, startPoint x: 102, startPoint y: 118, endPoint x: 180, endPoint y: 119, distance: 78.1
click at [180, 118] on div "Comments: 1 Show Activity Brad Watts - 4 hours ago Issue resolved. EBI server w…" at bounding box center [379, 196] width 594 height 288
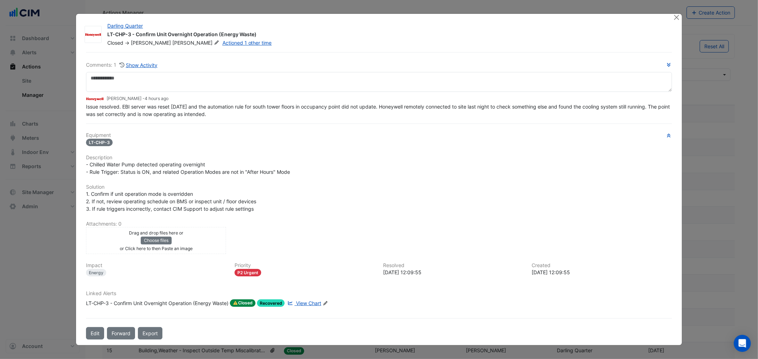
click at [180, 119] on div "Comments: 1 Show Activity Brad Watts - 4 hours ago Issue resolved. EBI server w…" at bounding box center [379, 196] width 594 height 288
click at [151, 112] on span "Issue resolved. EBI server was reset yesterday and the automation rule for sout…" at bounding box center [378, 110] width 585 height 13
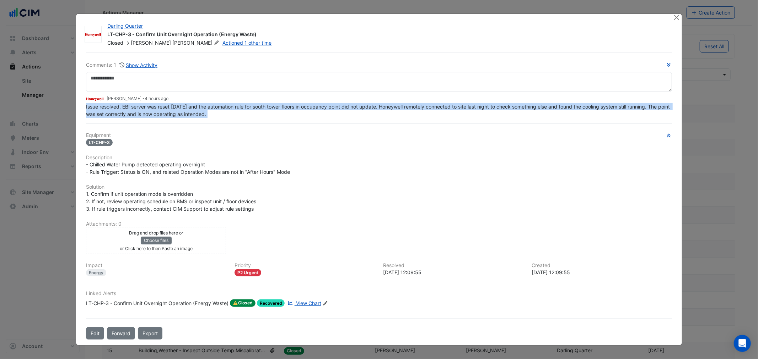
click at [151, 112] on span "Issue resolved. EBI server was reset yesterday and the automation rule for sout…" at bounding box center [378, 110] width 585 height 13
click at [185, 110] on div "Issue resolved. EBI server was reset yesterday and the automation rule for sout…" at bounding box center [378, 110] width 585 height 15
drag, startPoint x: 193, startPoint y: 104, endPoint x: 457, endPoint y: 127, distance: 266.0
click at [457, 127] on div "Comments: 1 Show Activity Brad Watts - 4 hours ago Issue resolved. EBI server w…" at bounding box center [379, 196] width 594 height 288
click at [395, 103] on div "Issue resolved. EBI server was reset yesterday and the automation rule for sout…" at bounding box center [378, 110] width 585 height 15
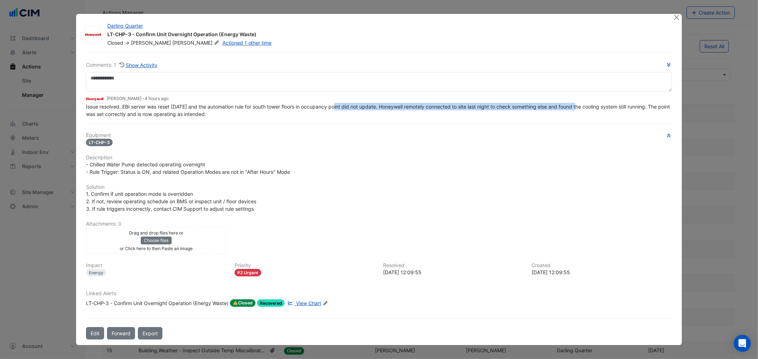
drag, startPoint x: 368, startPoint y: 104, endPoint x: 580, endPoint y: 110, distance: 212.1
click at [580, 110] on div "Issue resolved. EBI server was reset yesterday and the automation rule for sout…" at bounding box center [378, 110] width 585 height 15
click at [578, 105] on span "Issue resolved. EBI server was reset yesterday and the automation rule for sout…" at bounding box center [378, 110] width 585 height 13
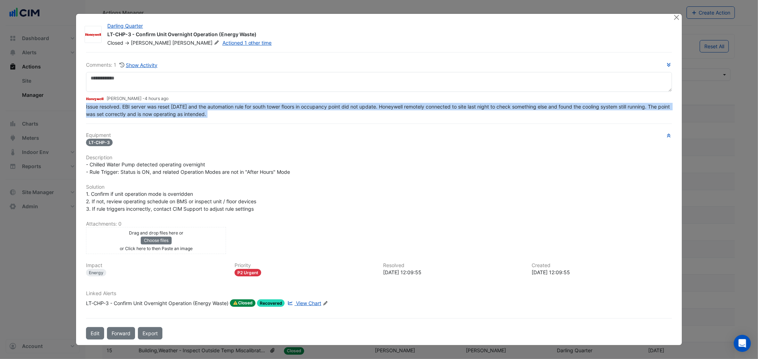
click at [578, 105] on span "Issue resolved. EBI server was reset yesterday and the automation rule for sout…" at bounding box center [378, 110] width 585 height 13
click at [129, 112] on span "Issue resolved. EBI server was reset yesterday and the automation rule for sout…" at bounding box center [378, 110] width 585 height 13
drag, startPoint x: 104, startPoint y: 112, endPoint x: 257, endPoint y: 114, distance: 152.8
click at [255, 114] on div "Issue resolved. EBI server was reset yesterday and the automation rule for sout…" at bounding box center [378, 110] width 585 height 15
click at [674, 16] on button "Close" at bounding box center [676, 17] width 7 height 7
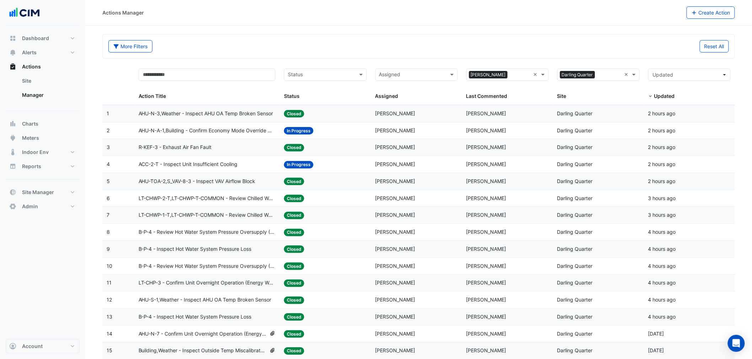
click at [215, 338] on span "AHU-N-7 - Confirm Unit Overnight Operation (Energy Waste)" at bounding box center [203, 334] width 128 height 8
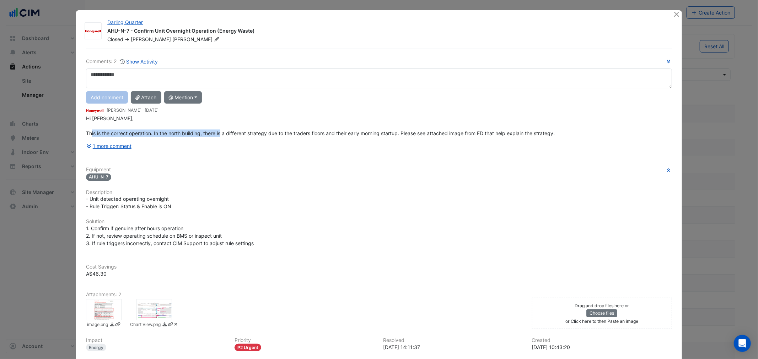
drag, startPoint x: 118, startPoint y: 134, endPoint x: 234, endPoint y: 136, distance: 115.5
click at [235, 136] on div "Hi Manuel, This is the correct operation. In the north building, there is a dif…" at bounding box center [378, 126] width 585 height 22
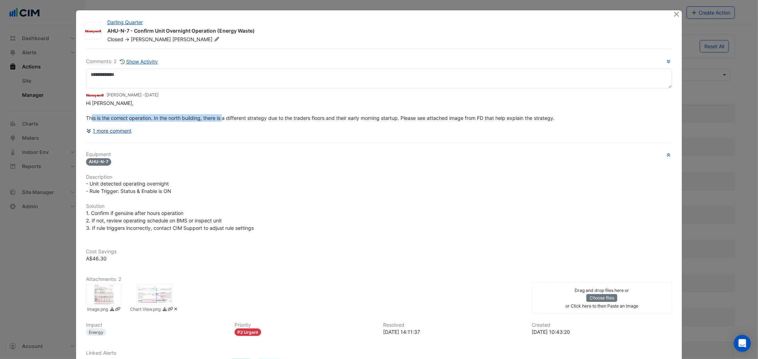
click at [103, 136] on button "1 more comment" at bounding box center [109, 131] width 46 height 12
click at [673, 12] on button "Close" at bounding box center [676, 13] width 7 height 7
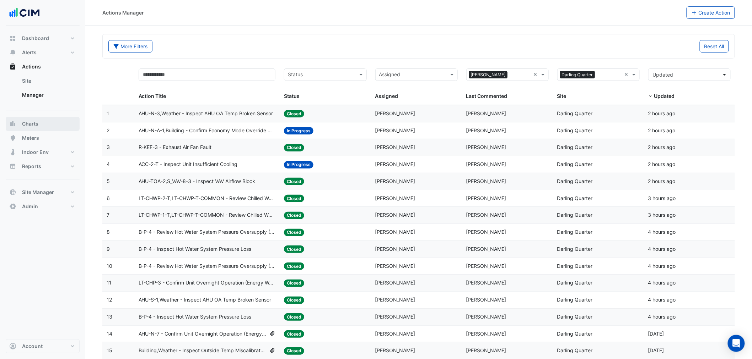
click at [29, 119] on button "Charts" at bounding box center [43, 124] width 74 height 14
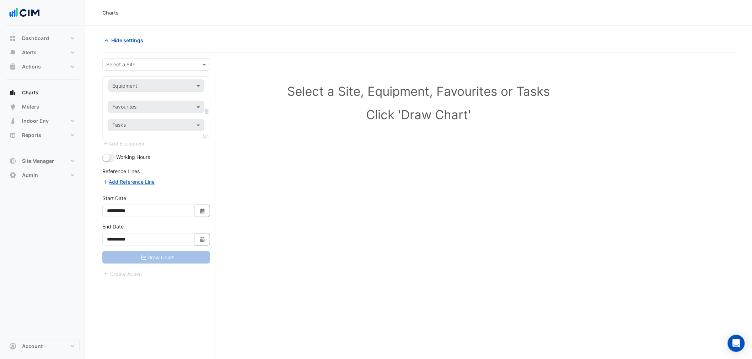
click at [129, 67] on input "text" at bounding box center [149, 64] width 86 height 7
type input "*"
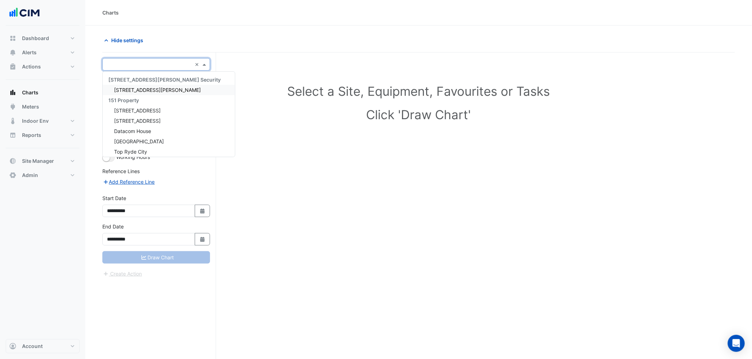
type input "*"
type input "****"
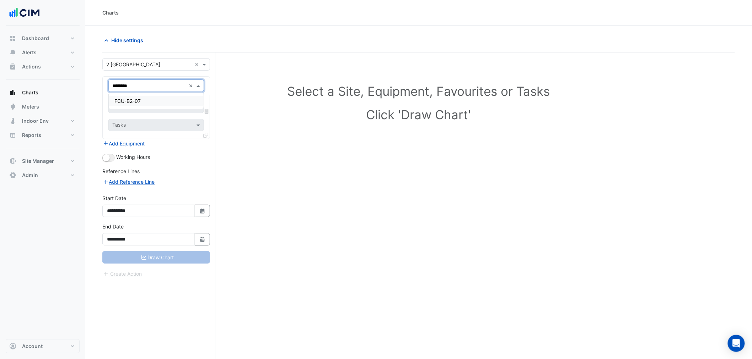
type input "*********"
type input "****"
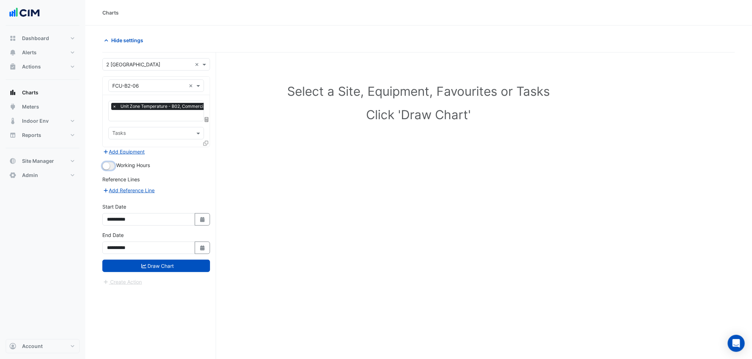
click at [108, 166] on small "button" at bounding box center [106, 166] width 7 height 7
click at [179, 267] on button "Draw Chart" at bounding box center [156, 266] width 108 height 12
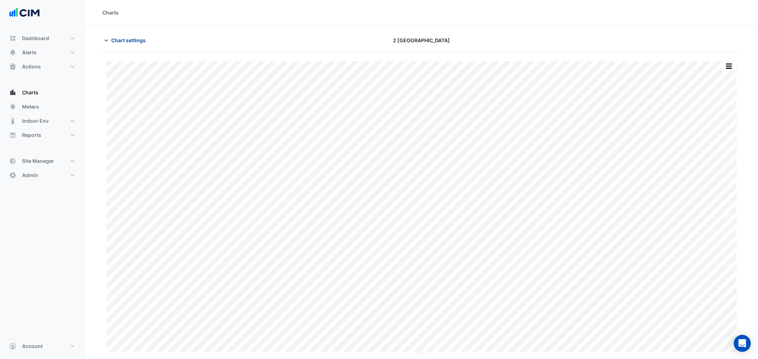
click at [128, 37] on span "Chart settings" at bounding box center [128, 40] width 34 height 7
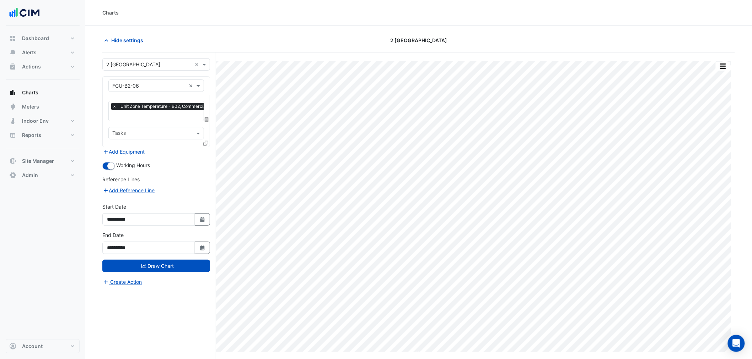
click at [143, 116] on input "text" at bounding box center [170, 116] width 117 height 7
type input "****"
click at [139, 129] on span "Unit Supply Air Fan Status - B02, Commercial Tenant 6" at bounding box center [177, 130] width 127 height 6
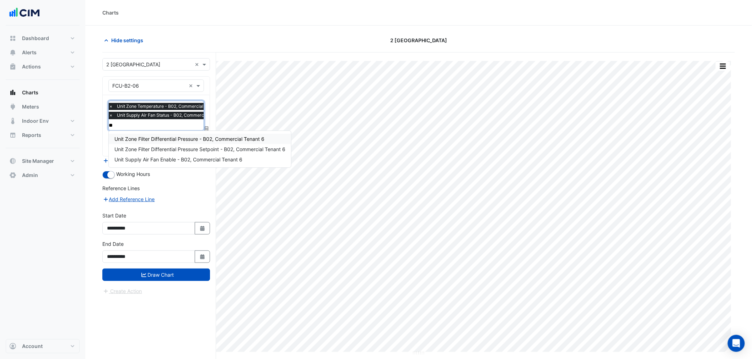
type input "***"
click at [142, 139] on span "Unit Supply Air Fan Enable - B02, Commercial Tenant 6" at bounding box center [178, 139] width 128 height 6
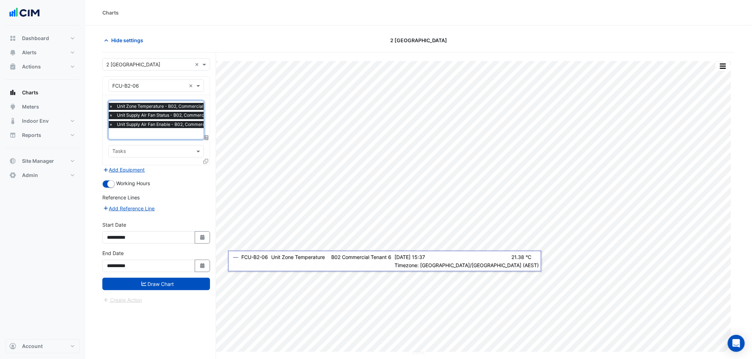
click at [214, 271] on div "**********" at bounding box center [156, 264] width 116 height 28
click at [205, 260] on button "Select Date" at bounding box center [203, 266] width 16 height 12
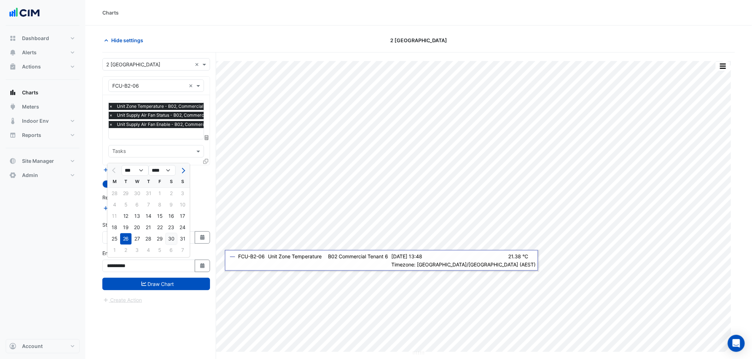
click at [176, 234] on div "30" at bounding box center [171, 238] width 11 height 11
type input "**********"
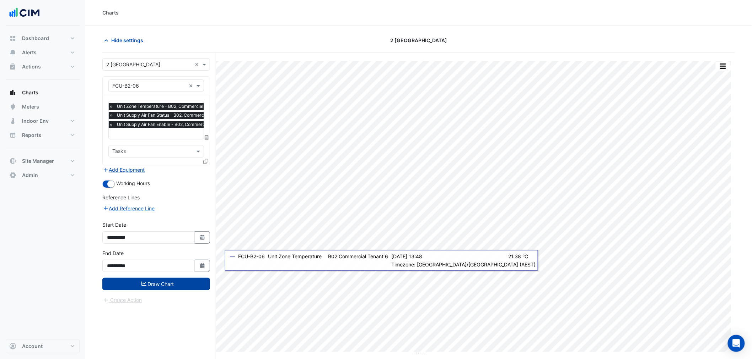
click at [193, 280] on button "Draw Chart" at bounding box center [156, 284] width 108 height 12
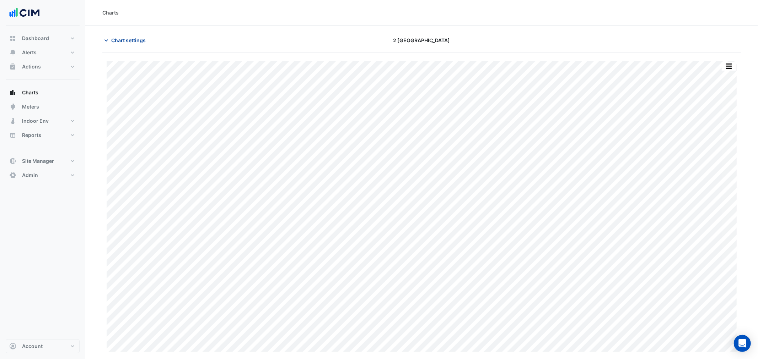
click at [113, 42] on span "Chart settings" at bounding box center [128, 40] width 34 height 7
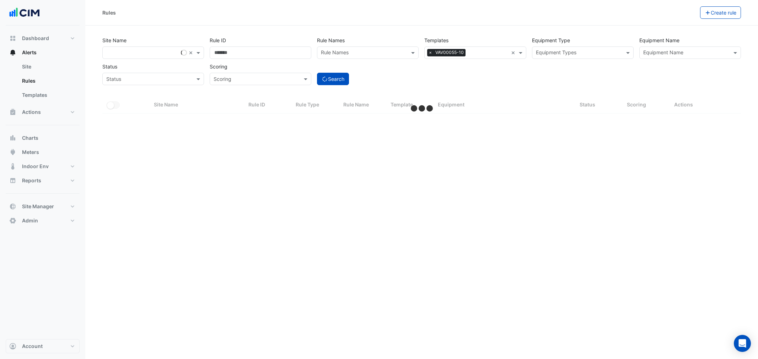
select select "**"
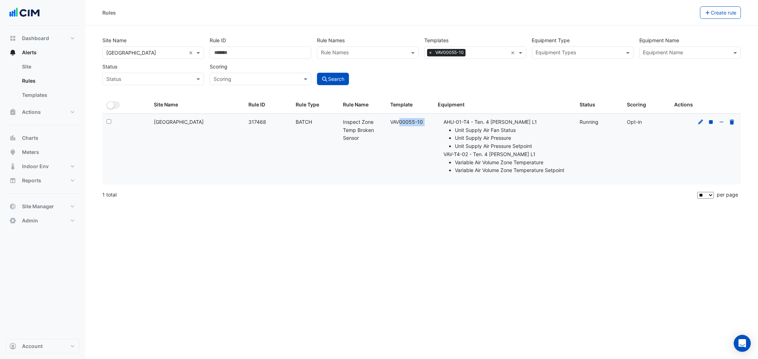
drag, startPoint x: 440, startPoint y: 119, endPoint x: 389, endPoint y: 120, distance: 51.2
click at [389, 120] on div "Select: Site Name: [GEOGRAPHIC_DATA] Rule ID: 317468 Rule Type: BATCH Rule Name…" at bounding box center [421, 149] width 638 height 71
click at [187, 51] on div at bounding box center [153, 53] width 101 height 8
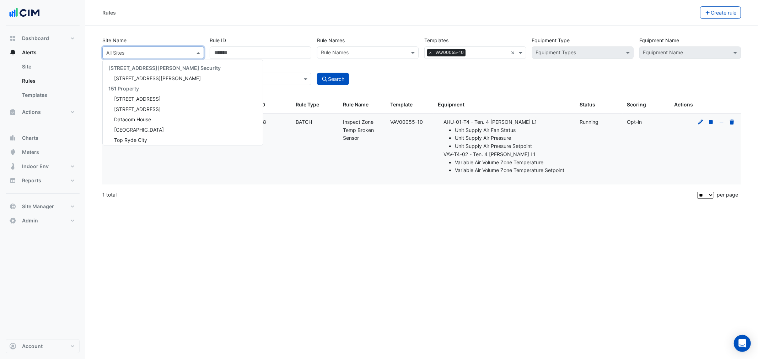
scroll to position [6198, 0]
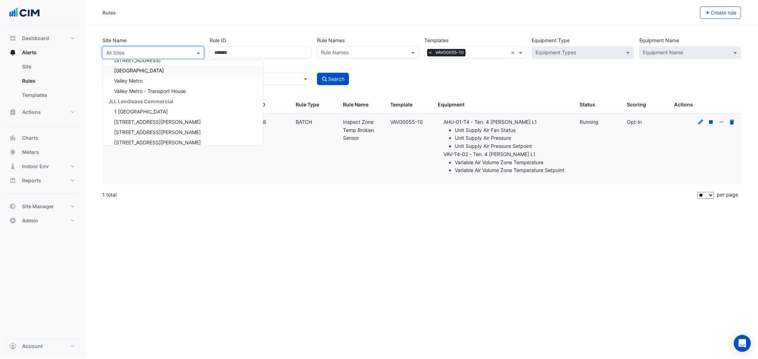
drag, startPoint x: 463, startPoint y: 52, endPoint x: 83, endPoint y: 0, distance: 383.5
click at [467, 54] on div "All Templates × VAV00055-10" at bounding box center [465, 52] width 83 height 11
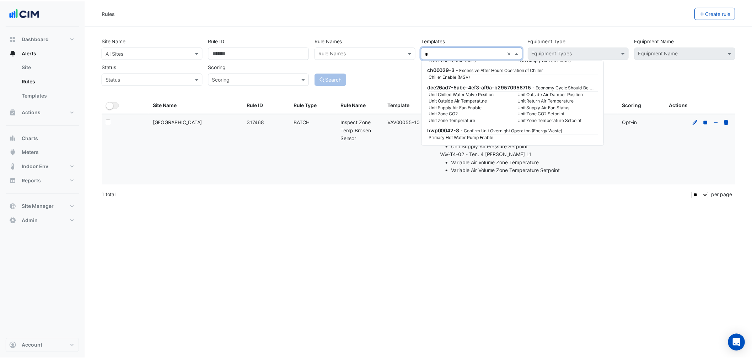
scroll to position [34919, 0]
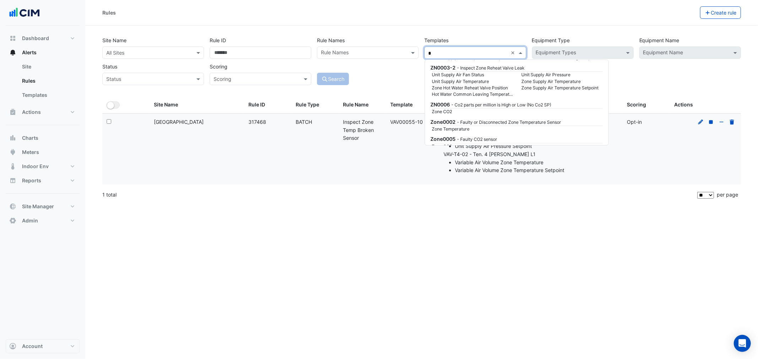
type input "*"
click at [335, 26] on section "Site Name All Sites Rule ID Rule Names Rule Names Templates All Templates * × E…" at bounding box center [421, 115] width 672 height 178
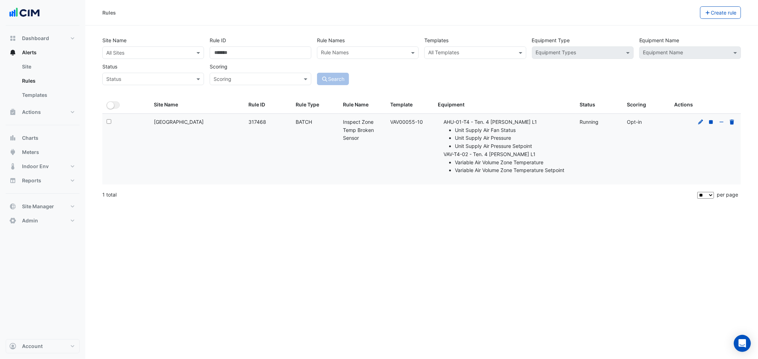
click at [141, 55] on input "text" at bounding box center [146, 52] width 80 height 7
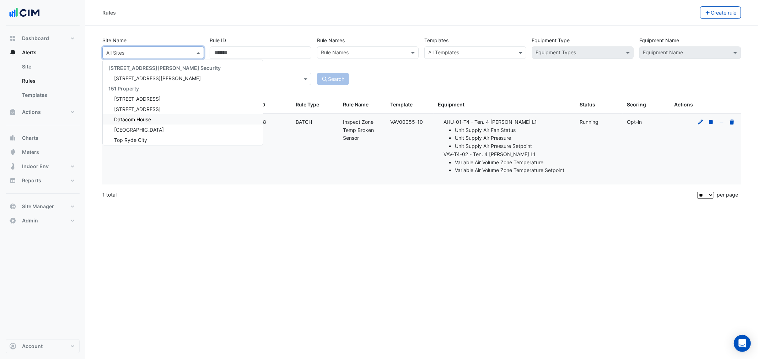
click at [288, 220] on div "Rules Create rule Site Name All Sites [STREET_ADDRESS][PERSON_NAME] Security [S…" at bounding box center [421, 179] width 672 height 359
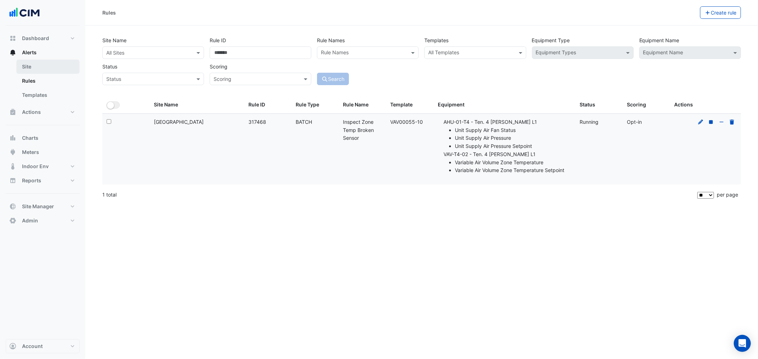
click at [37, 68] on link "Site" at bounding box center [47, 67] width 63 height 14
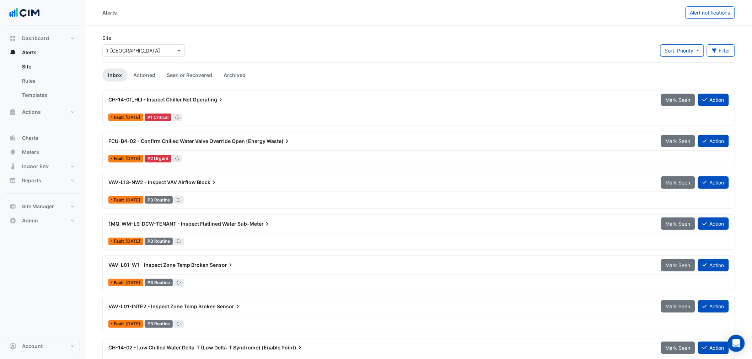
click at [146, 48] on input "text" at bounding box center [136, 50] width 60 height 7
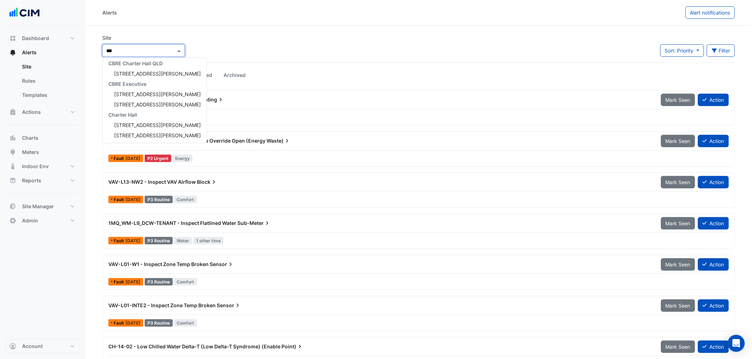
scroll to position [13, 0]
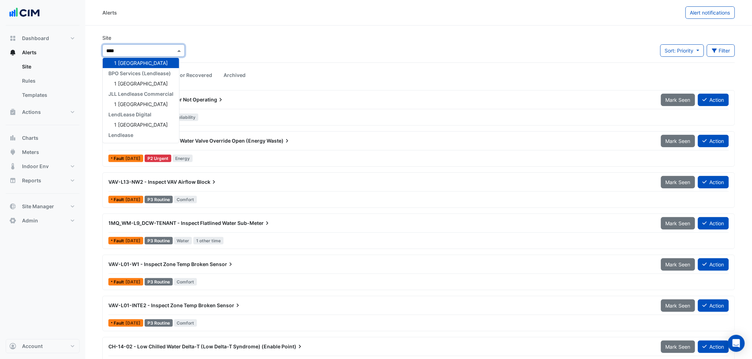
type input "*****"
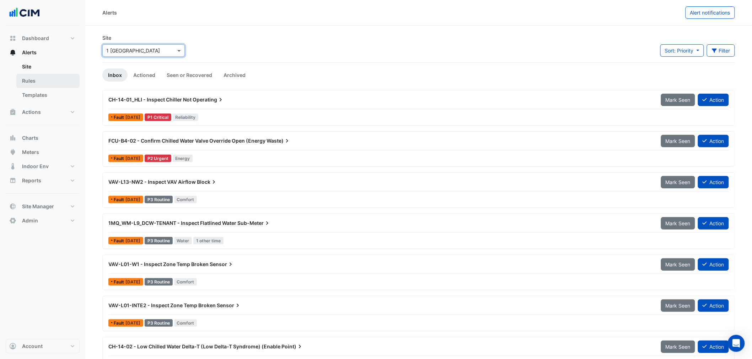
click at [29, 79] on link "Rules" at bounding box center [47, 81] width 63 height 14
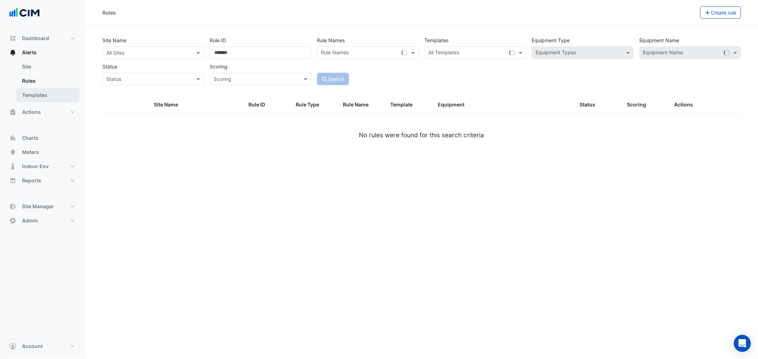
click at [45, 101] on link "Templates" at bounding box center [47, 95] width 63 height 14
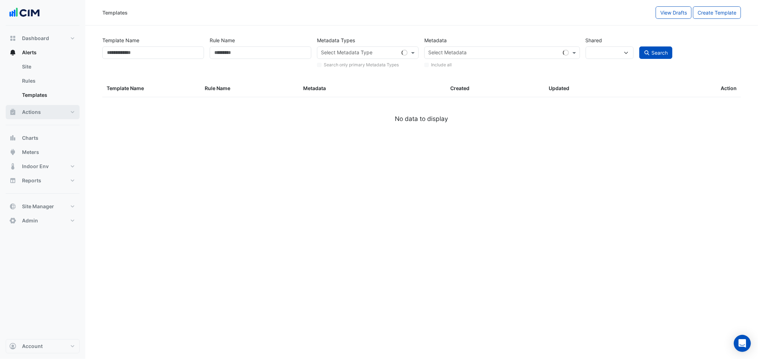
select select
click at [39, 108] on button "Actions" at bounding box center [43, 112] width 74 height 14
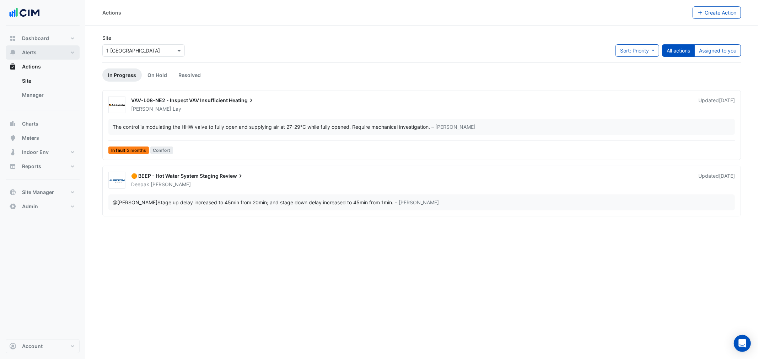
click at [38, 59] on button "Alerts" at bounding box center [43, 52] width 74 height 14
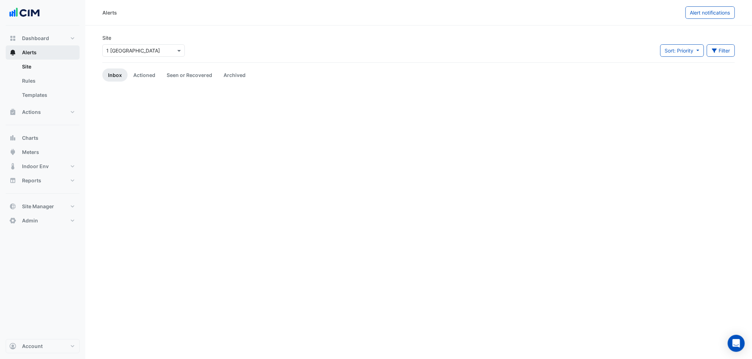
click at [30, 48] on button "Alerts" at bounding box center [43, 52] width 74 height 14
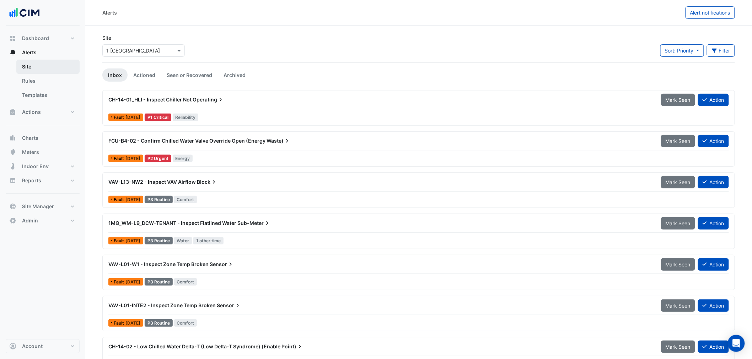
click at [36, 64] on link "Site" at bounding box center [47, 67] width 63 height 14
